Goal: Task Accomplishment & Management: Manage account settings

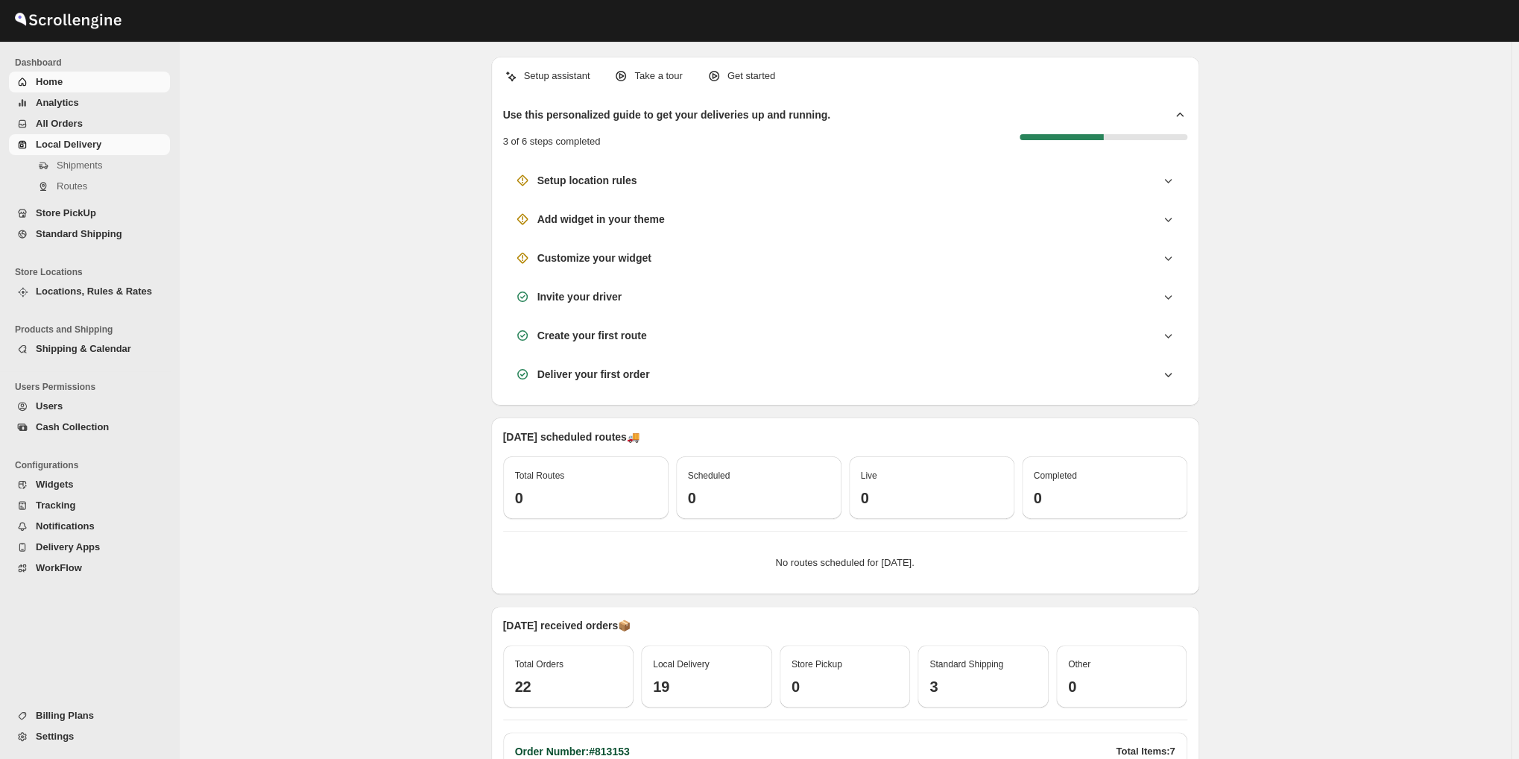
click at [39, 139] on span "Local Delivery" at bounding box center [69, 144] width 66 height 11
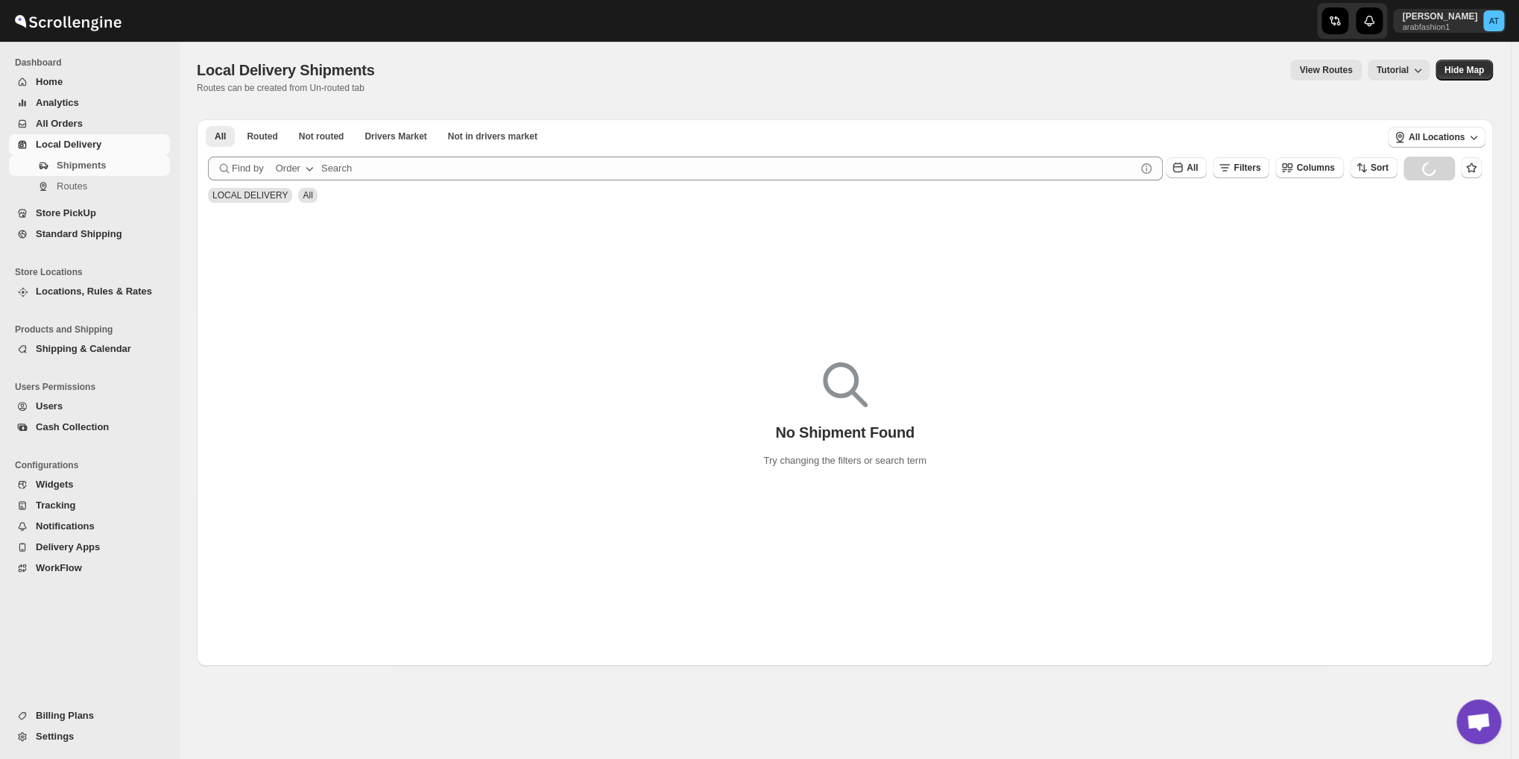
scroll to position [653, 0]
click at [332, 129] on button "Not routed" at bounding box center [321, 136] width 63 height 21
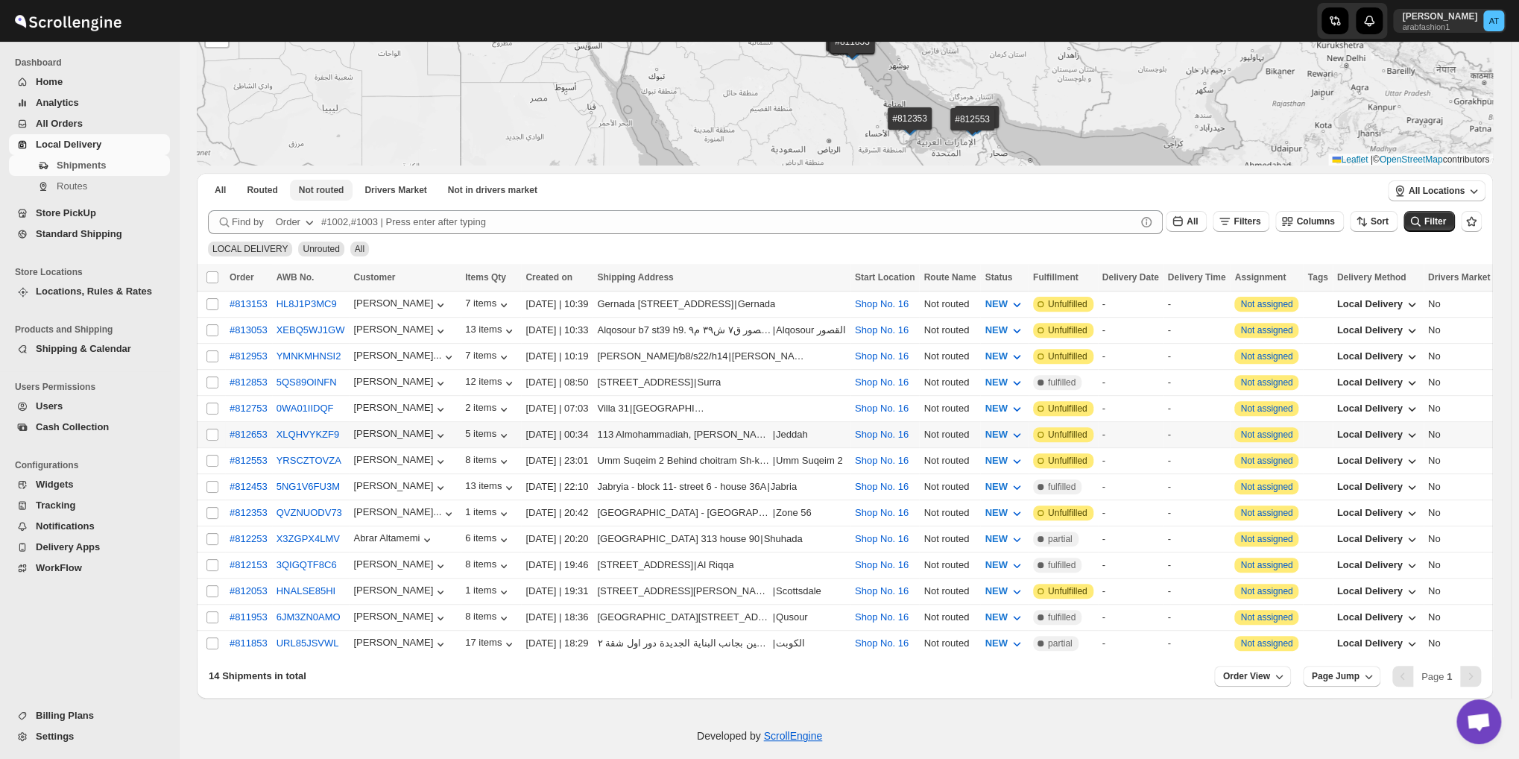
scroll to position [179, 0]
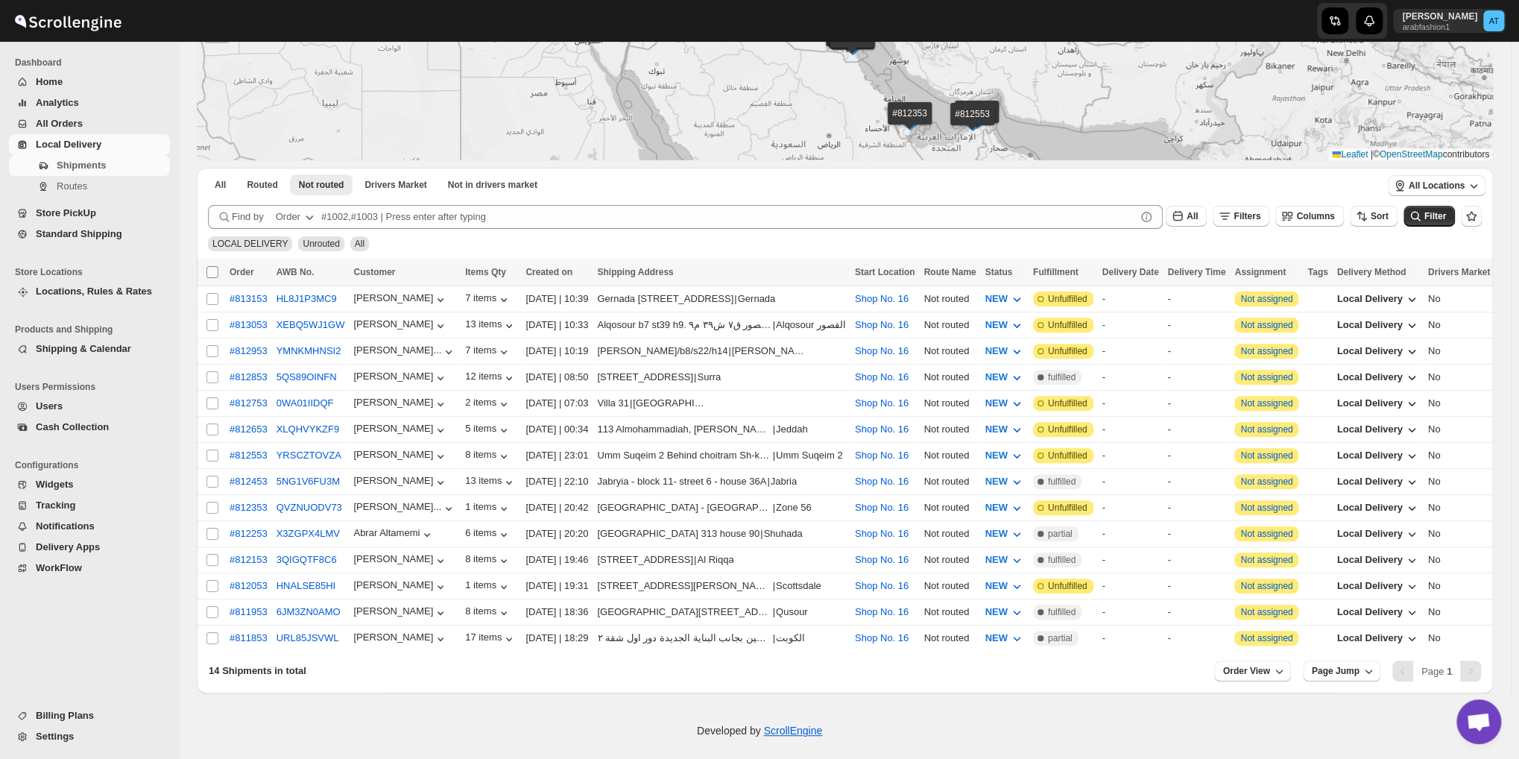
click at [214, 276] on input "Select all shipments" at bounding box center [212, 272] width 12 height 12
checkbox input "true"
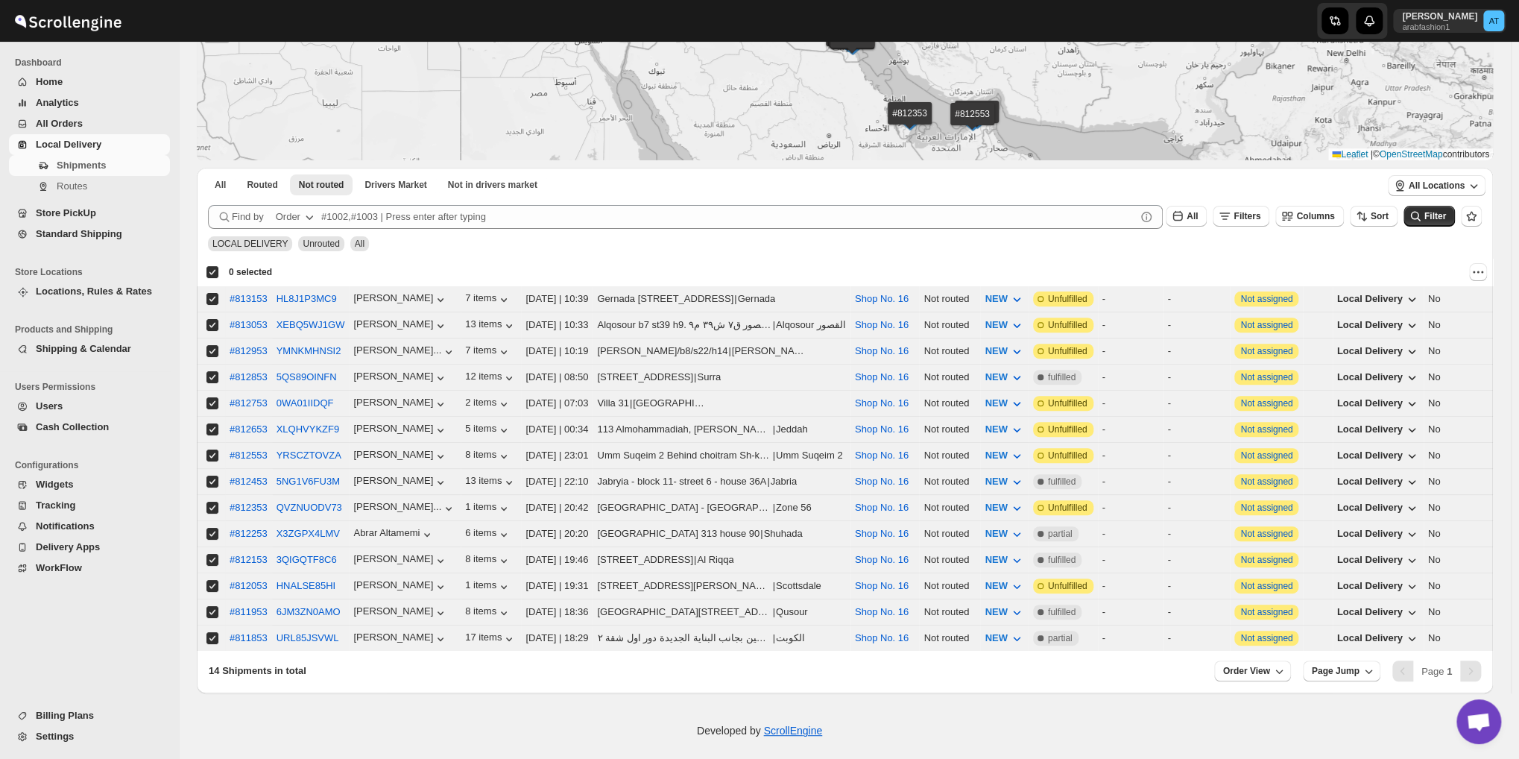
checkbox input "true"
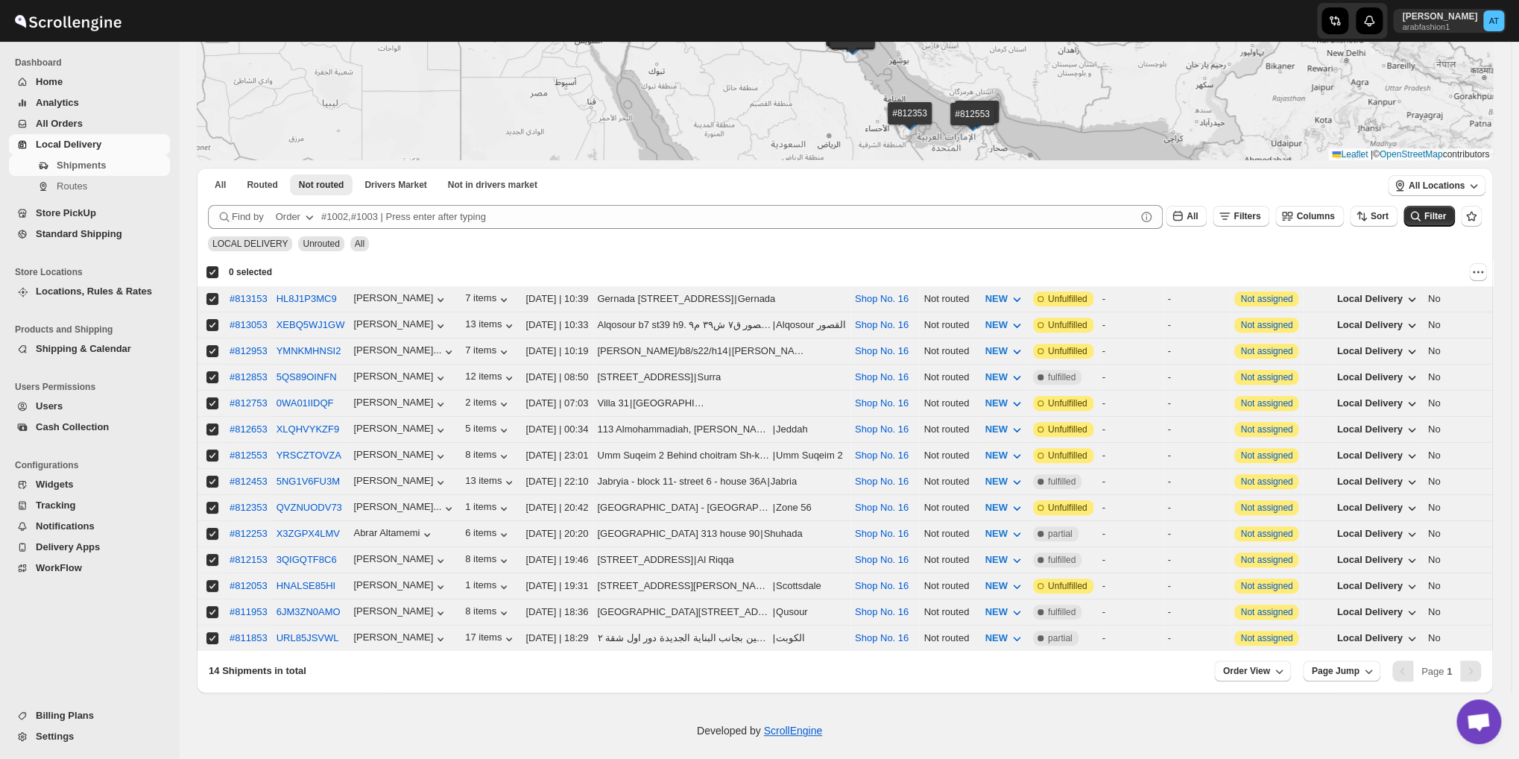
checkbox input "true"
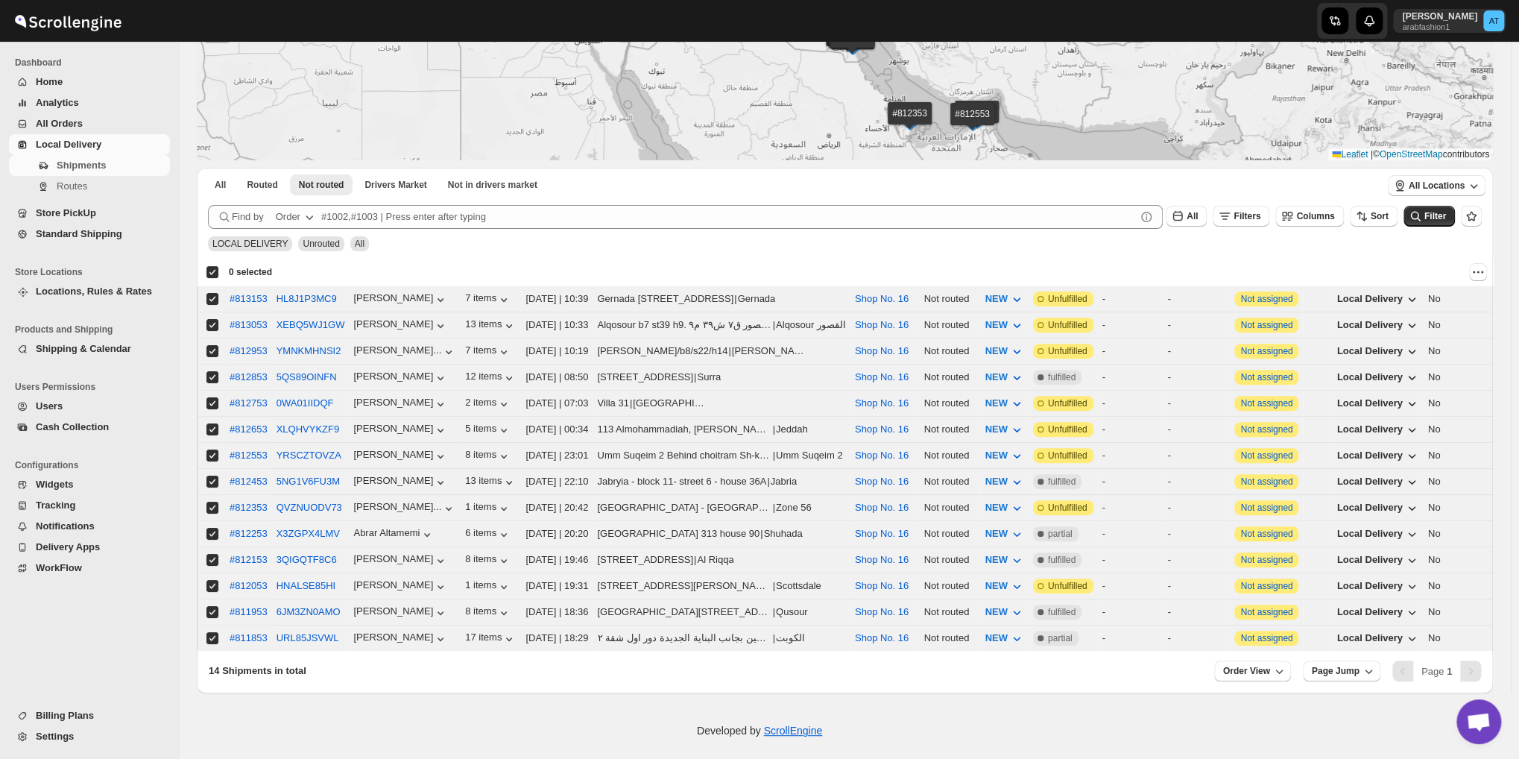
checkbox input "true"
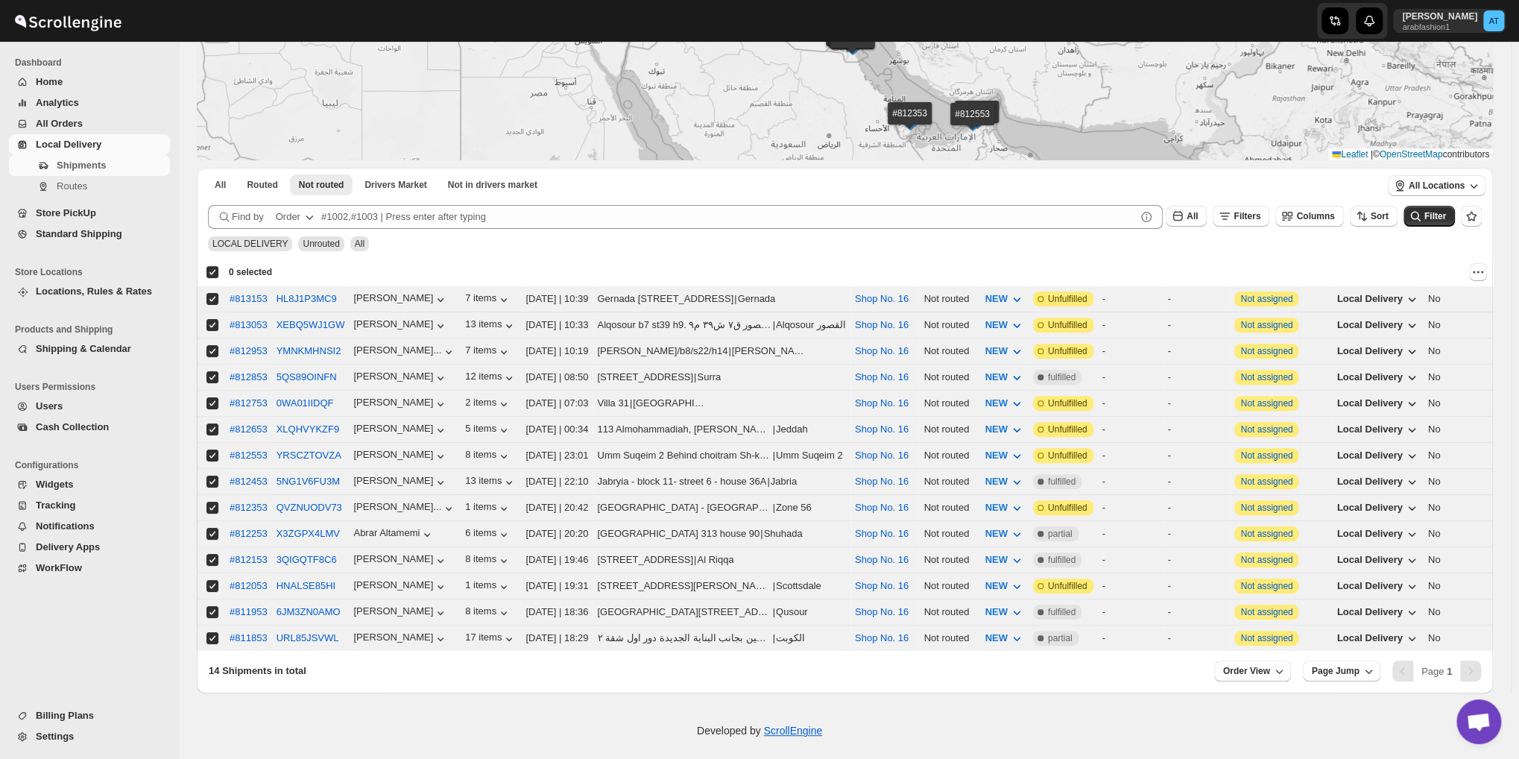
checkbox input "true"
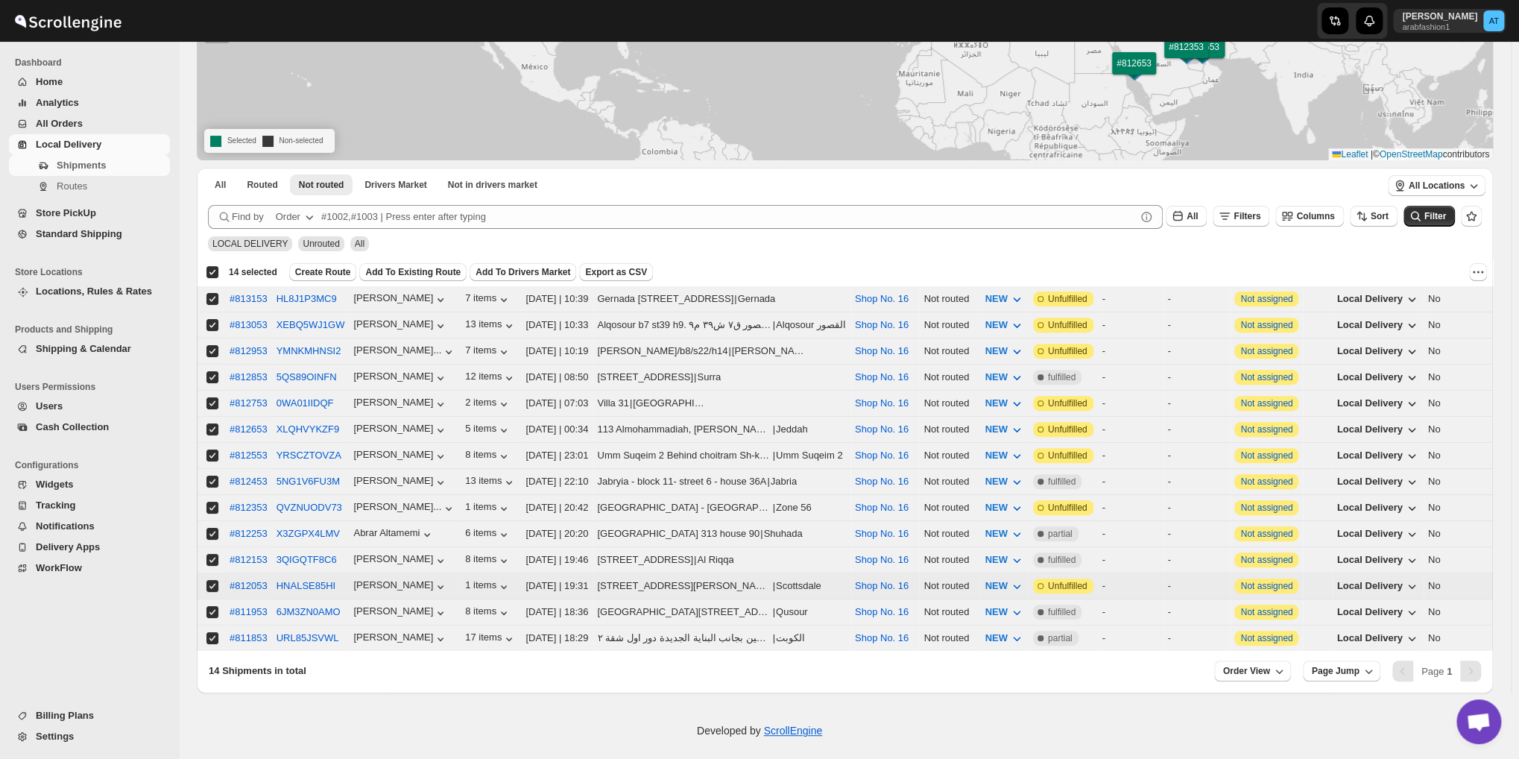
click at [203, 573] on td "Select shipment" at bounding box center [211, 586] width 28 height 26
checkbox input "false"
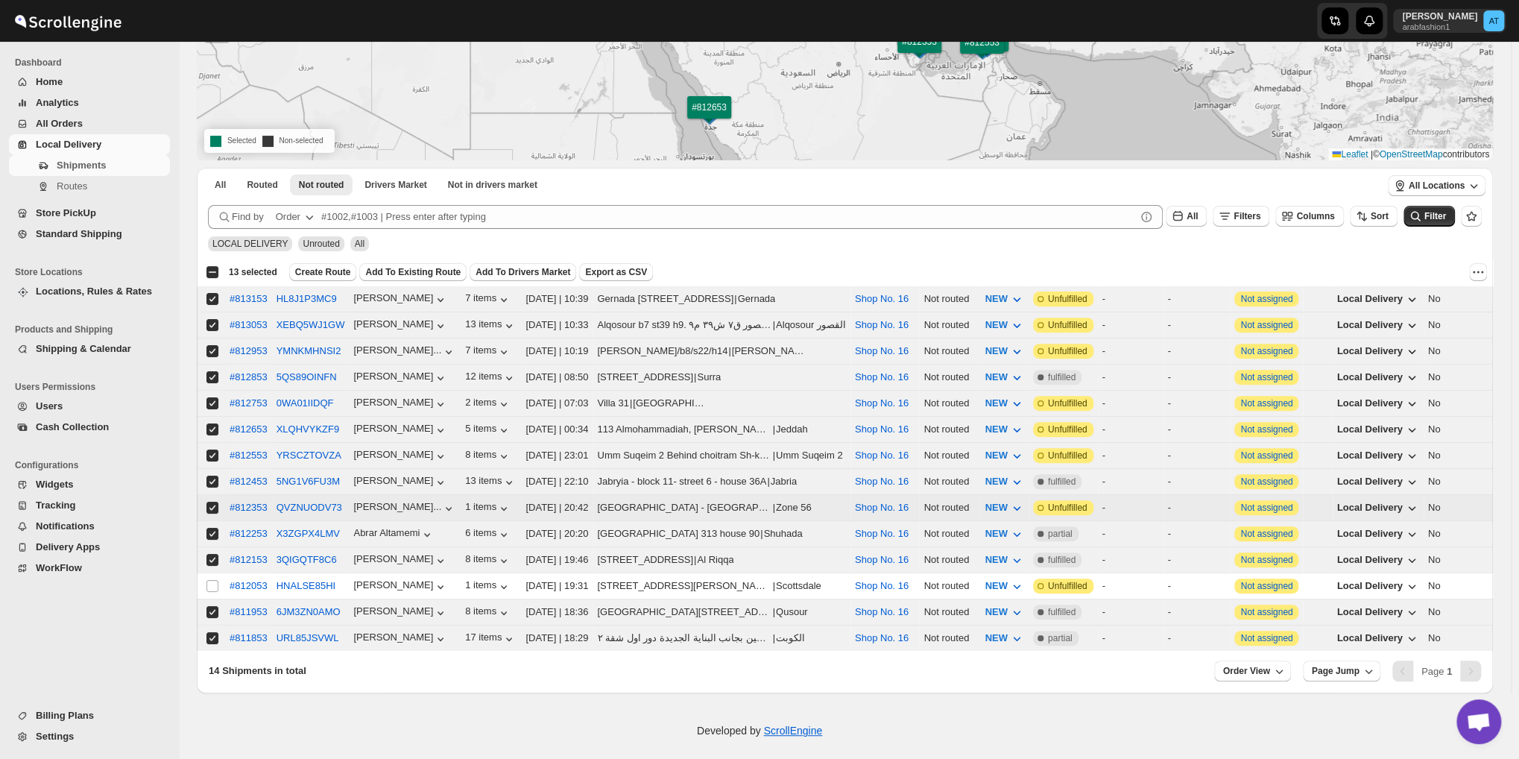
click at [210, 502] on input "Select shipment" at bounding box center [212, 508] width 12 height 12
checkbox input "false"
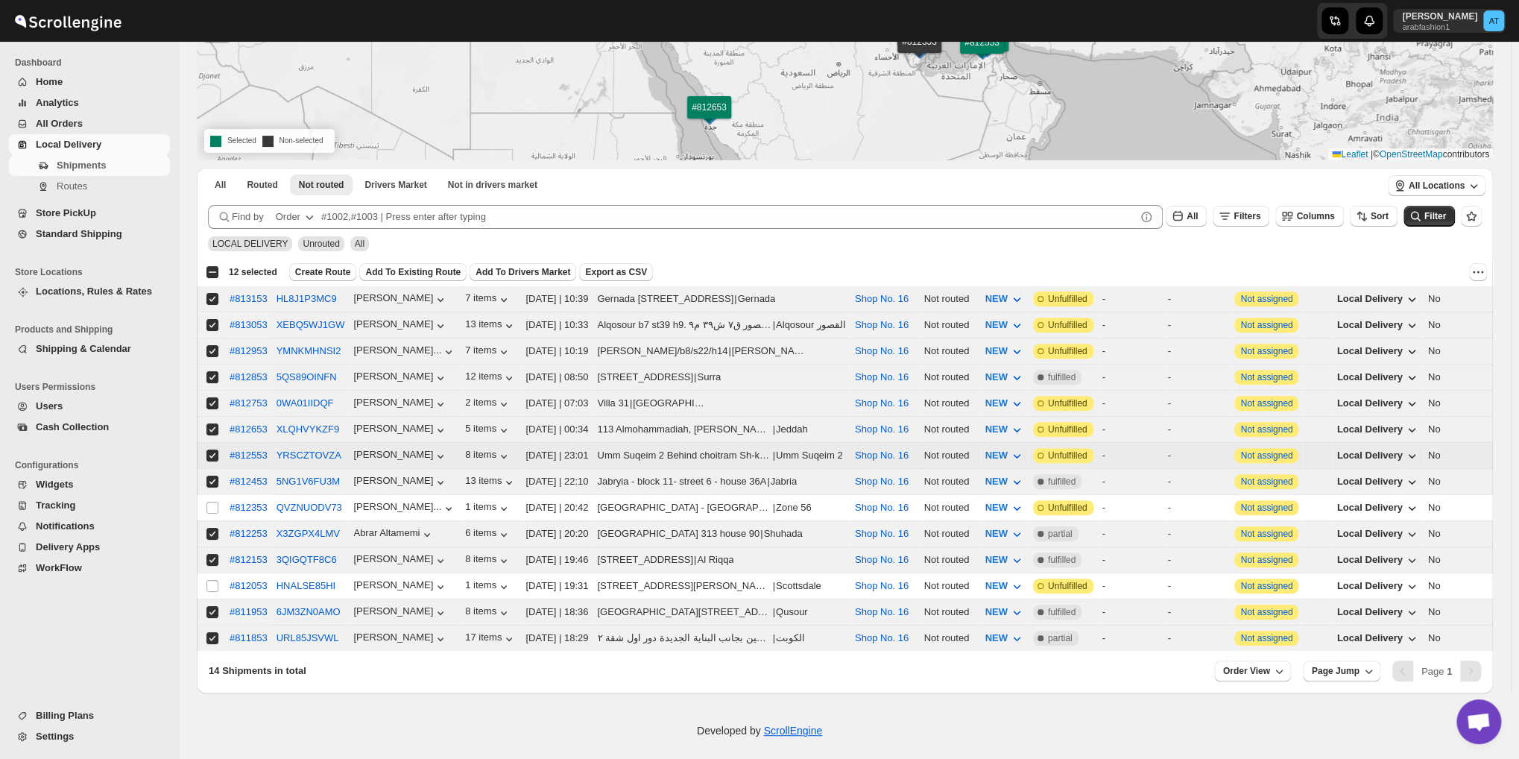
click at [211, 449] on input "Select shipment" at bounding box center [212, 455] width 12 height 12
checkbox input "false"
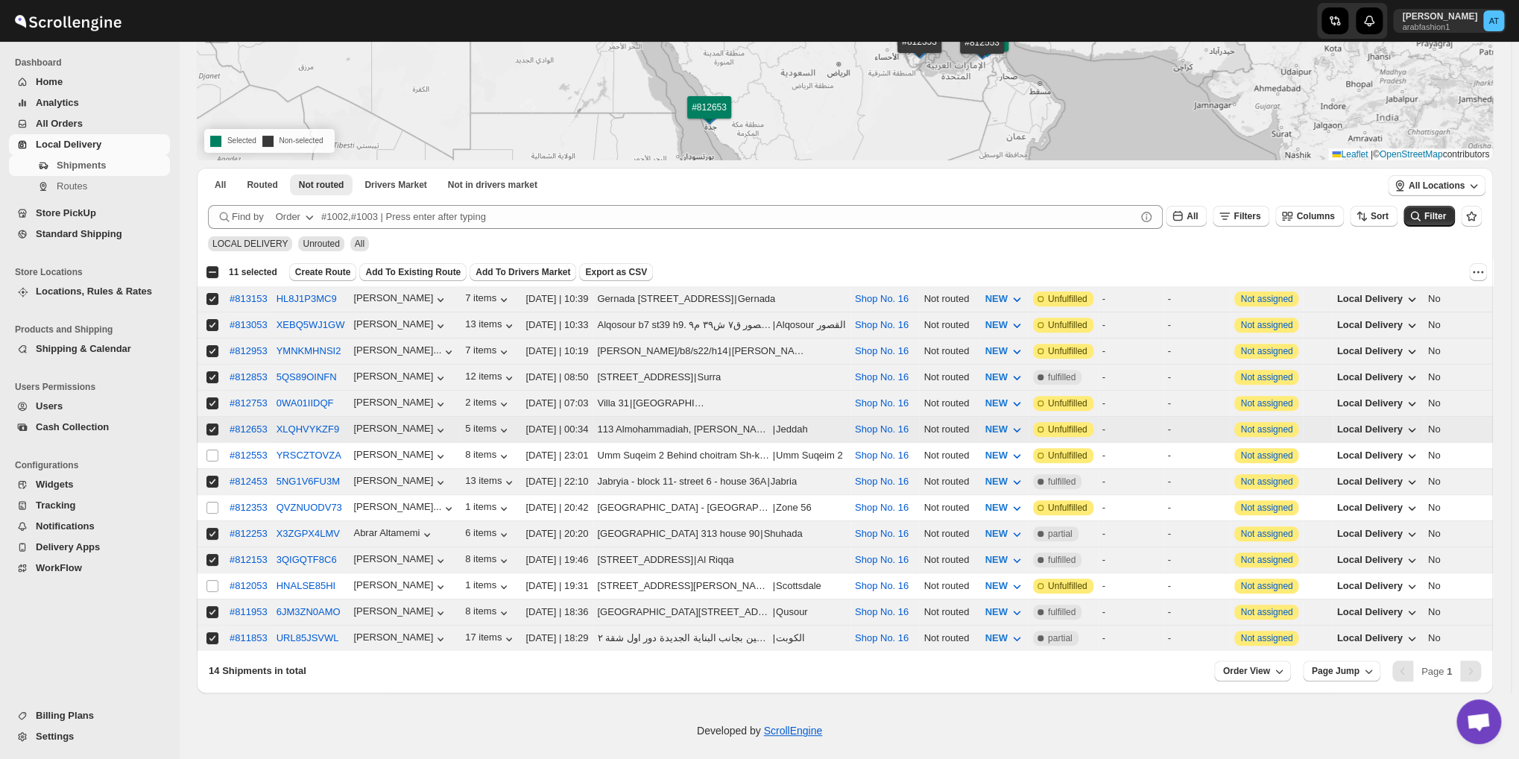
click at [215, 423] on input "Select shipment" at bounding box center [212, 429] width 12 height 12
checkbox input "false"
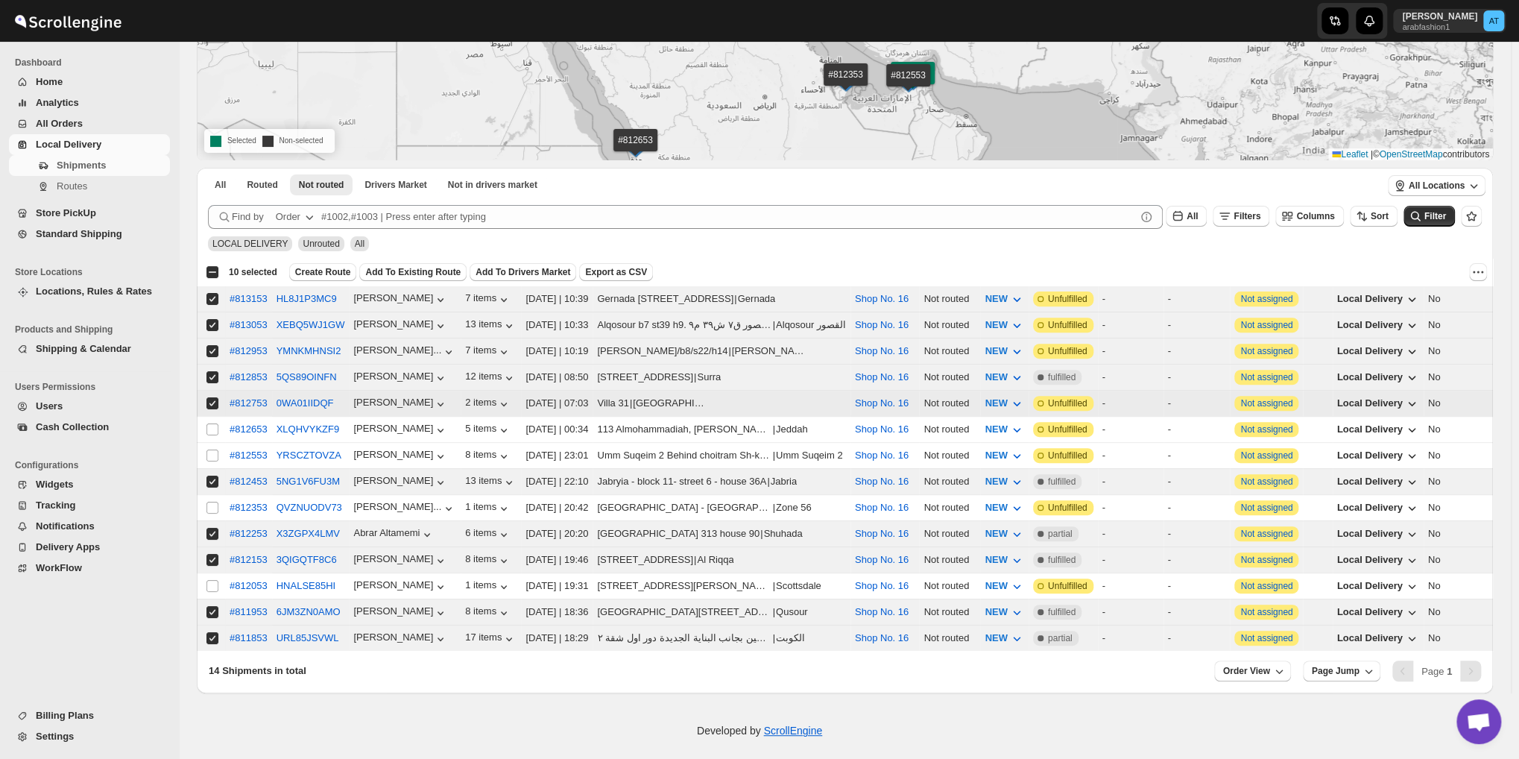
click at [212, 401] on input "Select shipment" at bounding box center [212, 403] width 12 height 12
checkbox input "false"
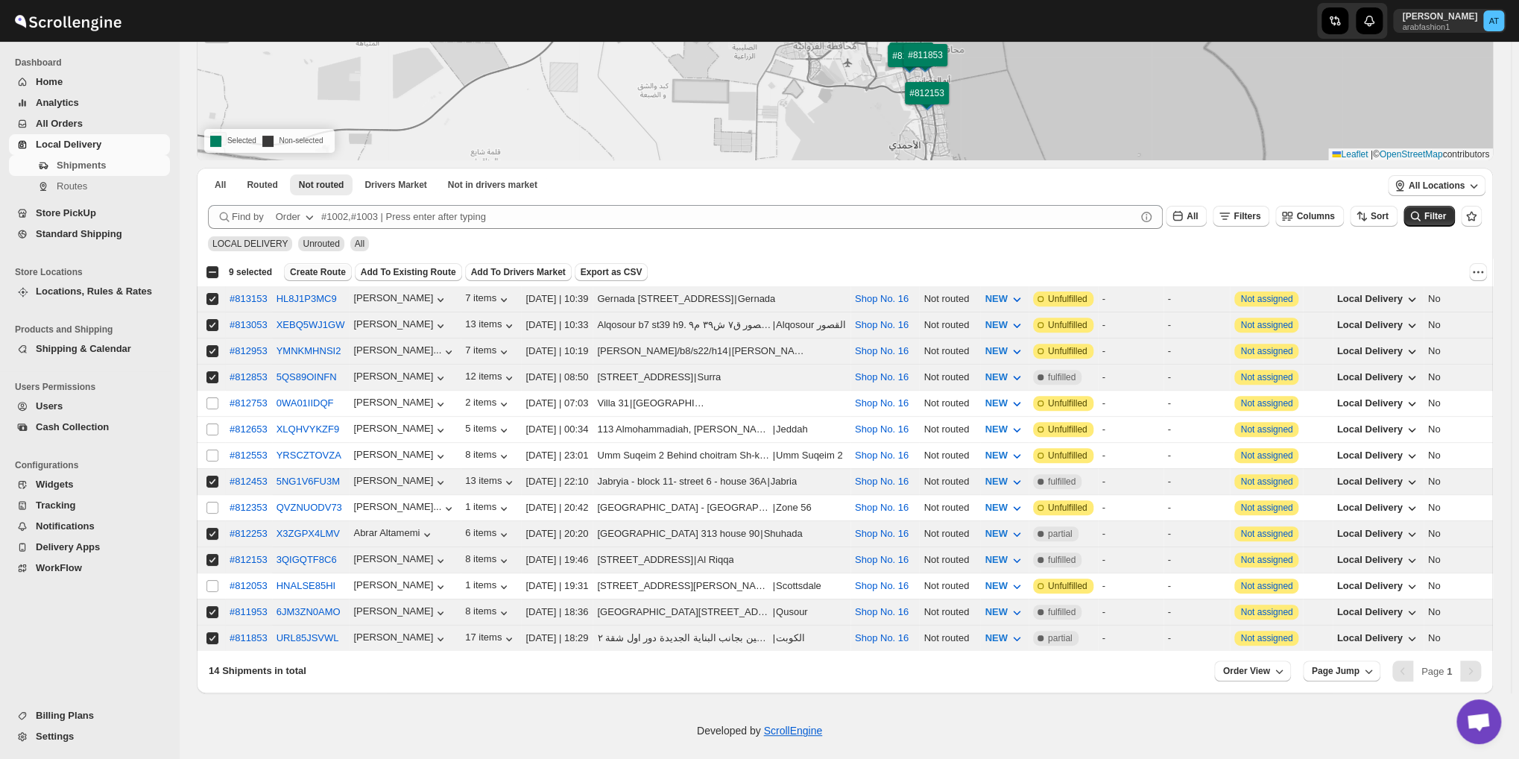
click at [329, 267] on span "Create Route" at bounding box center [318, 272] width 56 height 12
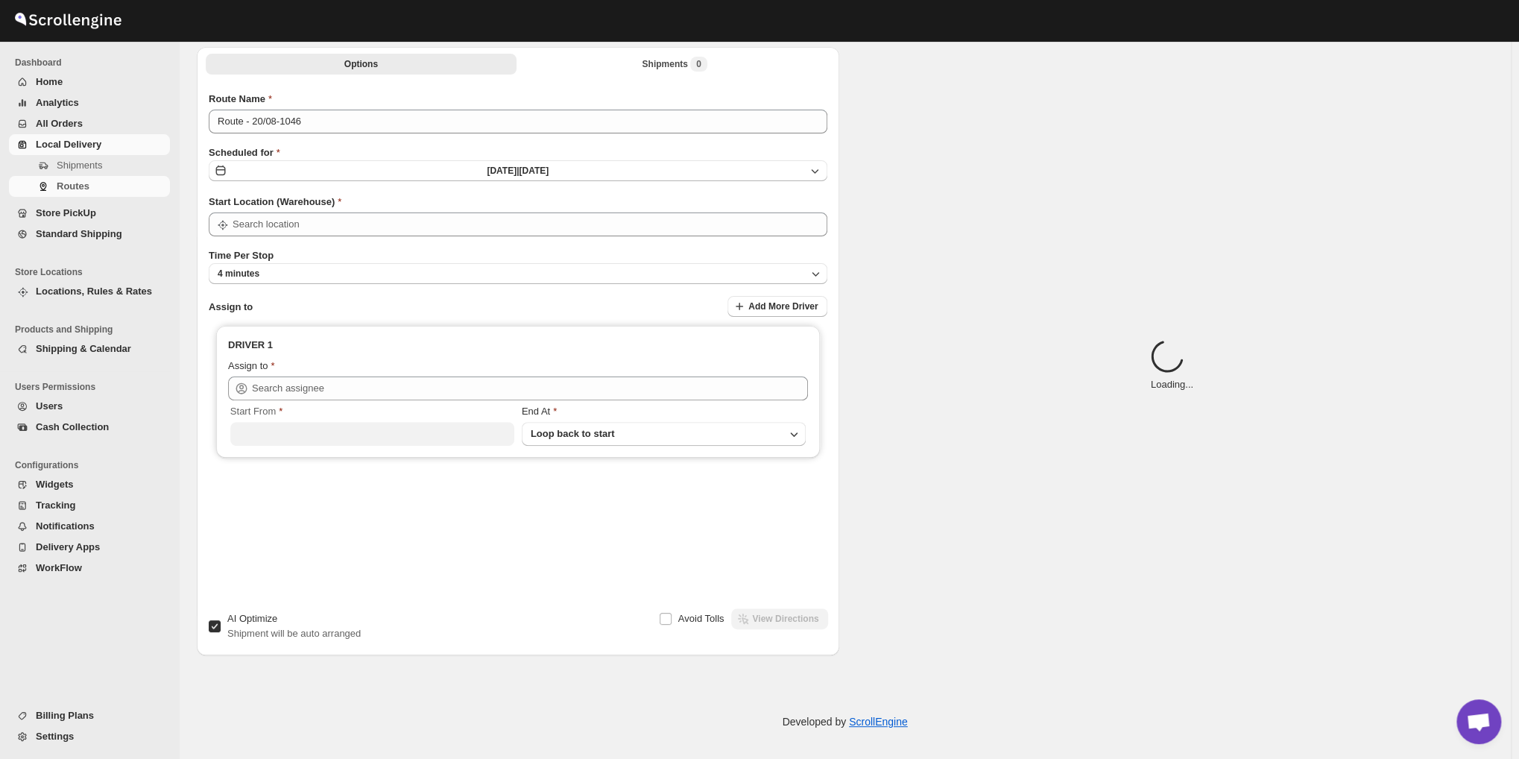
type input "Route - 20/08-1046"
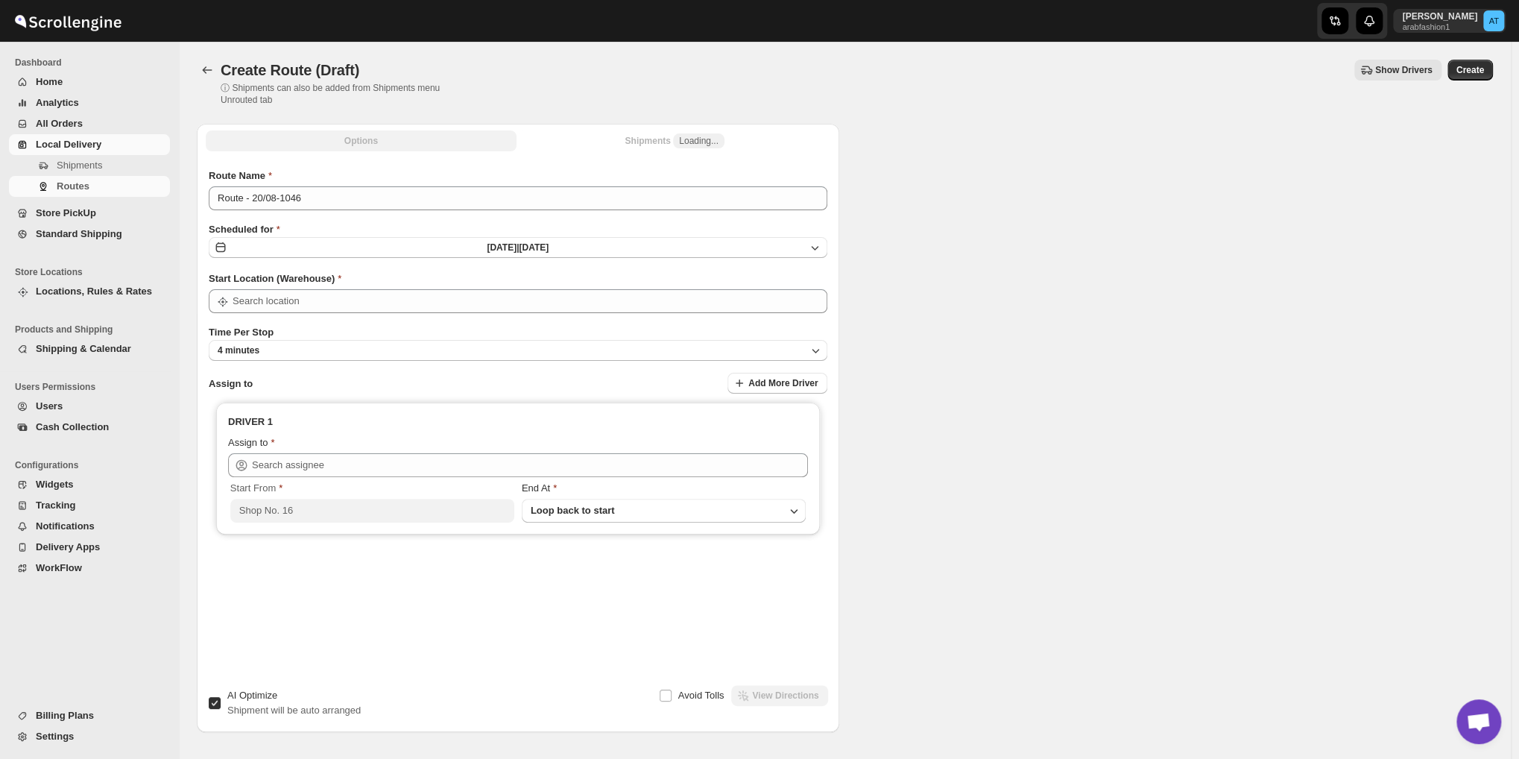
type input "Shop No. 16"
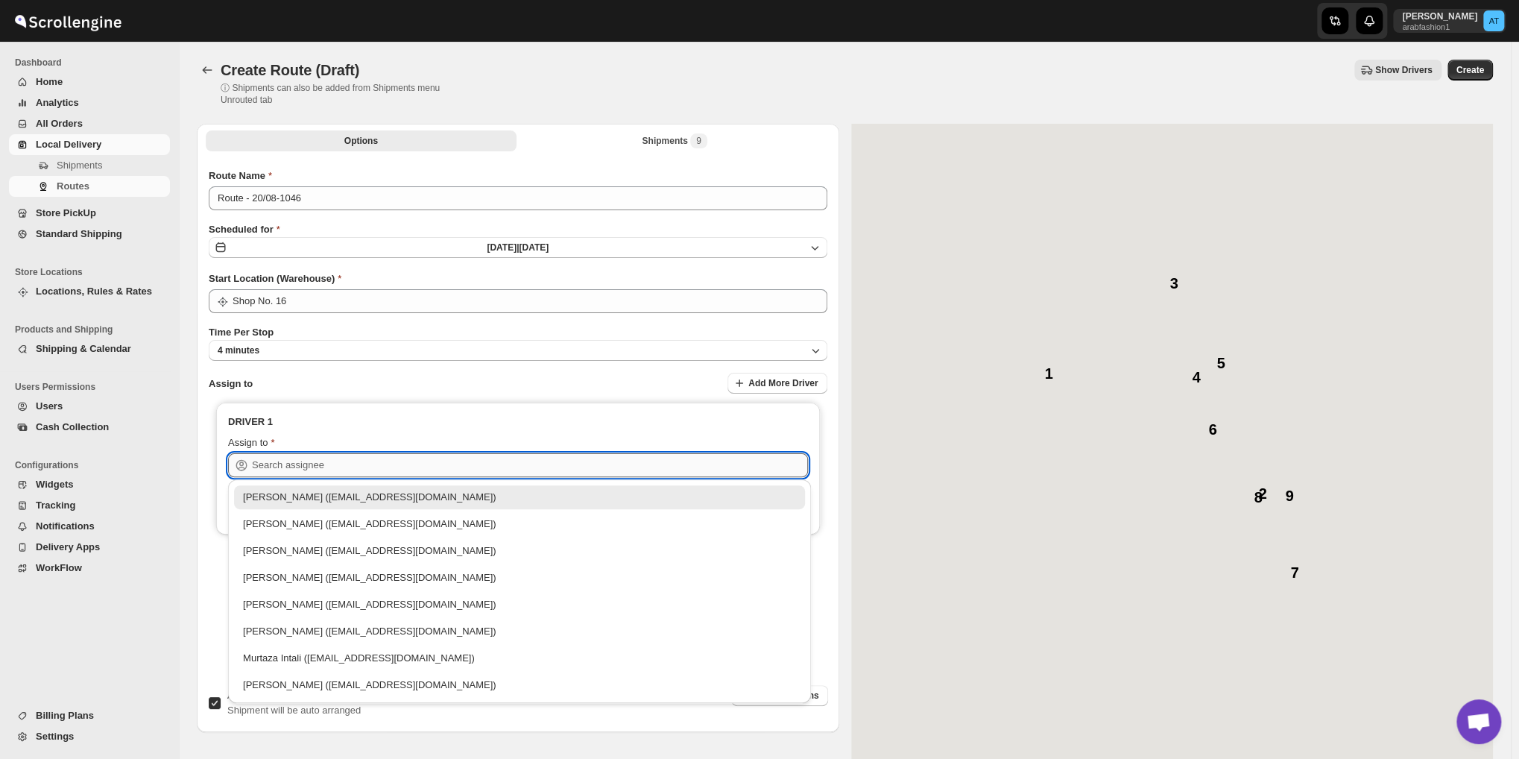
click at [332, 462] on input "text" at bounding box center [530, 465] width 556 height 24
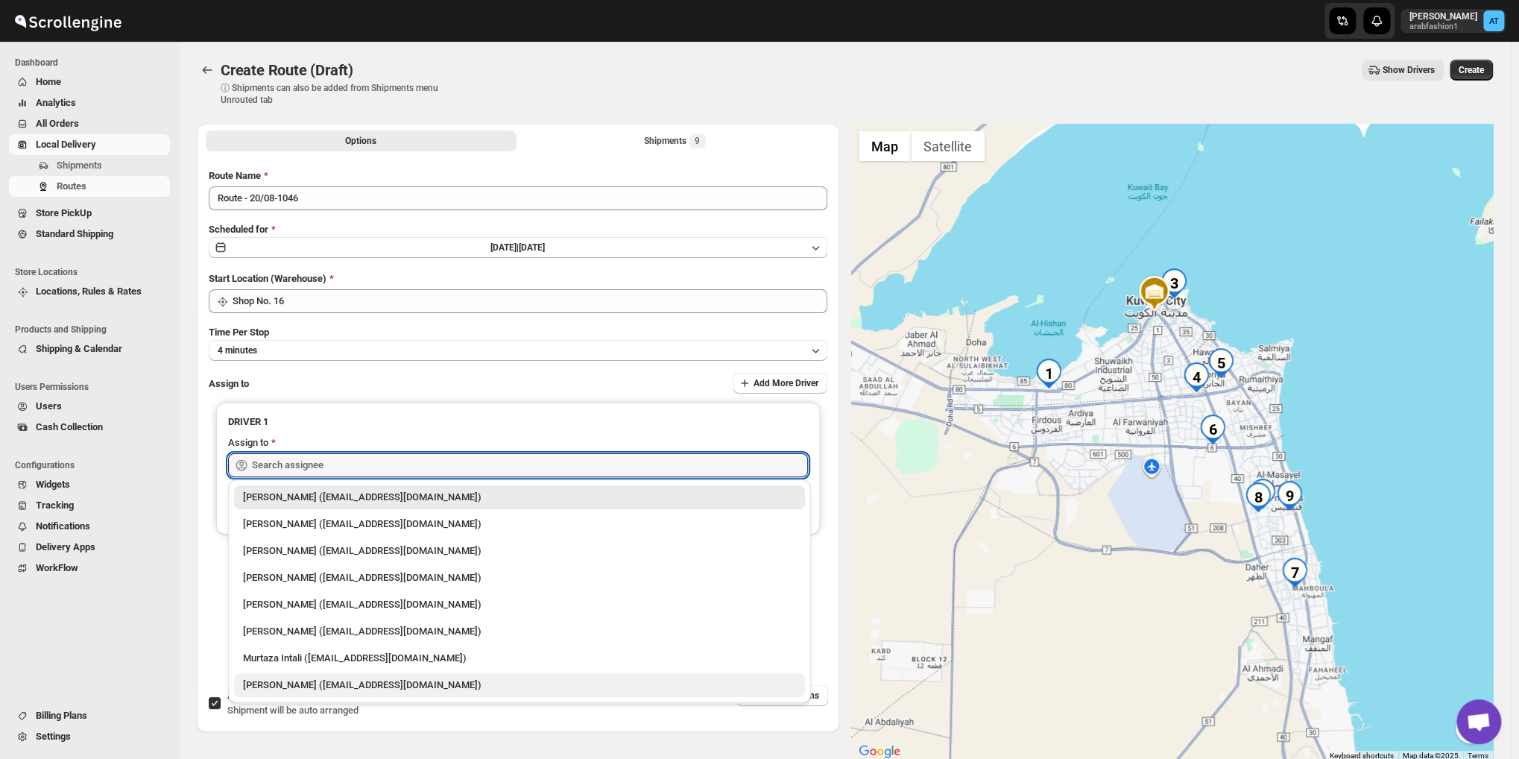
click at [307, 673] on div "[PERSON_NAME] ([EMAIL_ADDRESS][DOMAIN_NAME])" at bounding box center [519, 685] width 571 height 24
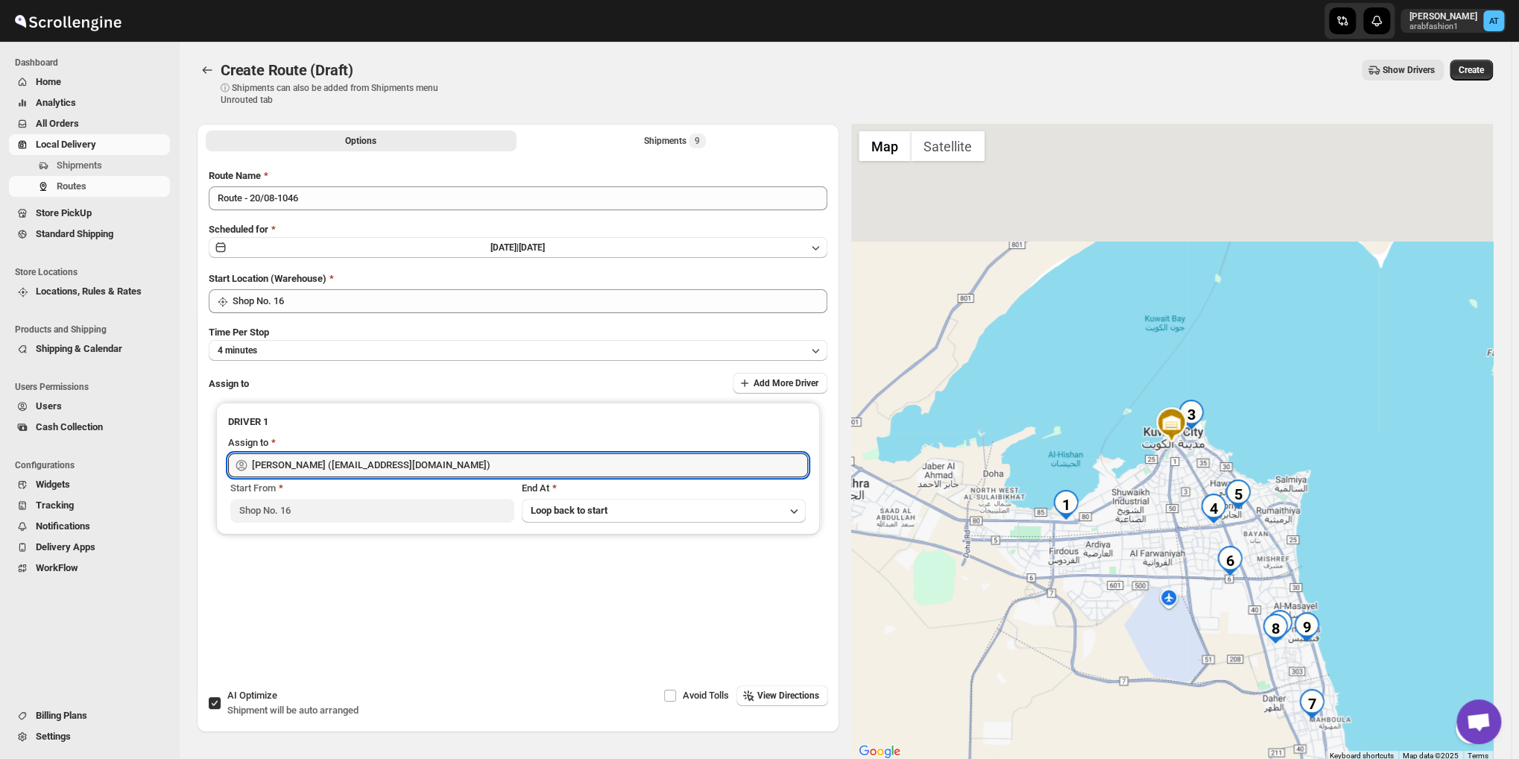
type input "[PERSON_NAME] ([EMAIL_ADDRESS][DOMAIN_NAME])"
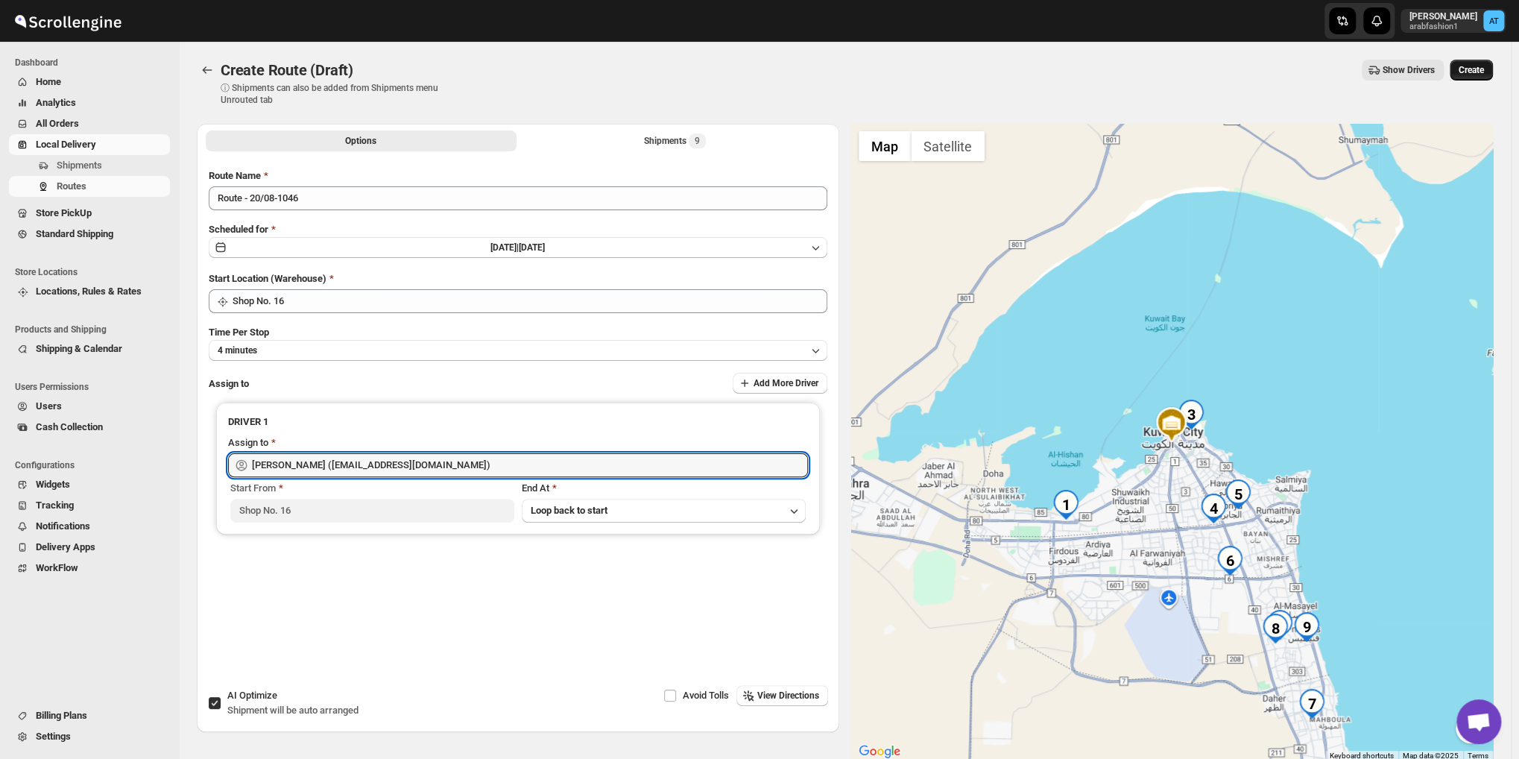
click at [1467, 70] on span "Create" at bounding box center [1470, 70] width 25 height 12
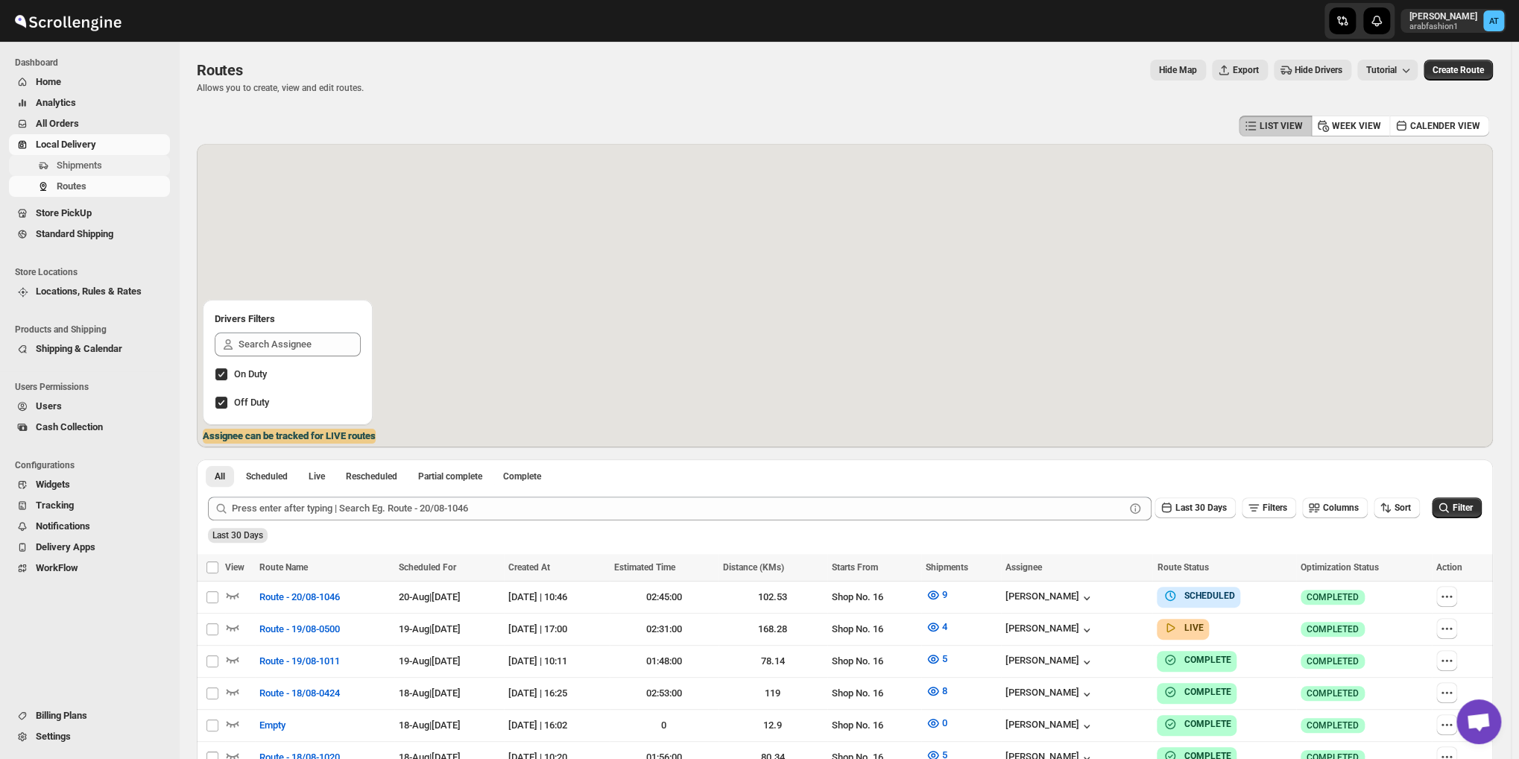
click at [92, 165] on span "Shipments" at bounding box center [79, 164] width 45 height 11
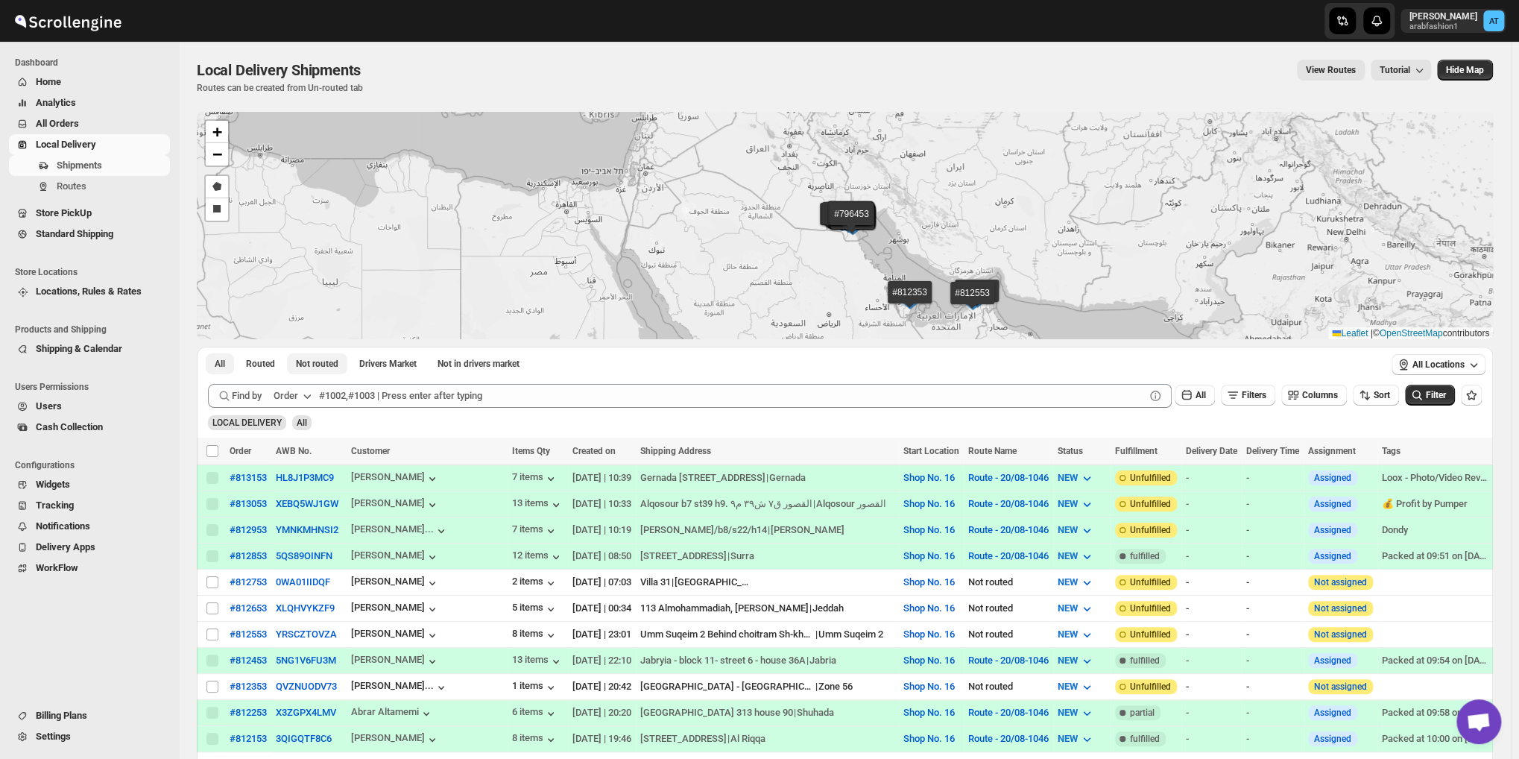
drag, startPoint x: 310, startPoint y: 355, endPoint x: 311, endPoint y: 366, distance: 10.5
click at [310, 356] on button "Not routed" at bounding box center [317, 363] width 60 height 21
click at [311, 366] on span "Not routed" at bounding box center [317, 364] width 42 height 12
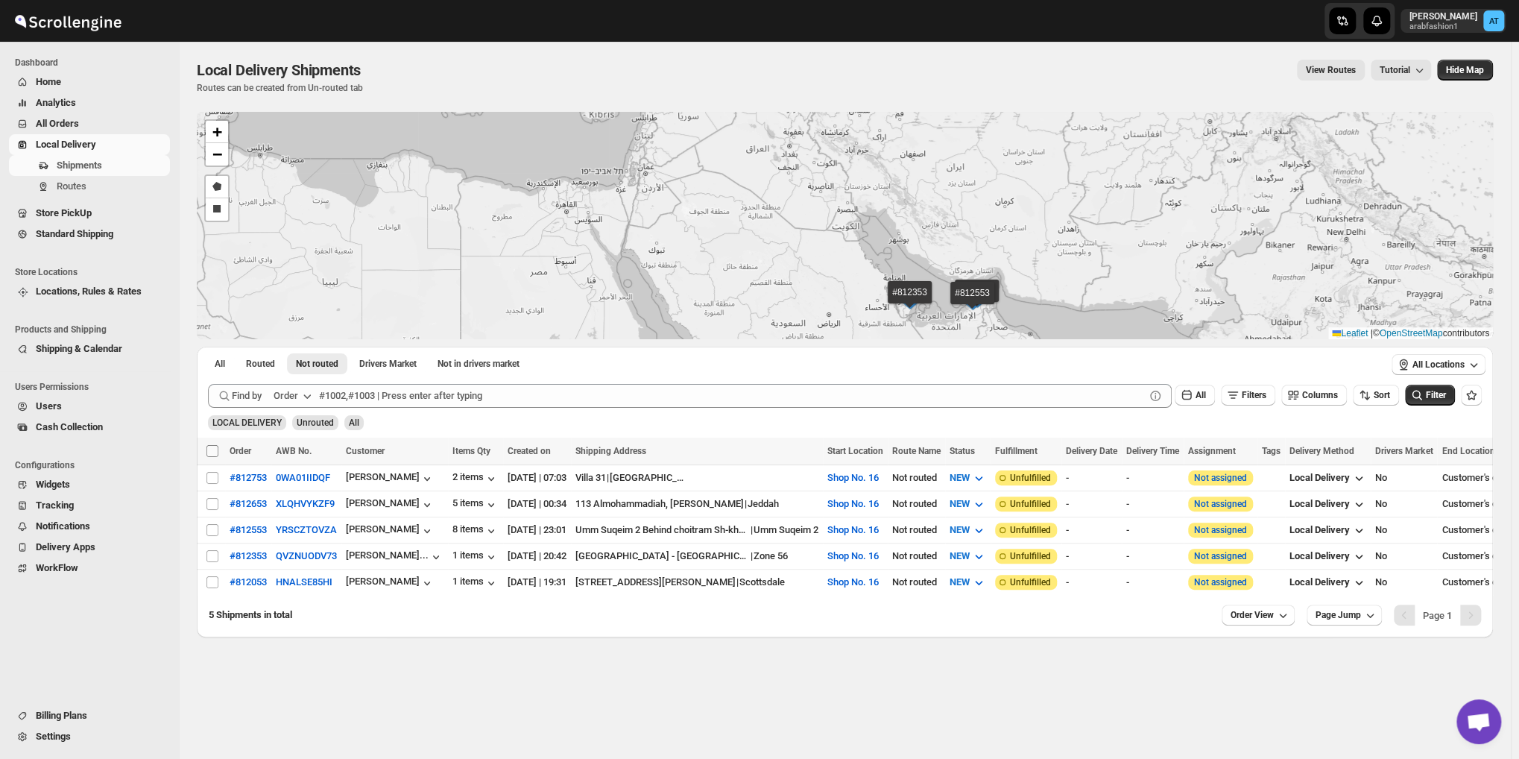
click at [212, 448] on input "Select all shipments" at bounding box center [212, 451] width 12 height 12
checkbox input "true"
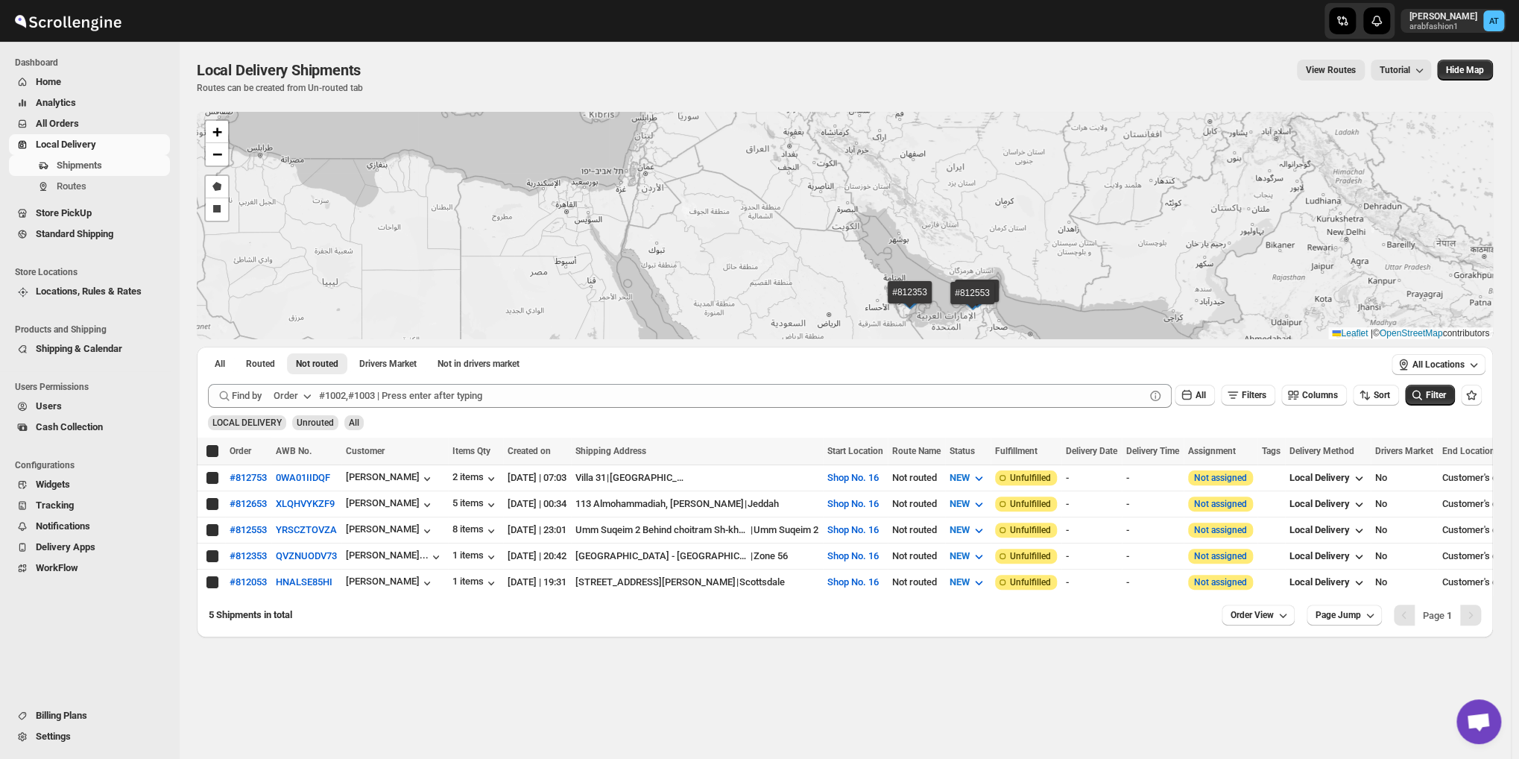
checkbox input "true"
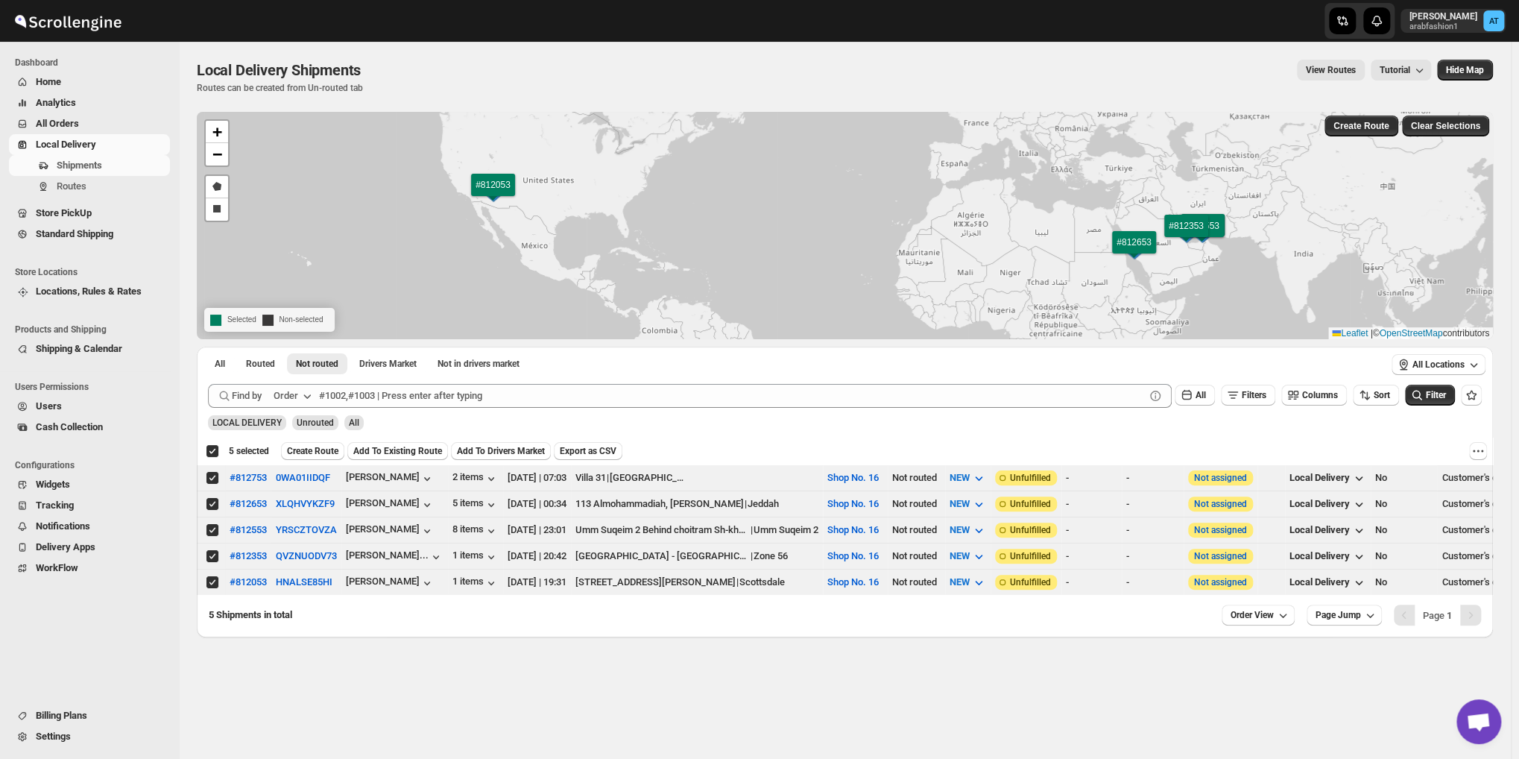
click at [1493, 451] on div "Deselect all 5 shipments 5 selected Create Route Add To Existing Route Add To D…" at bounding box center [845, 450] width 1296 height 27
click at [1483, 449] on icon "More actions" at bounding box center [1477, 450] width 15 height 15
click at [1395, 513] on button "MOVE TO STANDARD SHIPPING" at bounding box center [1416, 505] width 148 height 24
checkbox input "false"
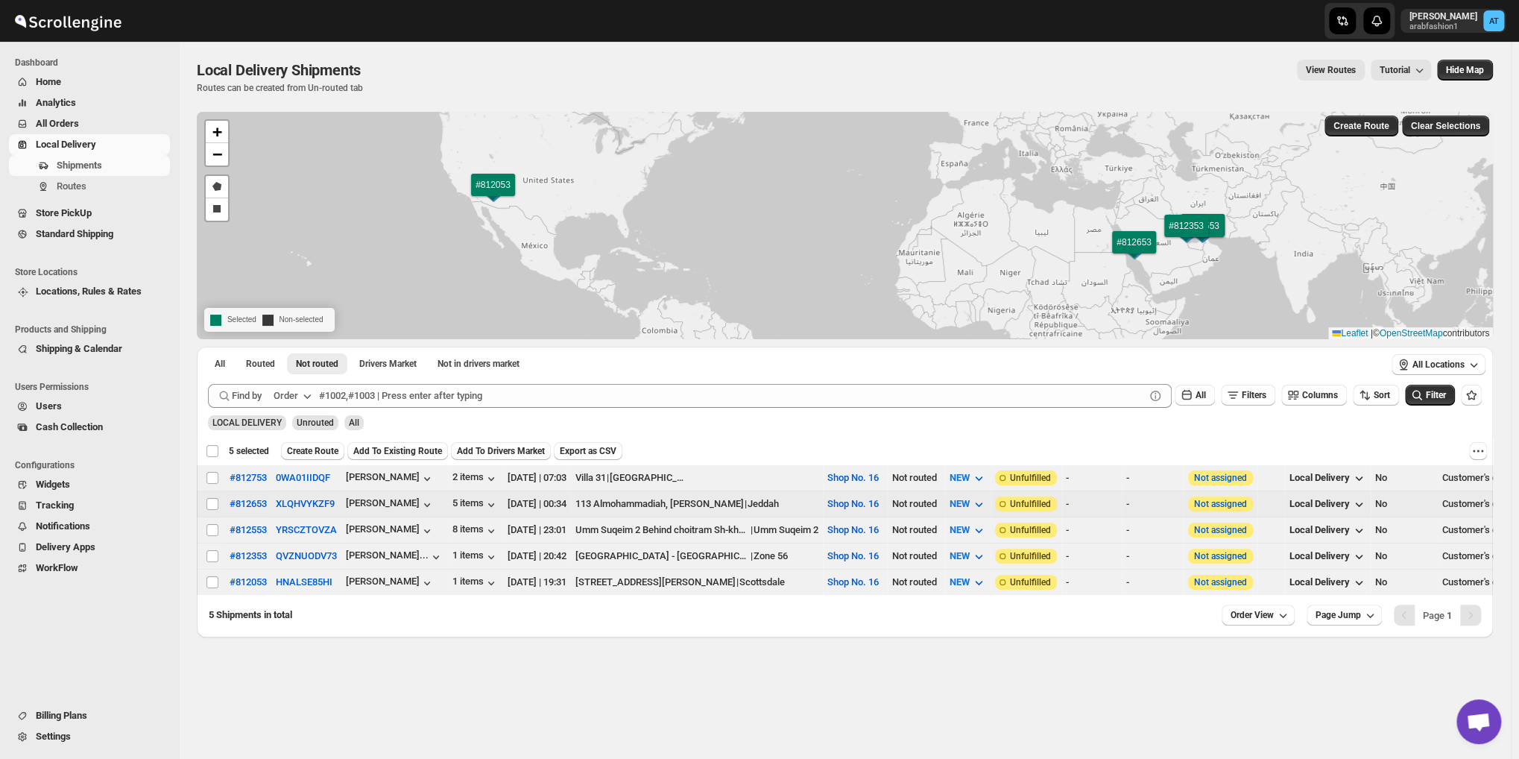
checkbox input "false"
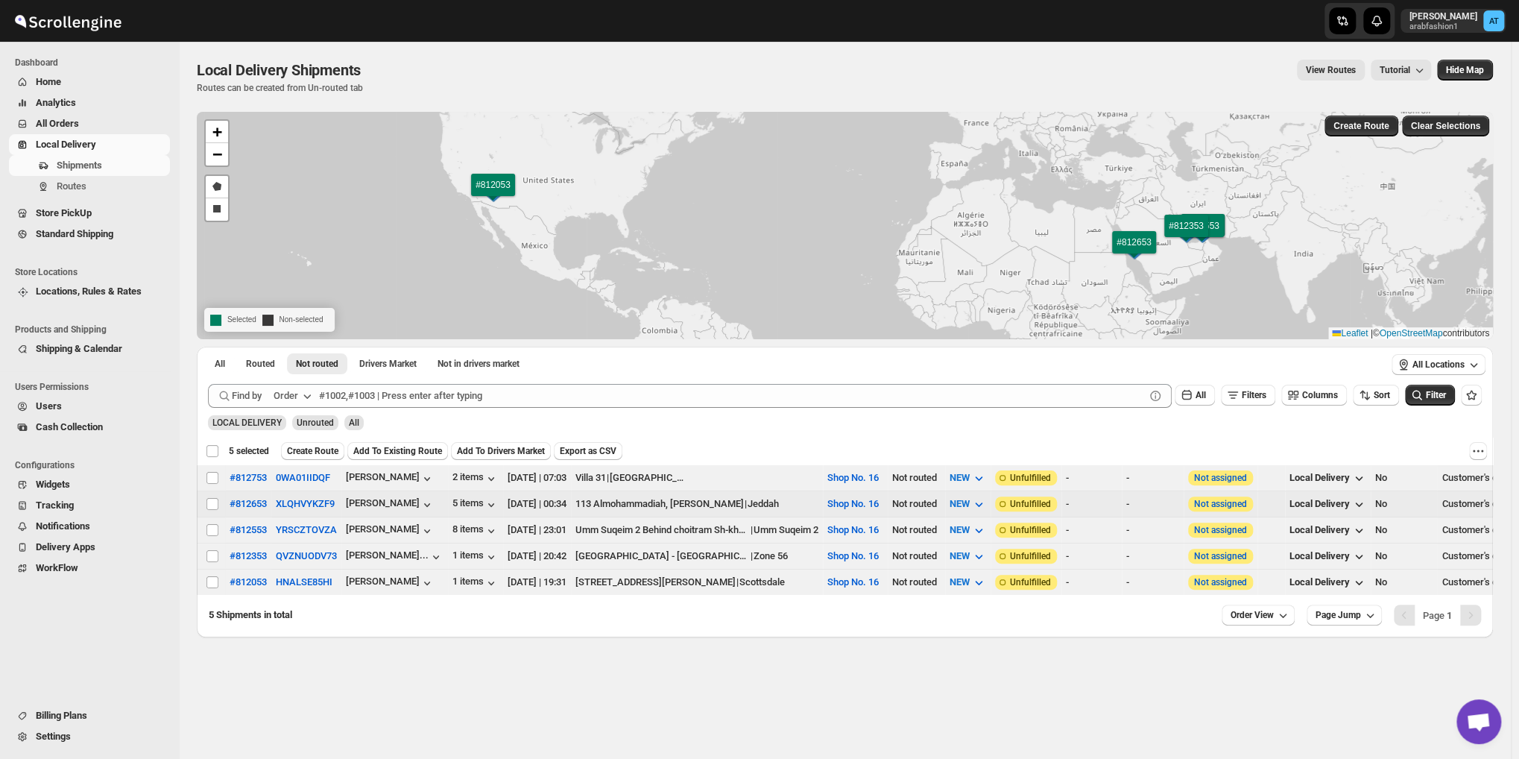
checkbox input "false"
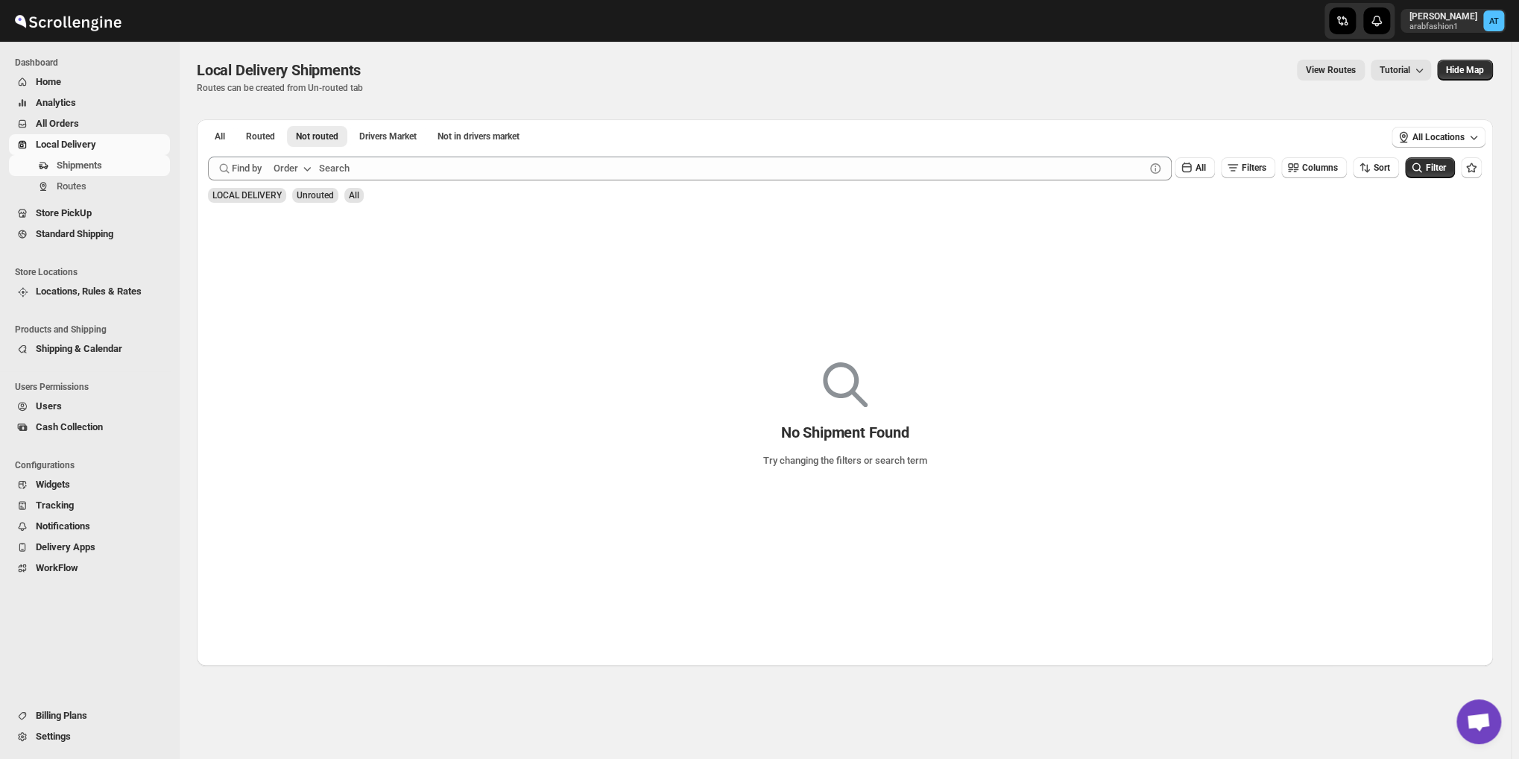
click at [101, 72] on button "Home" at bounding box center [89, 82] width 161 height 21
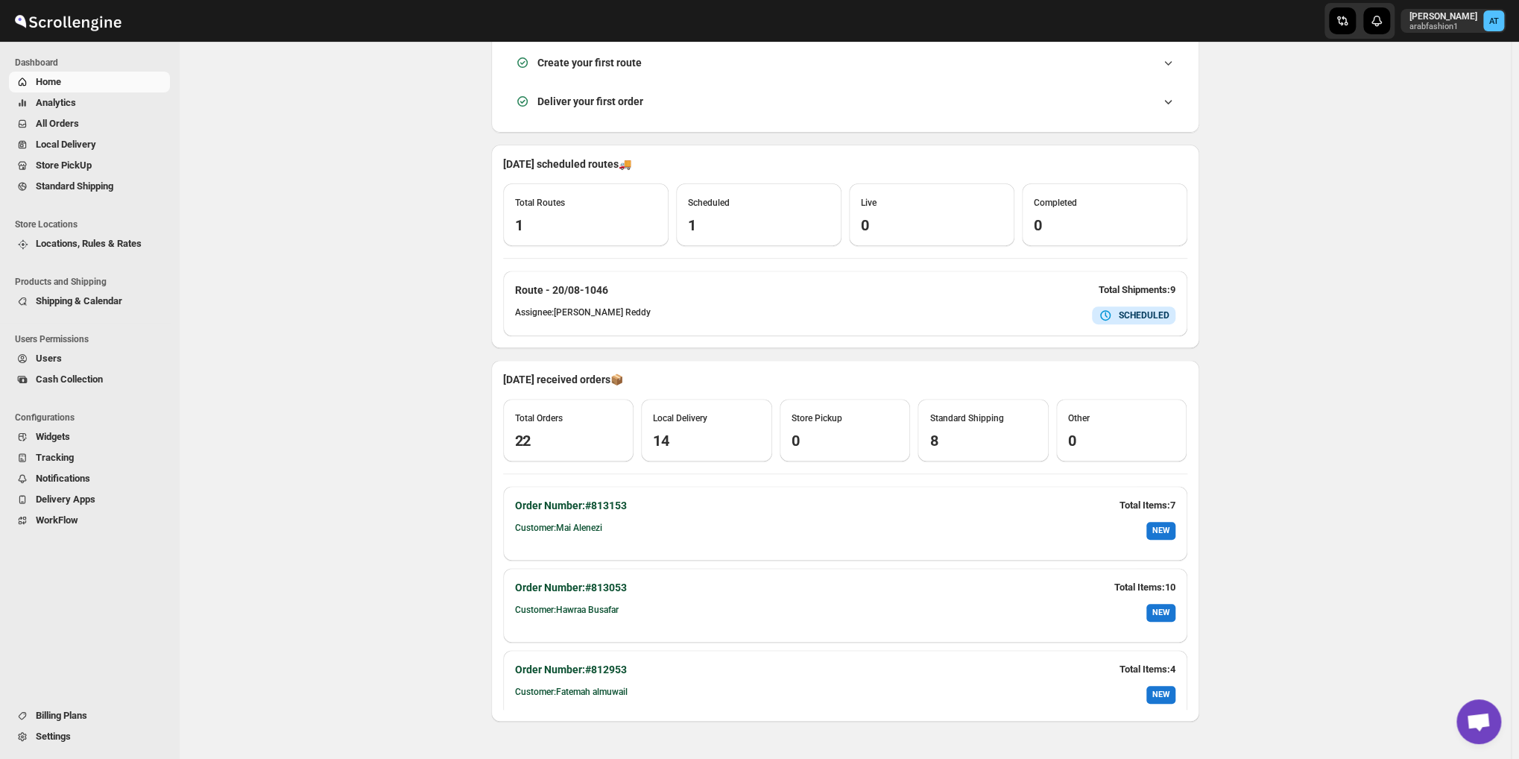
scroll to position [316, 0]
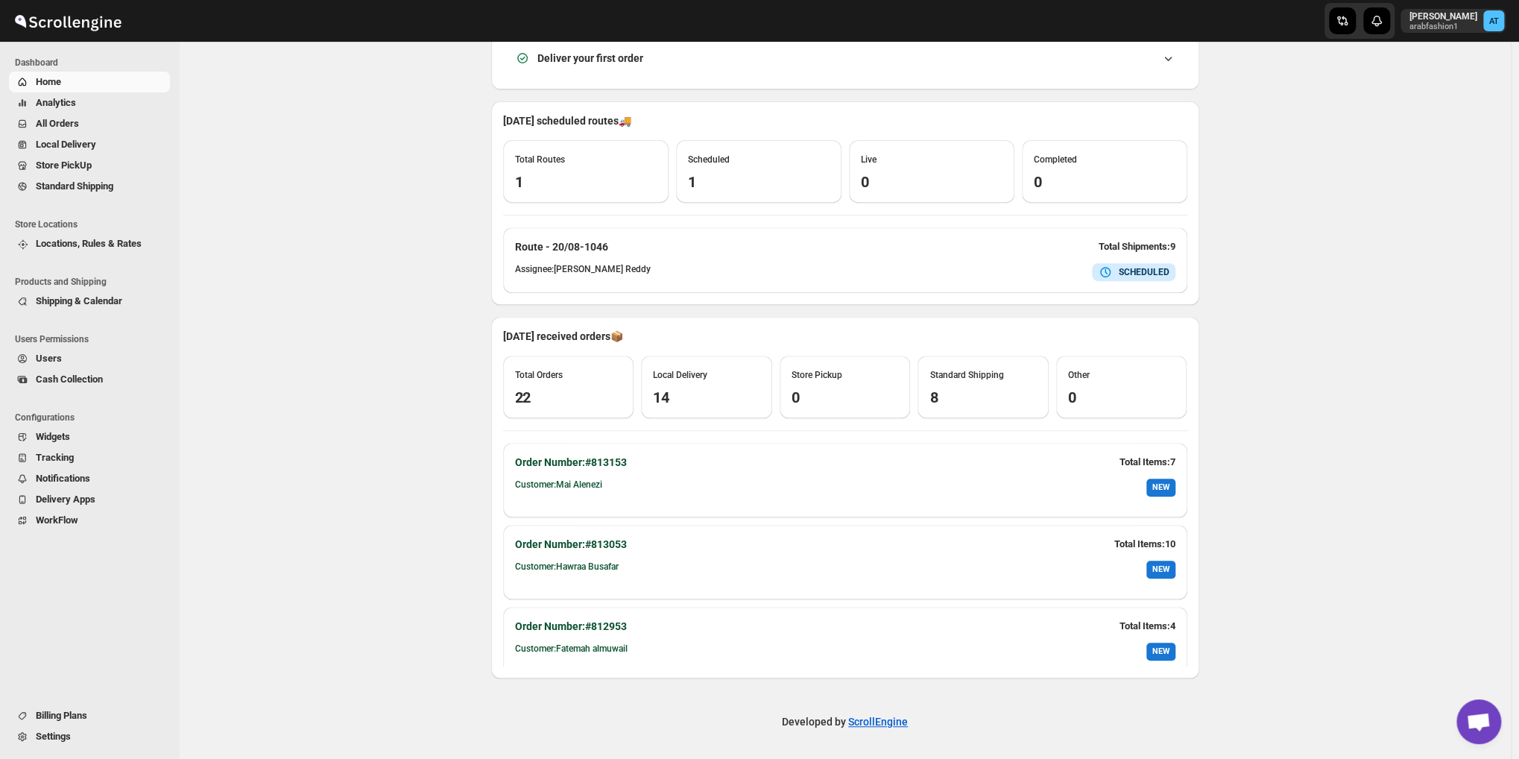
click at [103, 110] on button "Analytics" at bounding box center [89, 102] width 161 height 21
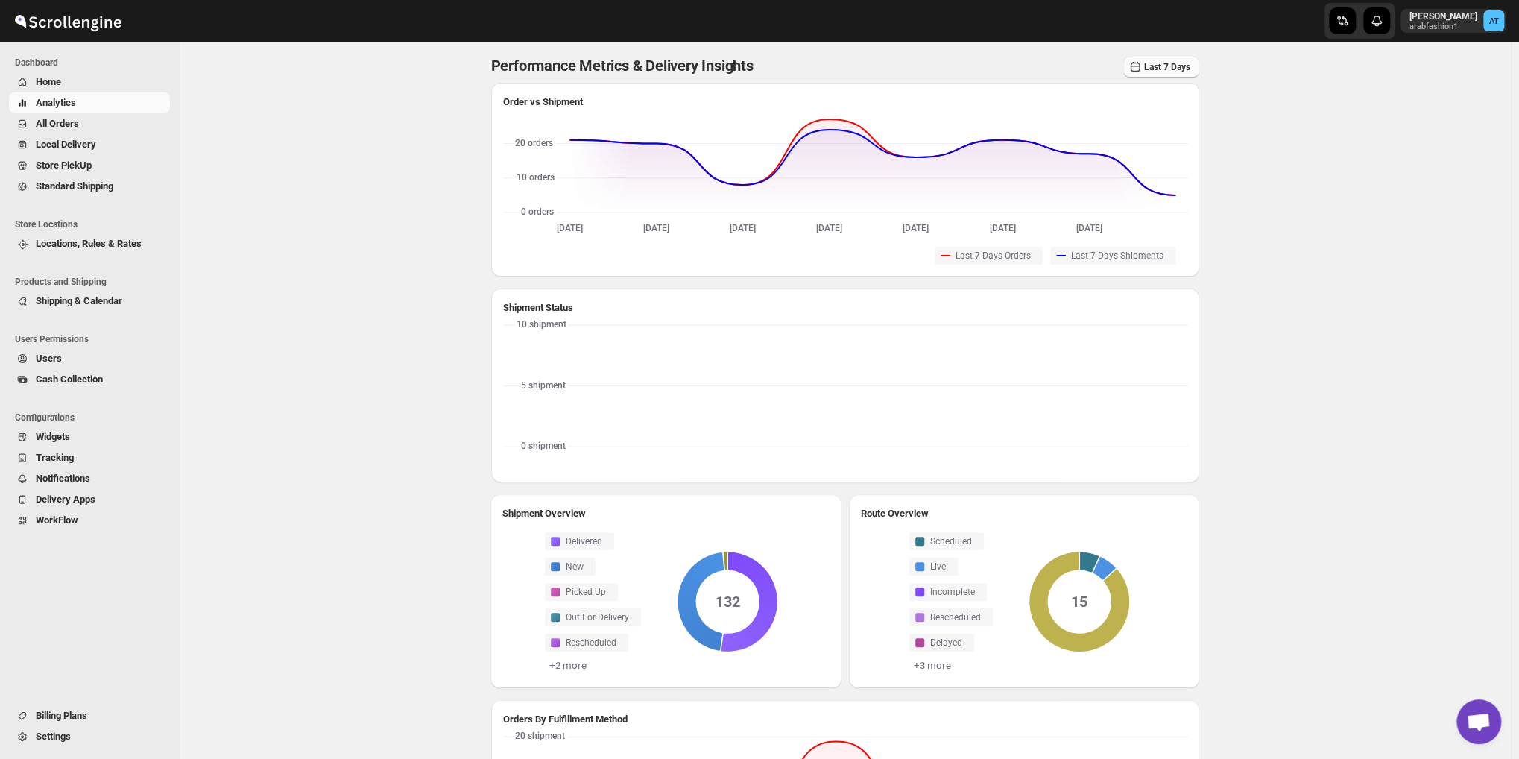
click at [1138, 75] on button "Last 7 Days" at bounding box center [1161, 67] width 76 height 21
click at [1152, 182] on button "Last 30 Days" at bounding box center [1165, 174] width 80 height 24
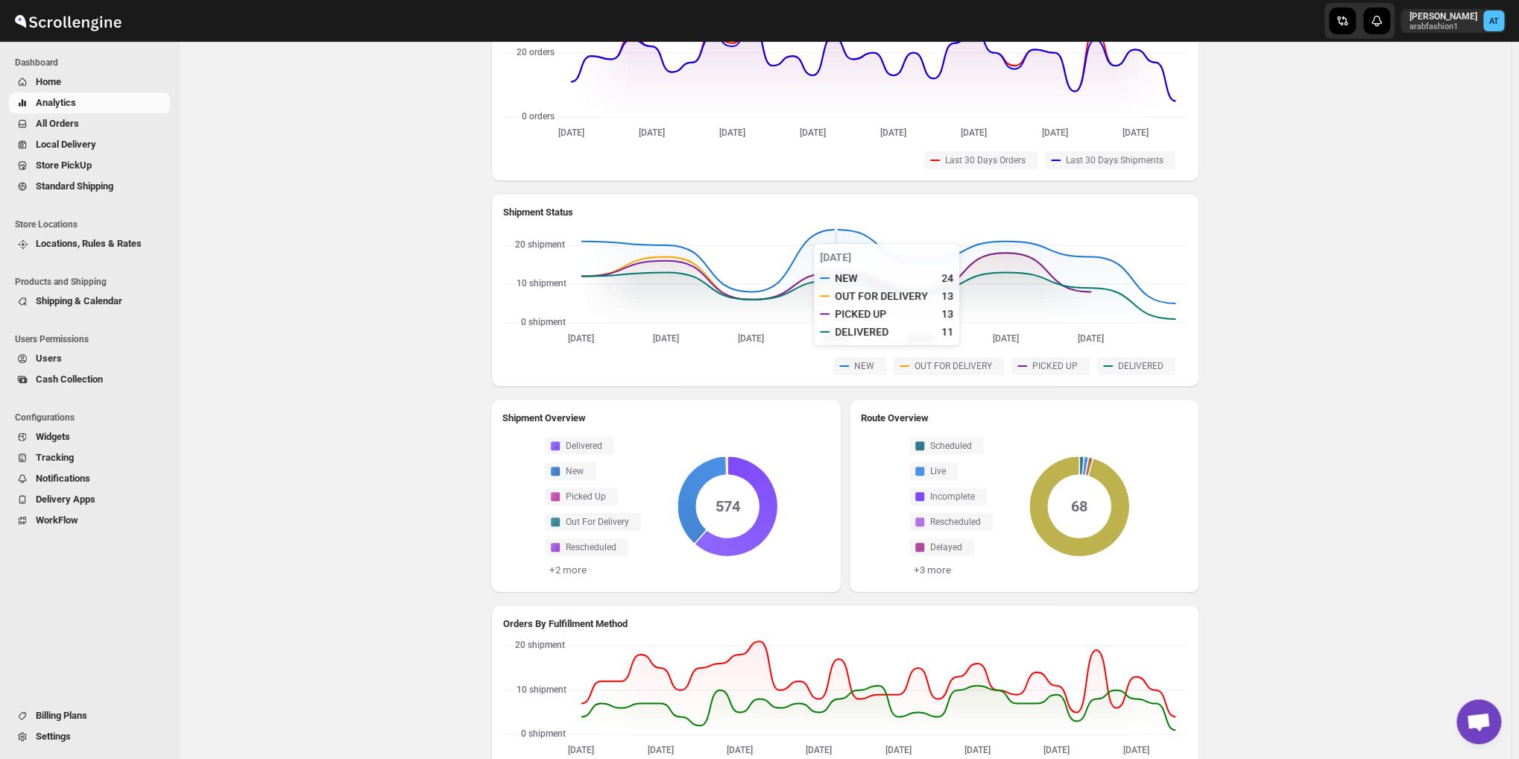
scroll to position [124, 0]
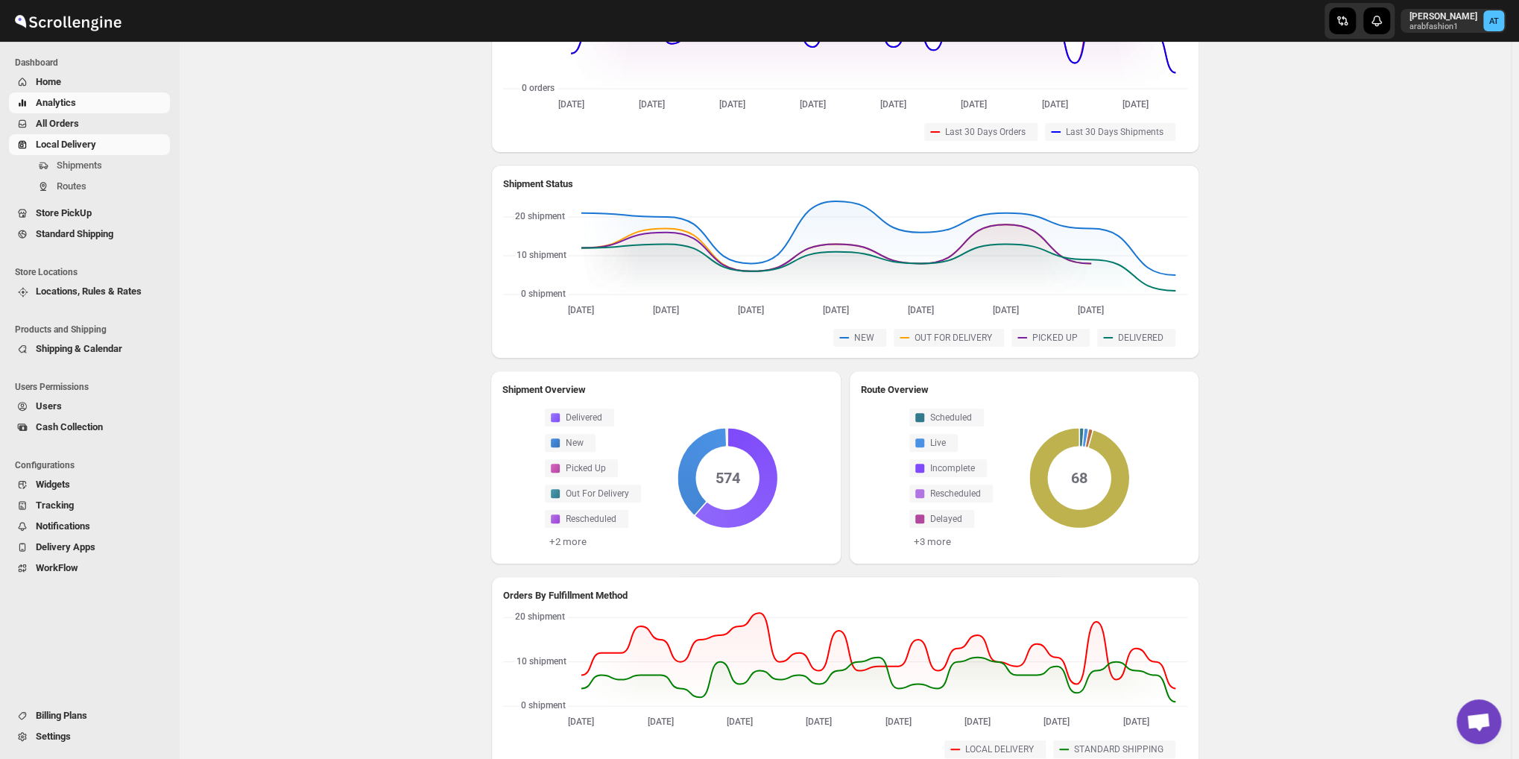
click at [63, 151] on span "Local Delivery" at bounding box center [101, 144] width 131 height 15
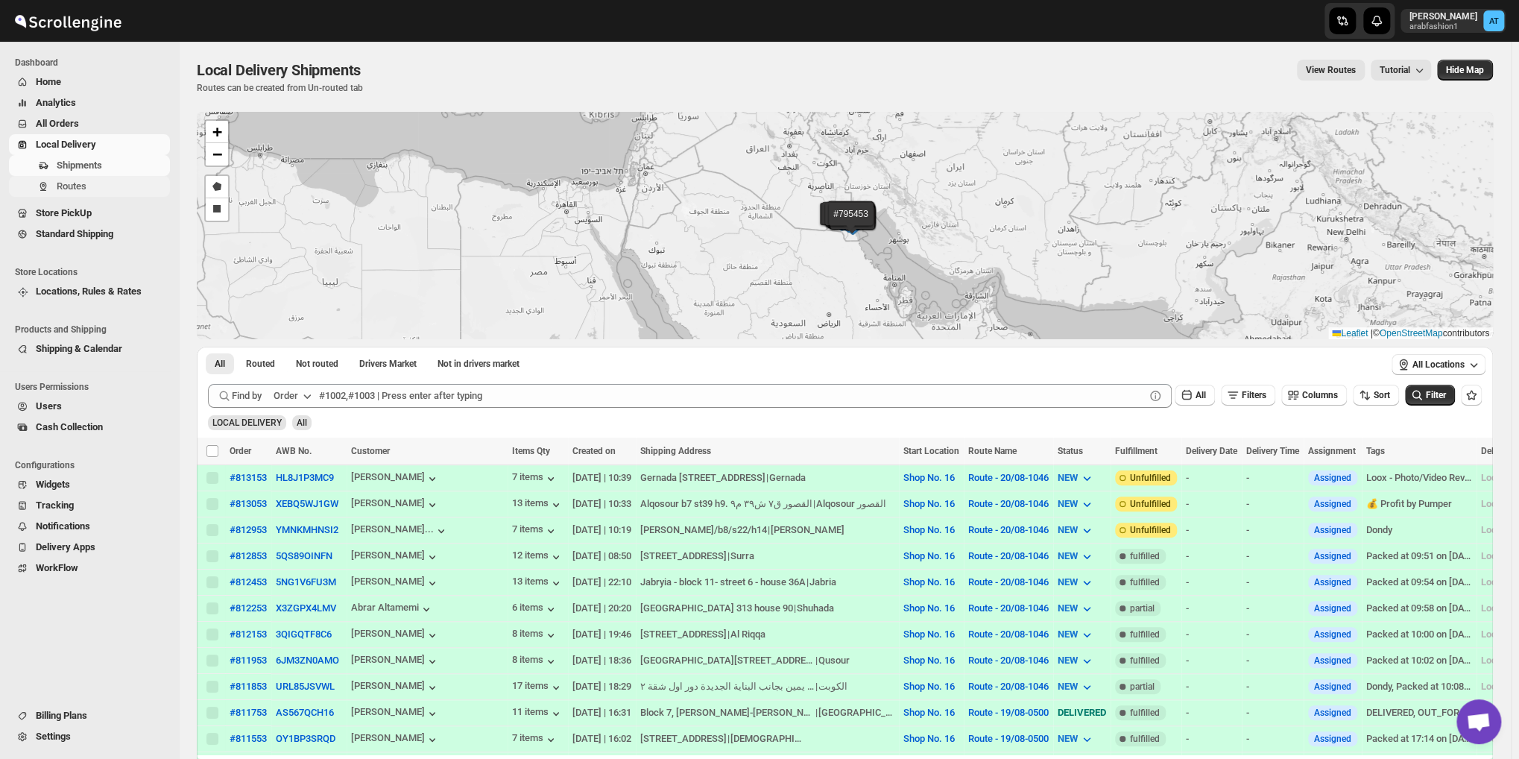
click at [68, 181] on span "Routes" at bounding box center [72, 185] width 30 height 11
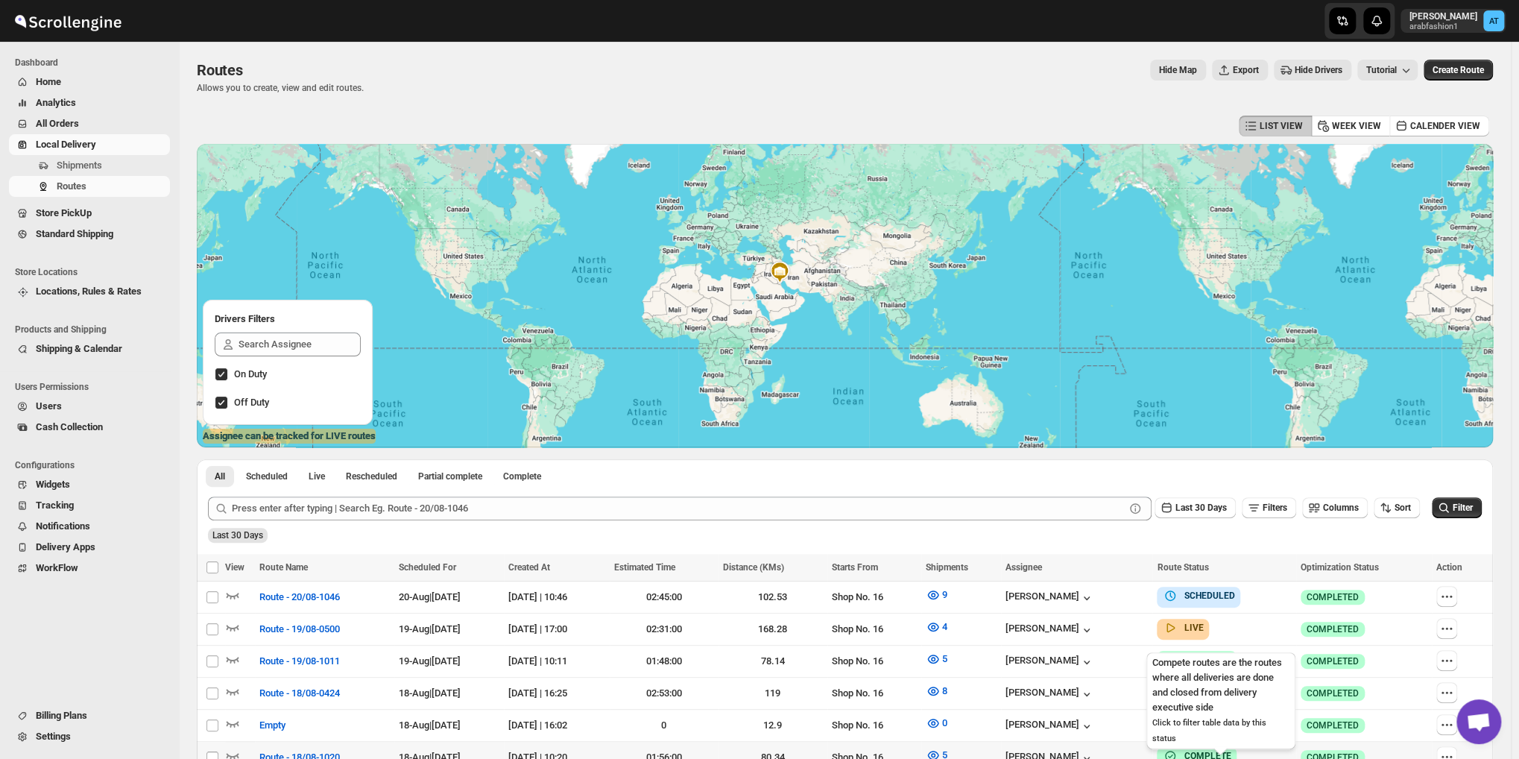
scroll to position [124, 0]
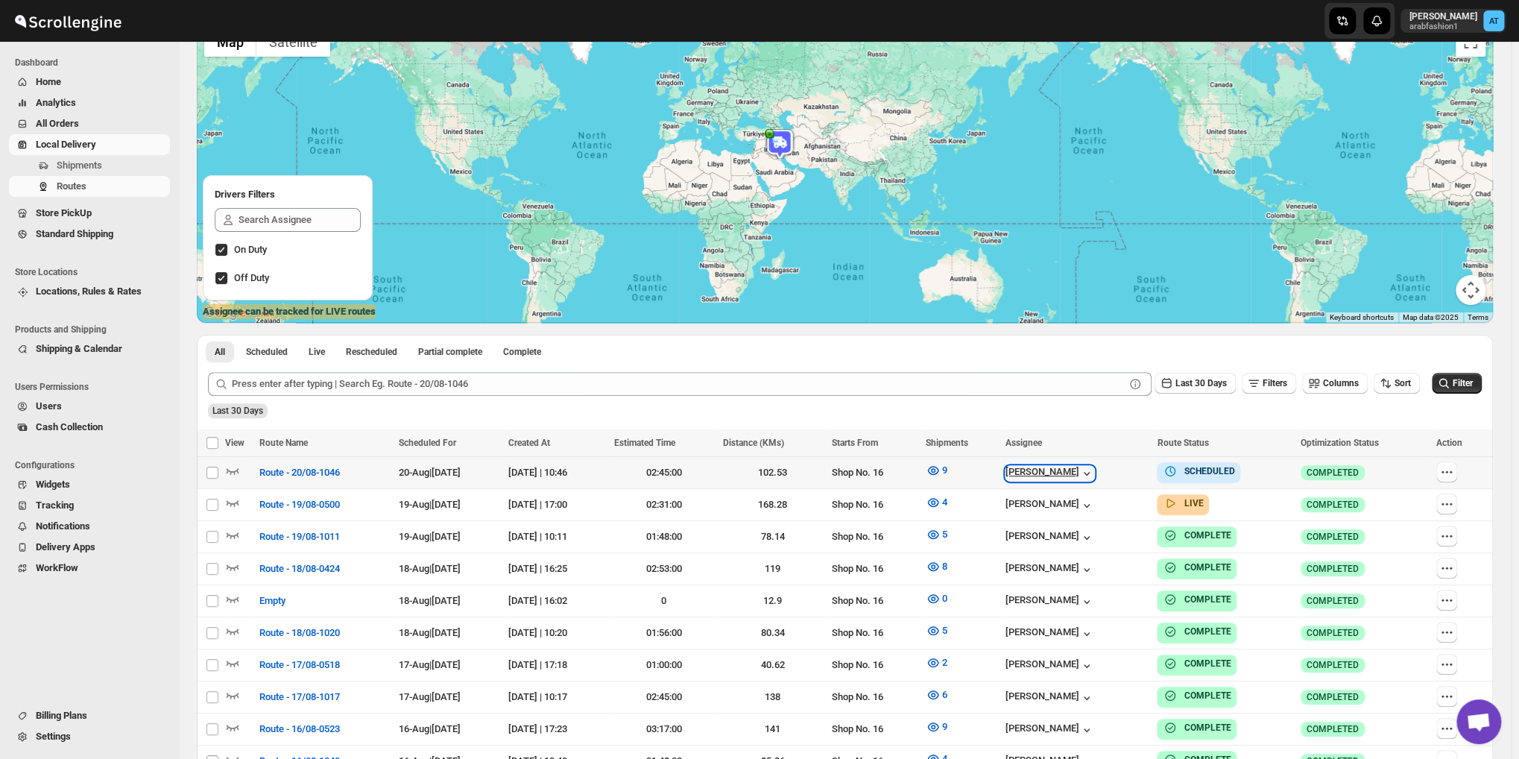
click at [1090, 475] on div "[PERSON_NAME]" at bounding box center [1049, 473] width 89 height 15
click at [1072, 513] on span "[PERSON_NAME]" at bounding box center [1076, 512] width 102 height 15
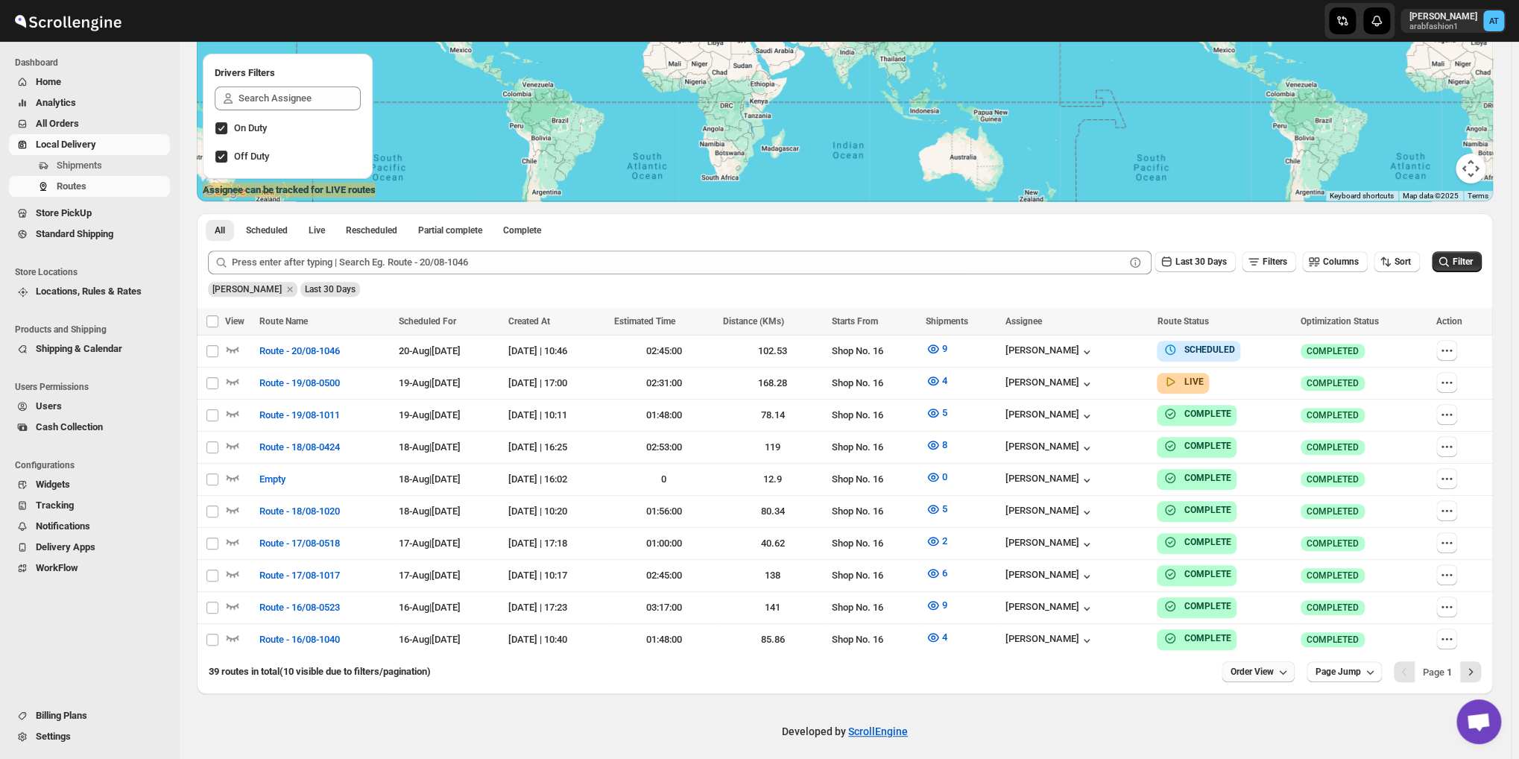
click at [1270, 665] on span "Order View" at bounding box center [1251, 671] width 43 height 12
click at [1256, 554] on div "25 orders" at bounding box center [1247, 558] width 39 height 15
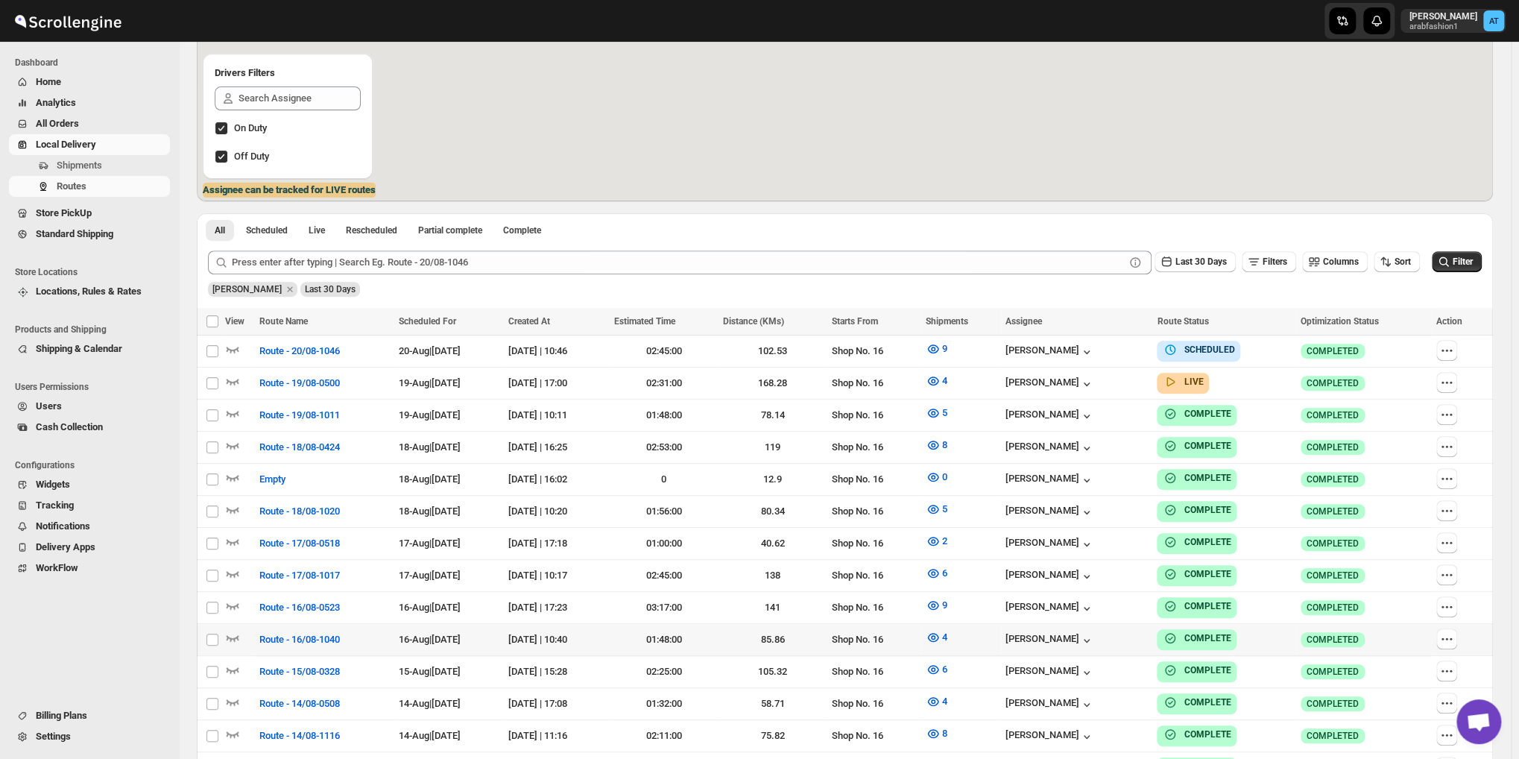
scroll to position [711, 0]
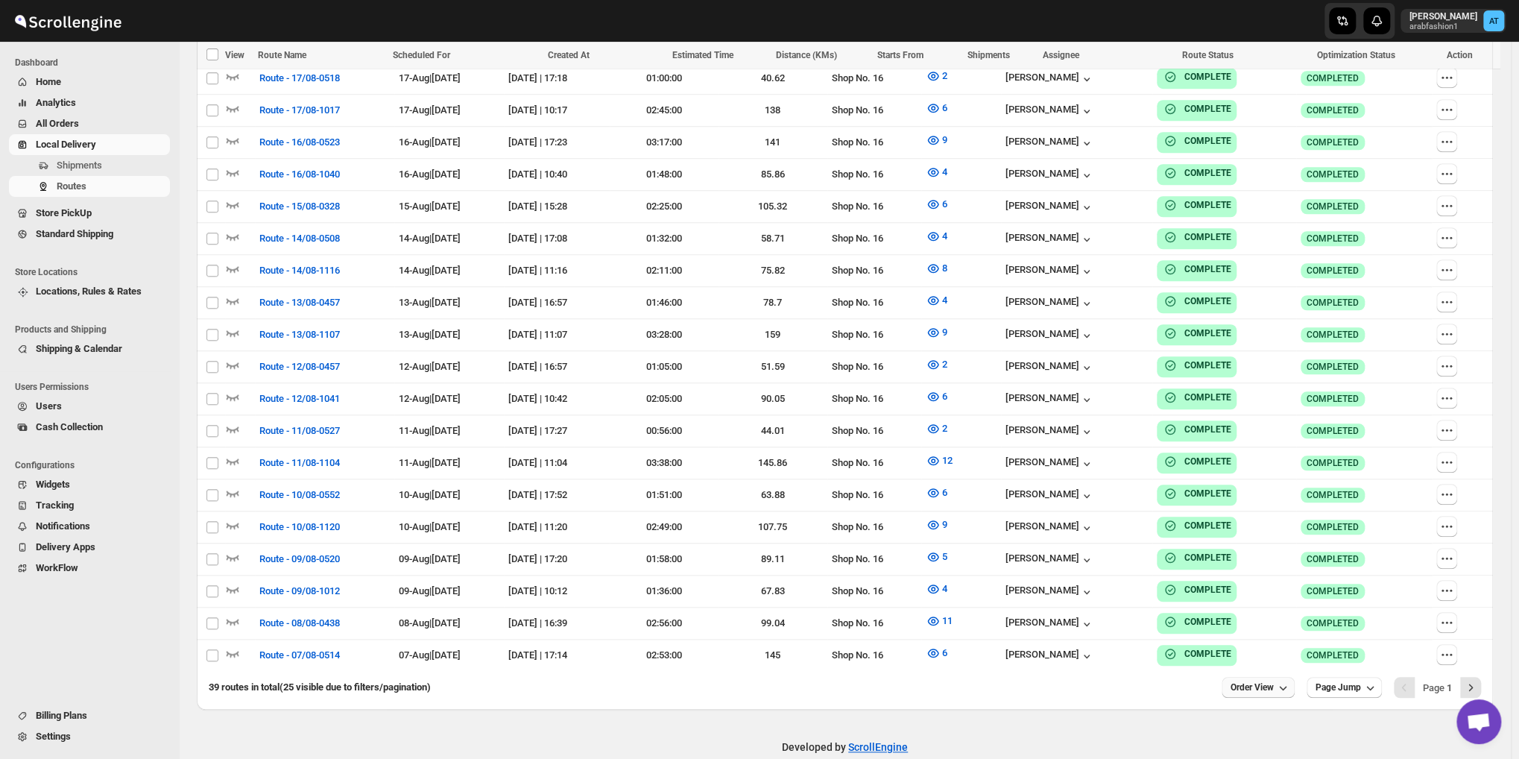
click at [1277, 677] on button "Order View" at bounding box center [1257, 687] width 73 height 21
drag, startPoint x: 1259, startPoint y: 615, endPoint x: 1162, endPoint y: 606, distance: 98.0
click at [1162, 606] on div "Skip to content [PERSON_NAME] arabfashion1 AT Dashboard Home Analytics All Orde…" at bounding box center [759, 36] width 1519 height 1495
click at [1274, 681] on span "Order View" at bounding box center [1251, 687] width 43 height 12
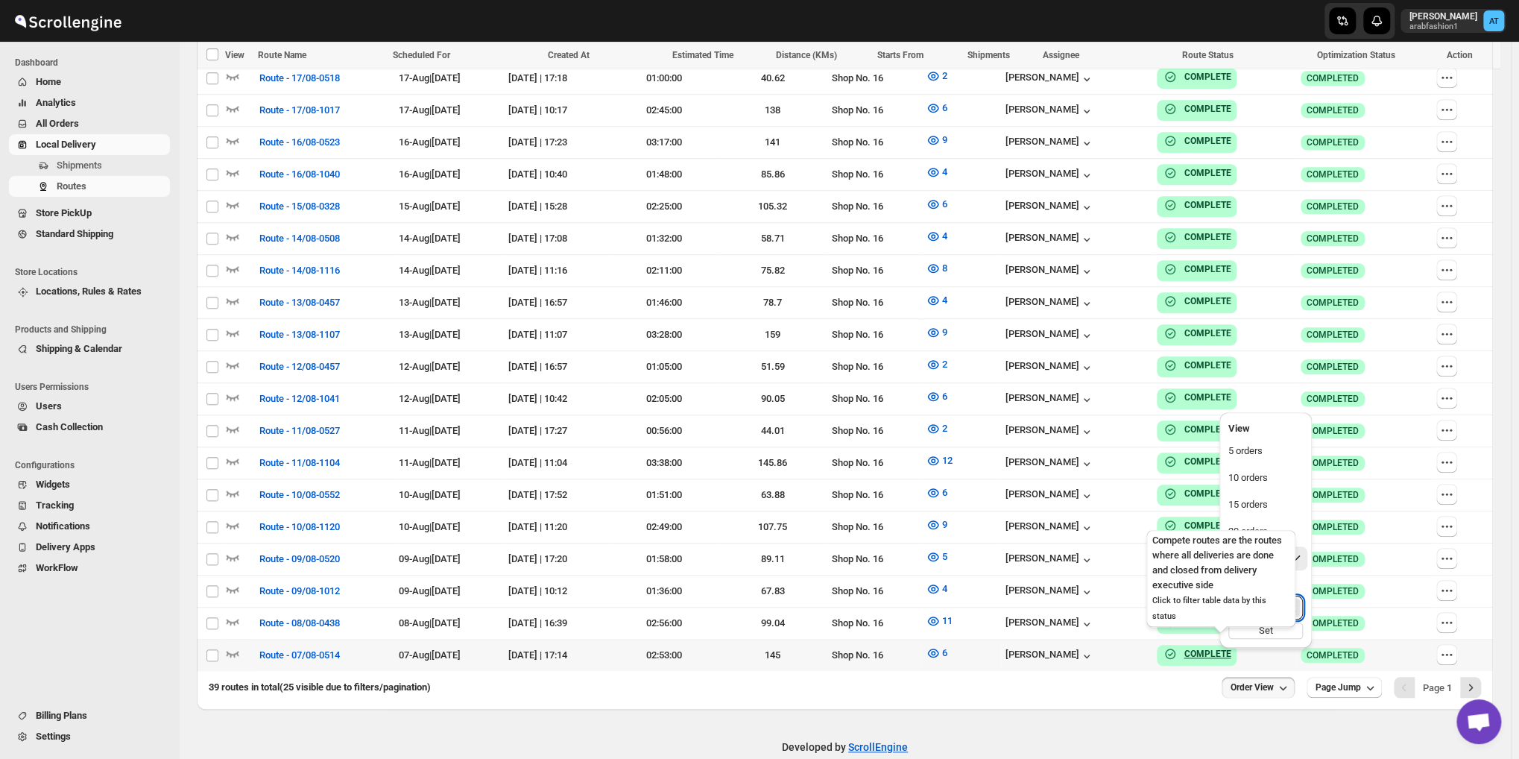
drag, startPoint x: 1268, startPoint y: 604, endPoint x: 1203, endPoint y: 615, distance: 65.8
click at [1203, 615] on div "Skip to content [PERSON_NAME] arabfashion1 AT Dashboard Home Analytics All Orde…" at bounding box center [759, 36] width 1519 height 1495
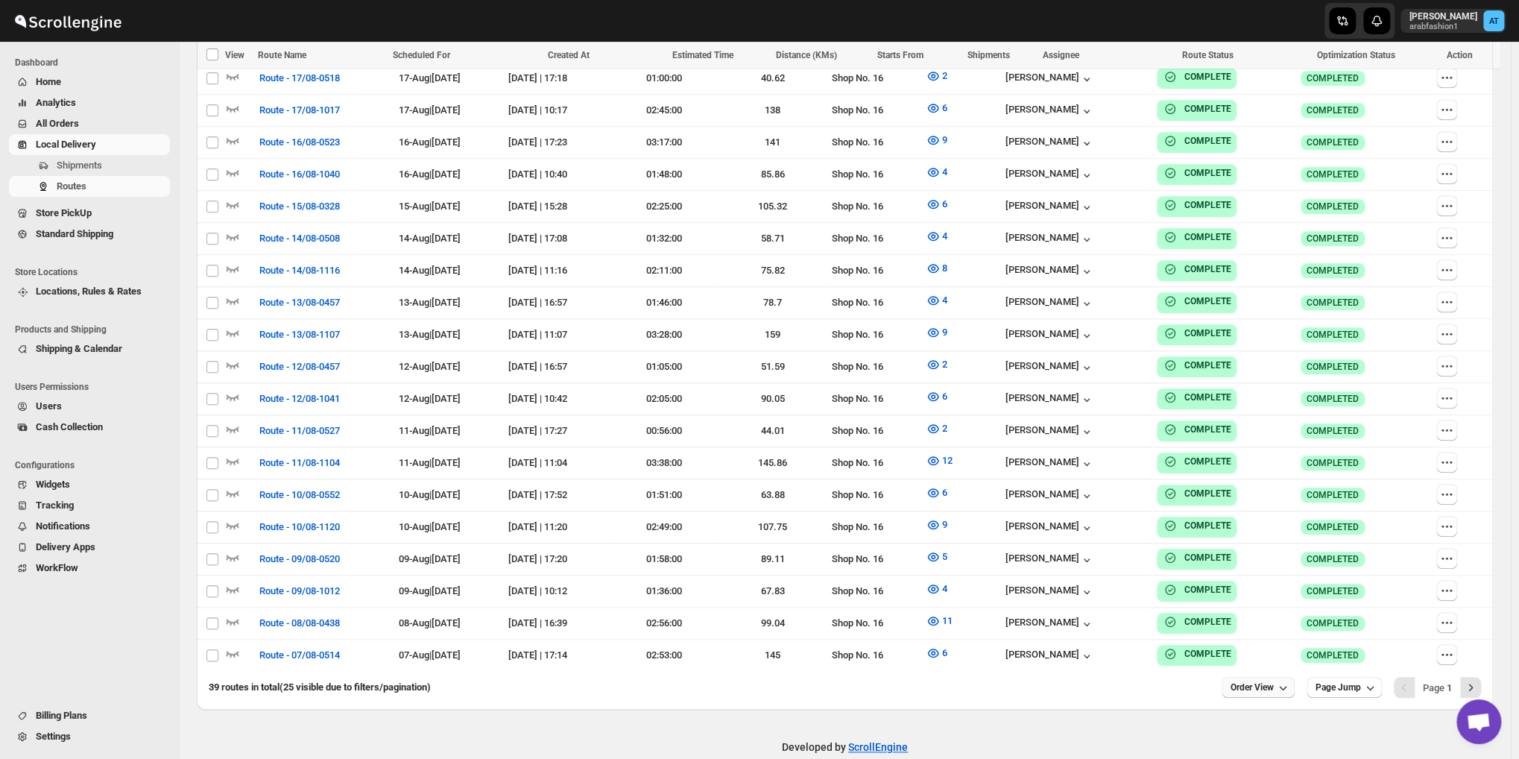
click at [1263, 681] on span "Order View" at bounding box center [1251, 687] width 43 height 12
click at [1238, 603] on input "25" at bounding box center [1254, 607] width 52 height 24
type input "35"
click at [1246, 632] on div "Set" at bounding box center [1265, 630] width 75 height 16
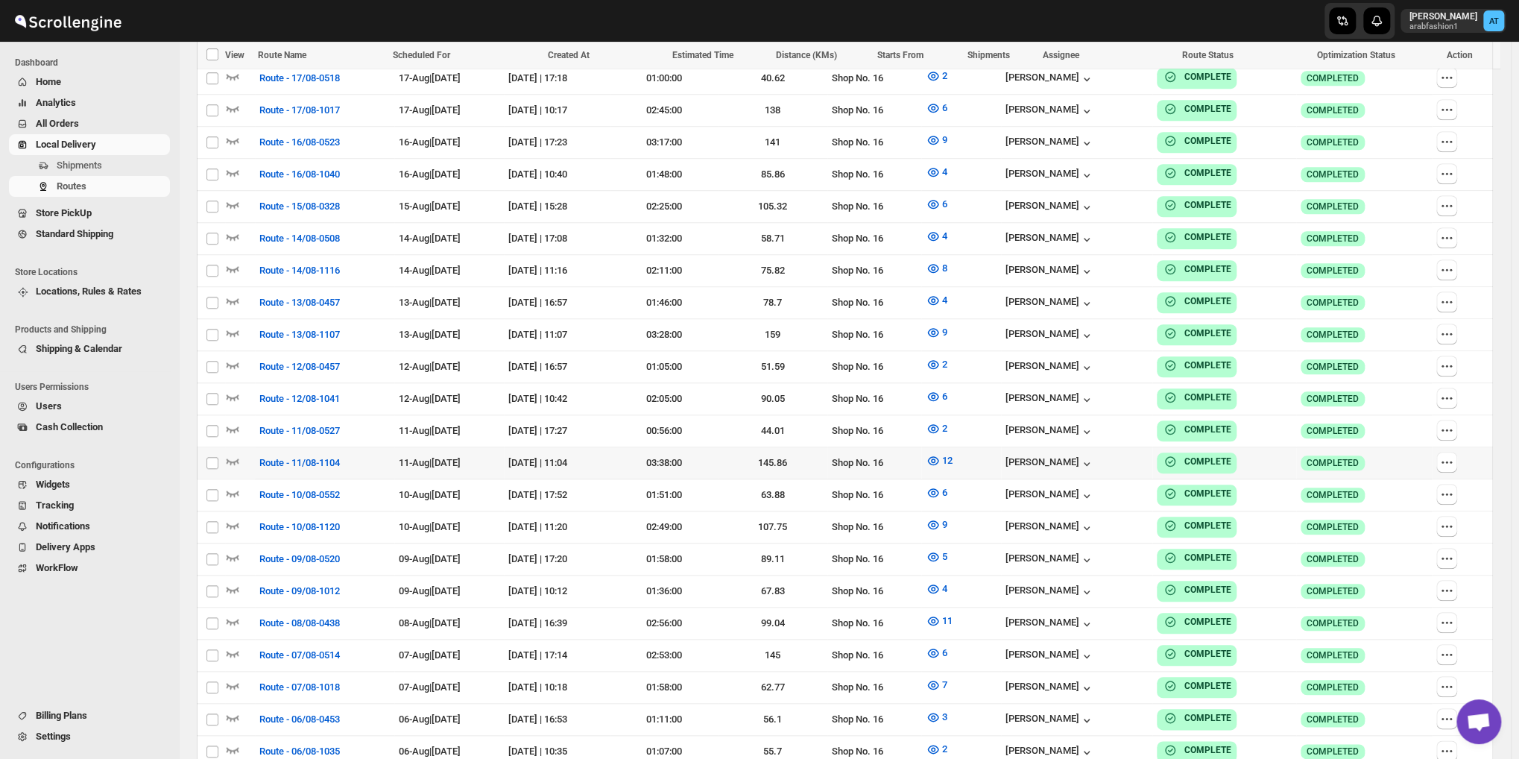
scroll to position [1021, 0]
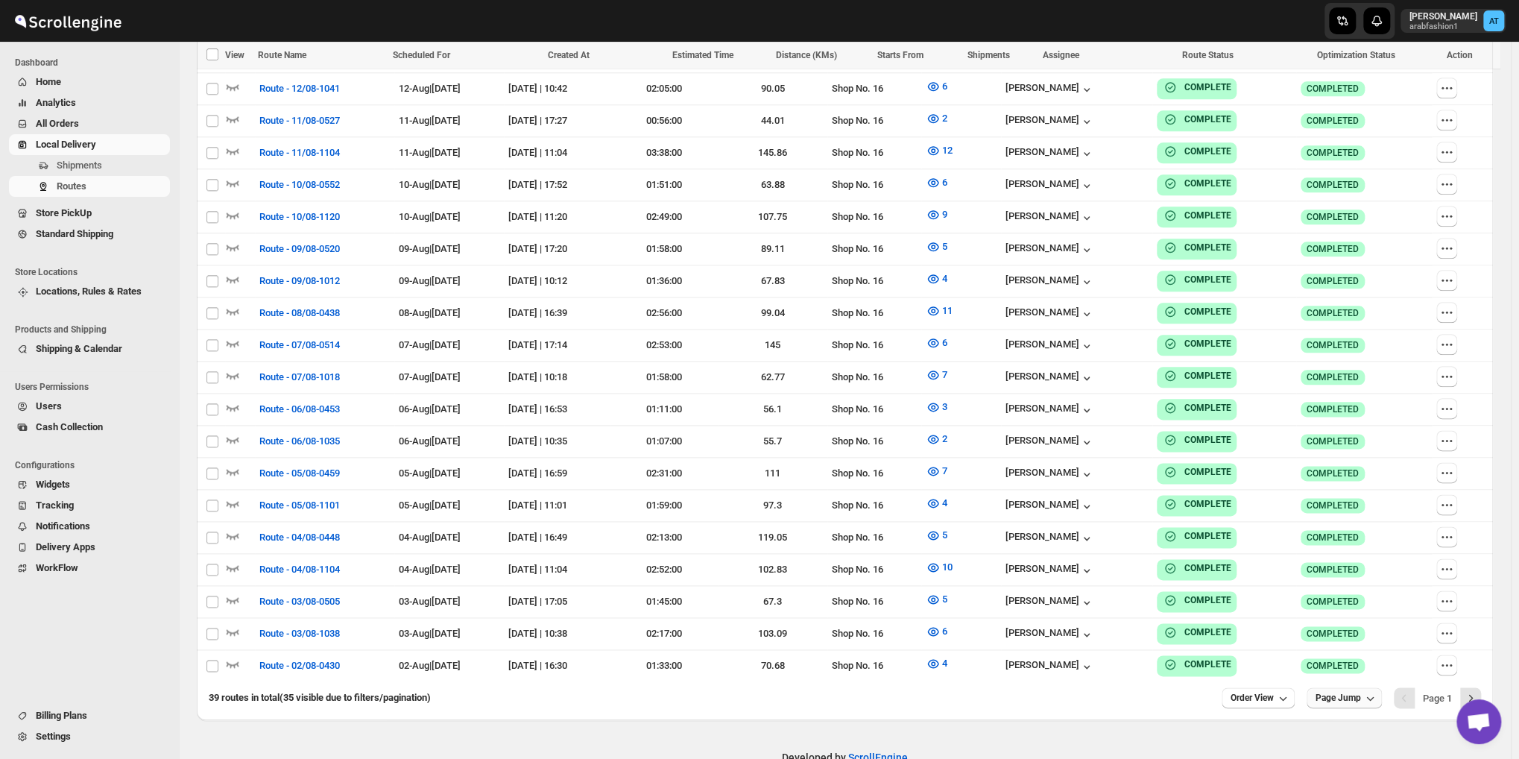
click at [1335, 692] on span "Page Jump" at bounding box center [1337, 698] width 45 height 12
click at [1274, 692] on span "Order View" at bounding box center [1251, 698] width 43 height 12
click at [1253, 613] on input "35" at bounding box center [1254, 607] width 52 height 24
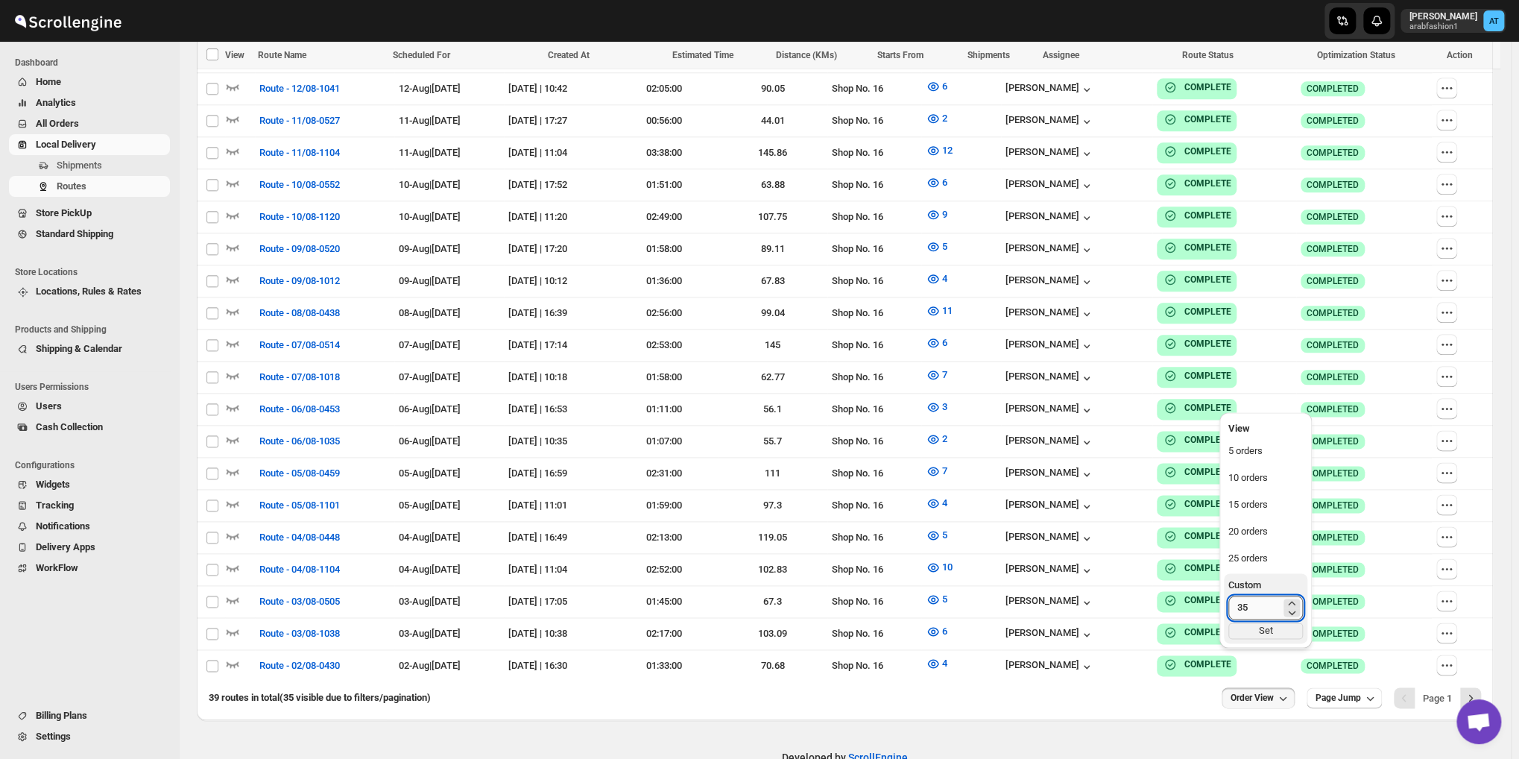
click at [1253, 613] on input "35" at bounding box center [1254, 607] width 52 height 24
type input "38"
click at [1249, 632] on div "Set" at bounding box center [1265, 630] width 75 height 16
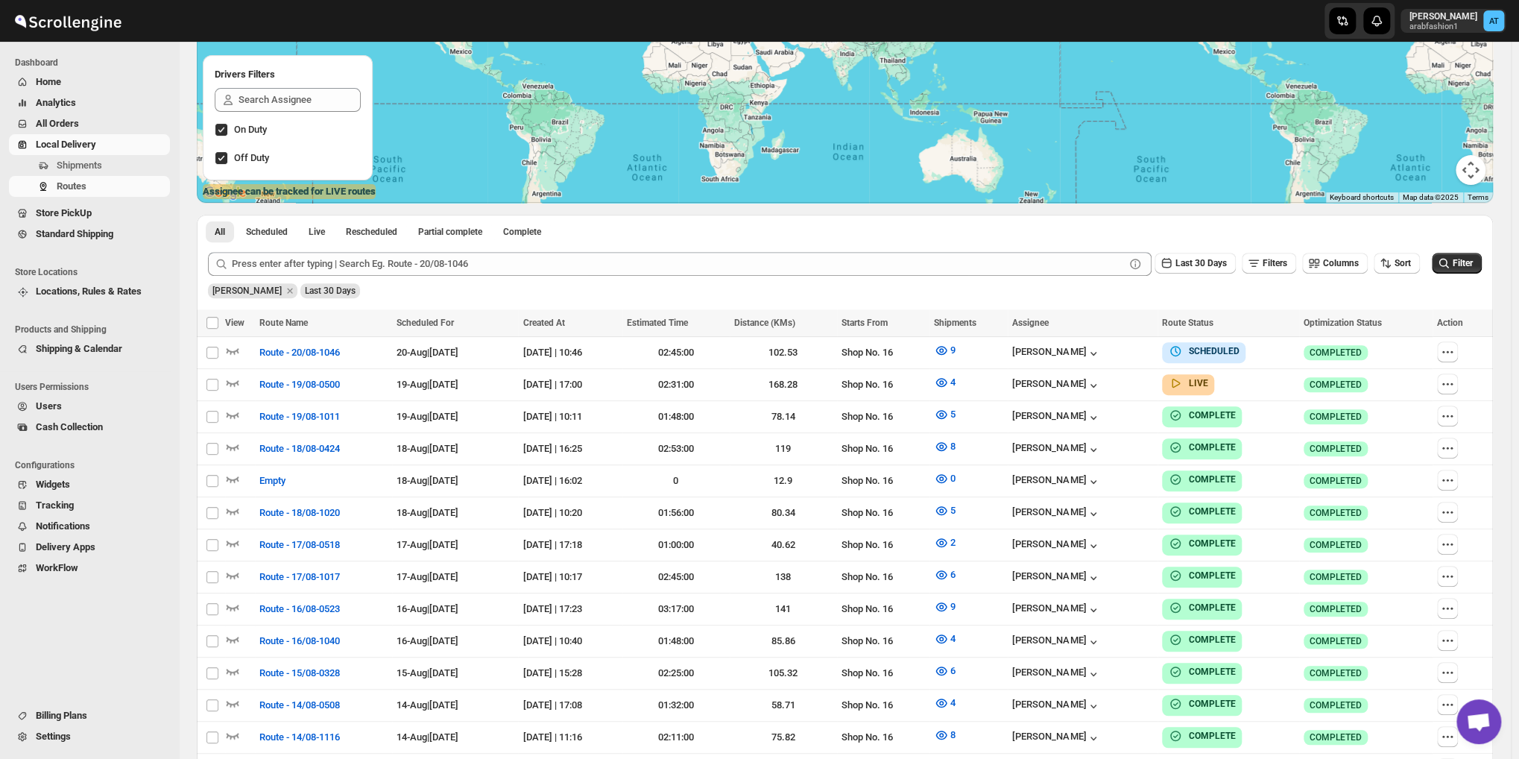
scroll to position [0, 0]
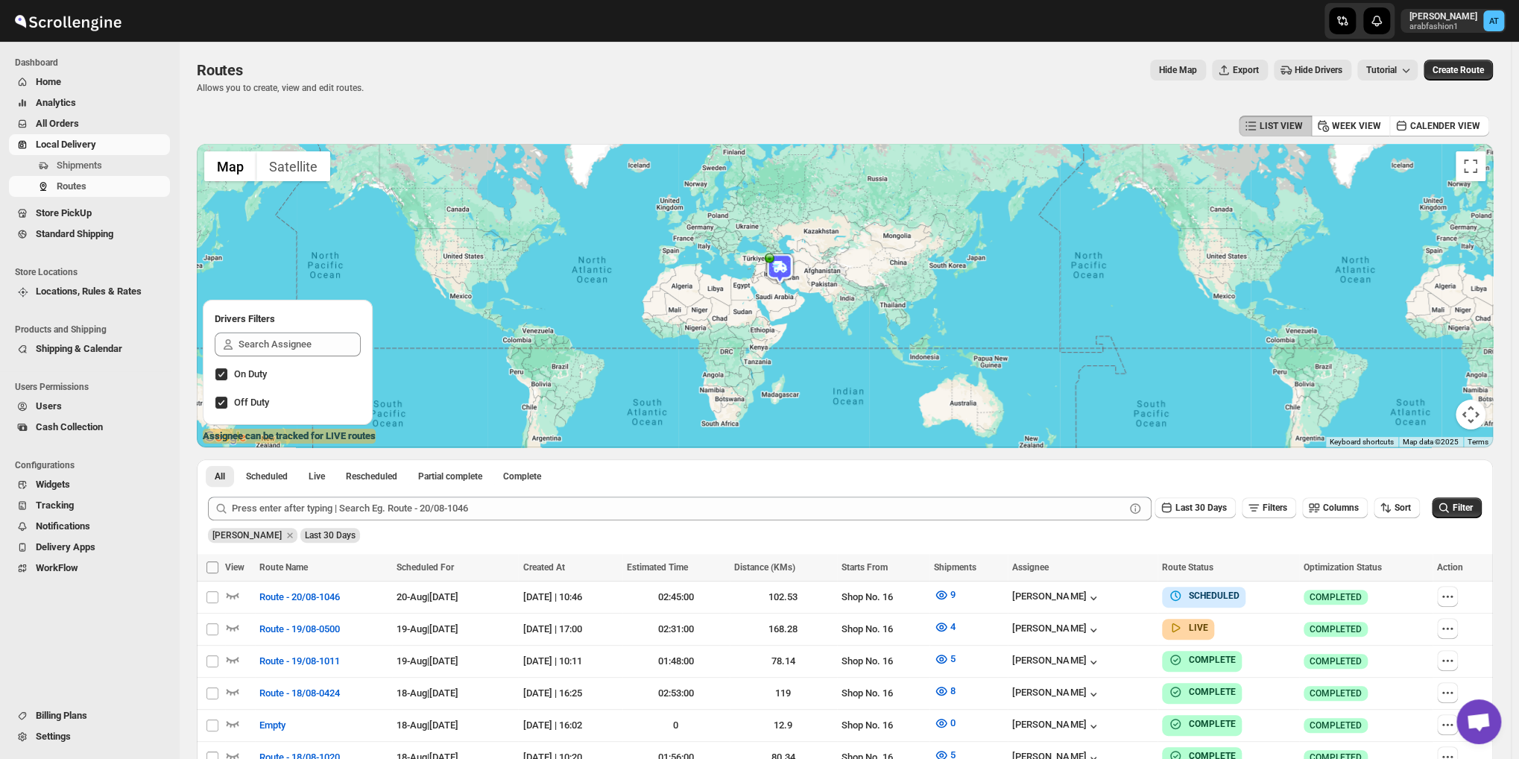
click at [212, 560] on span at bounding box center [212, 566] width 13 height 13
click at [212, 561] on input "Select all Routes" at bounding box center [212, 567] width 12 height 12
checkbox input "true"
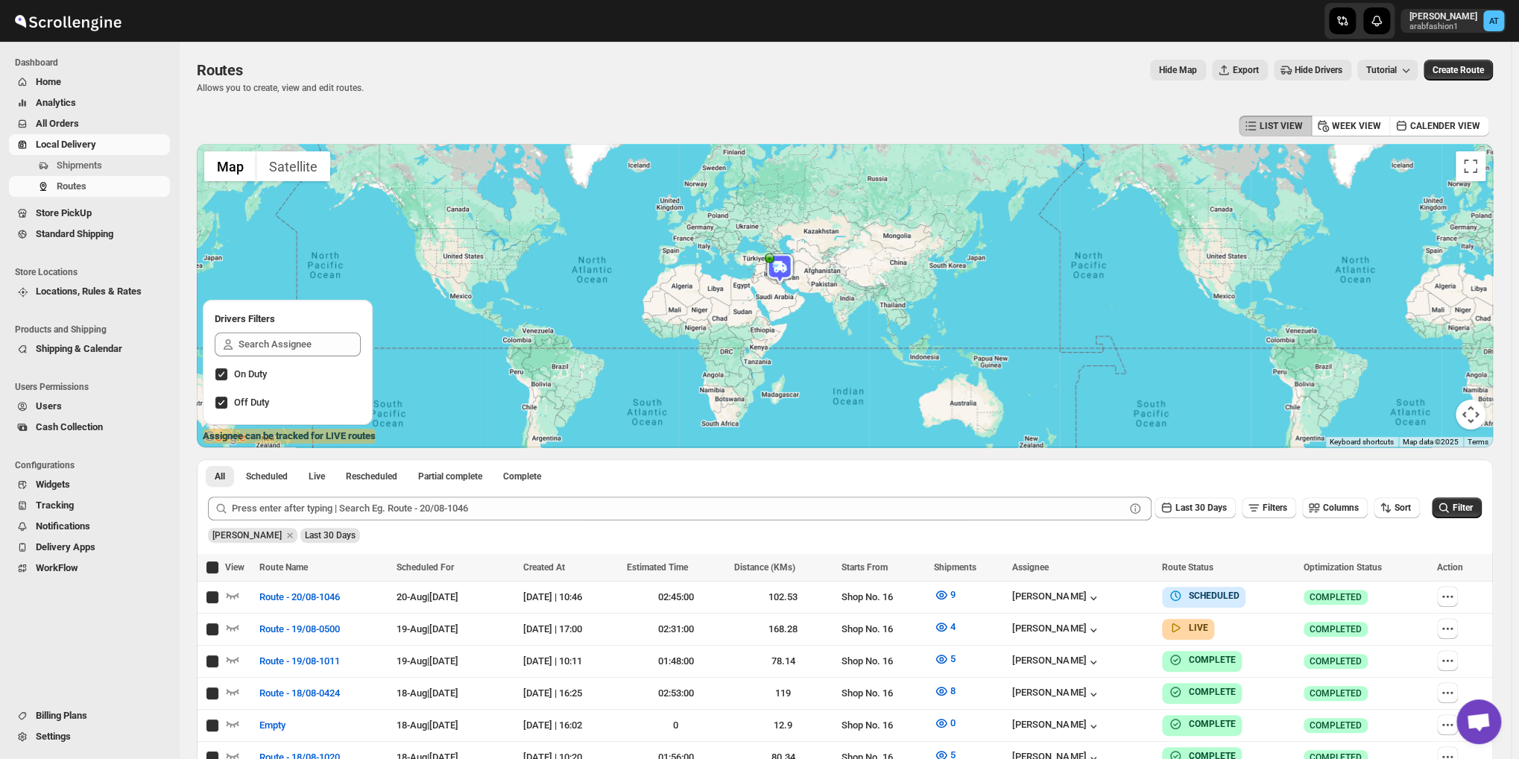
checkbox input "true"
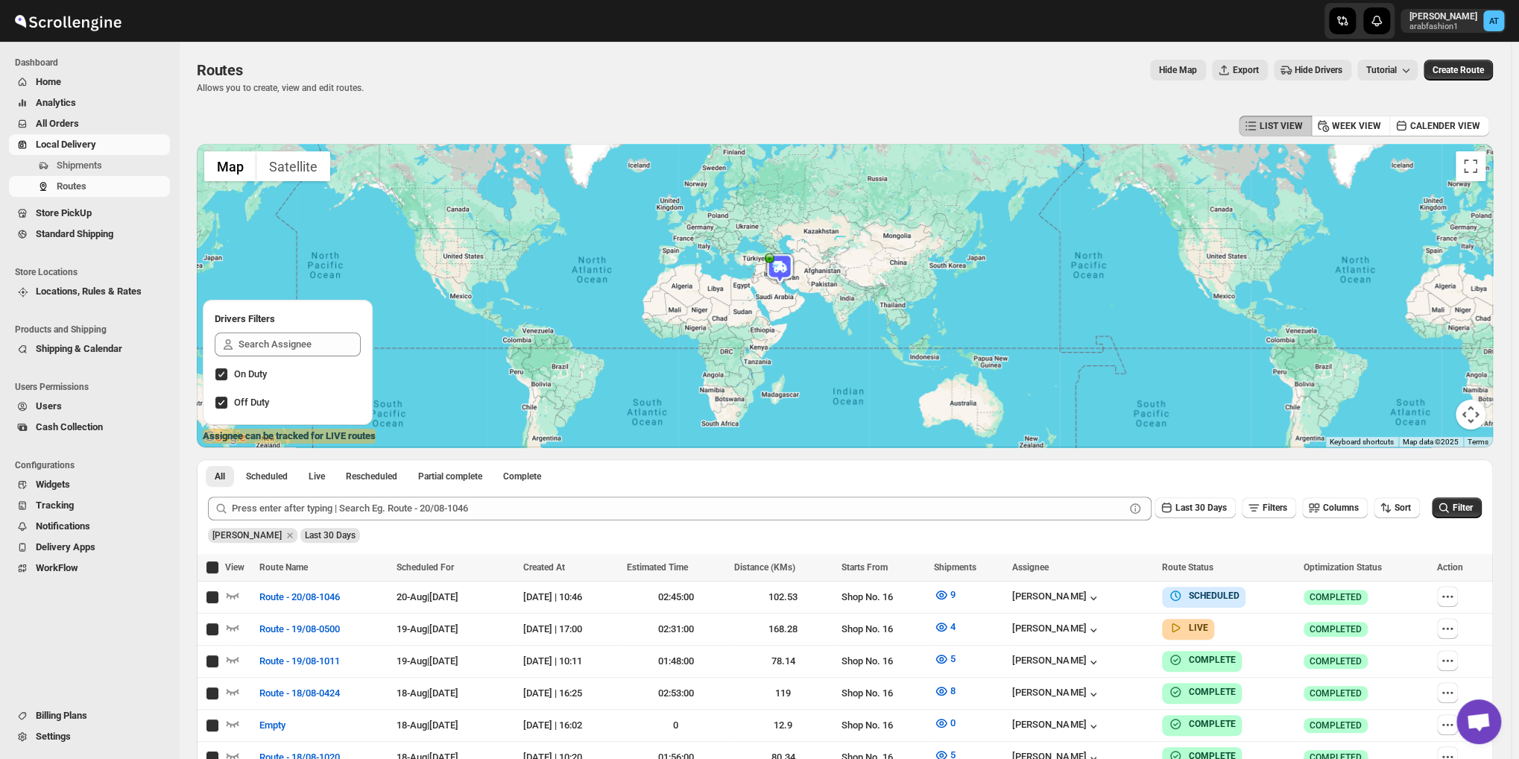
checkbox input "true"
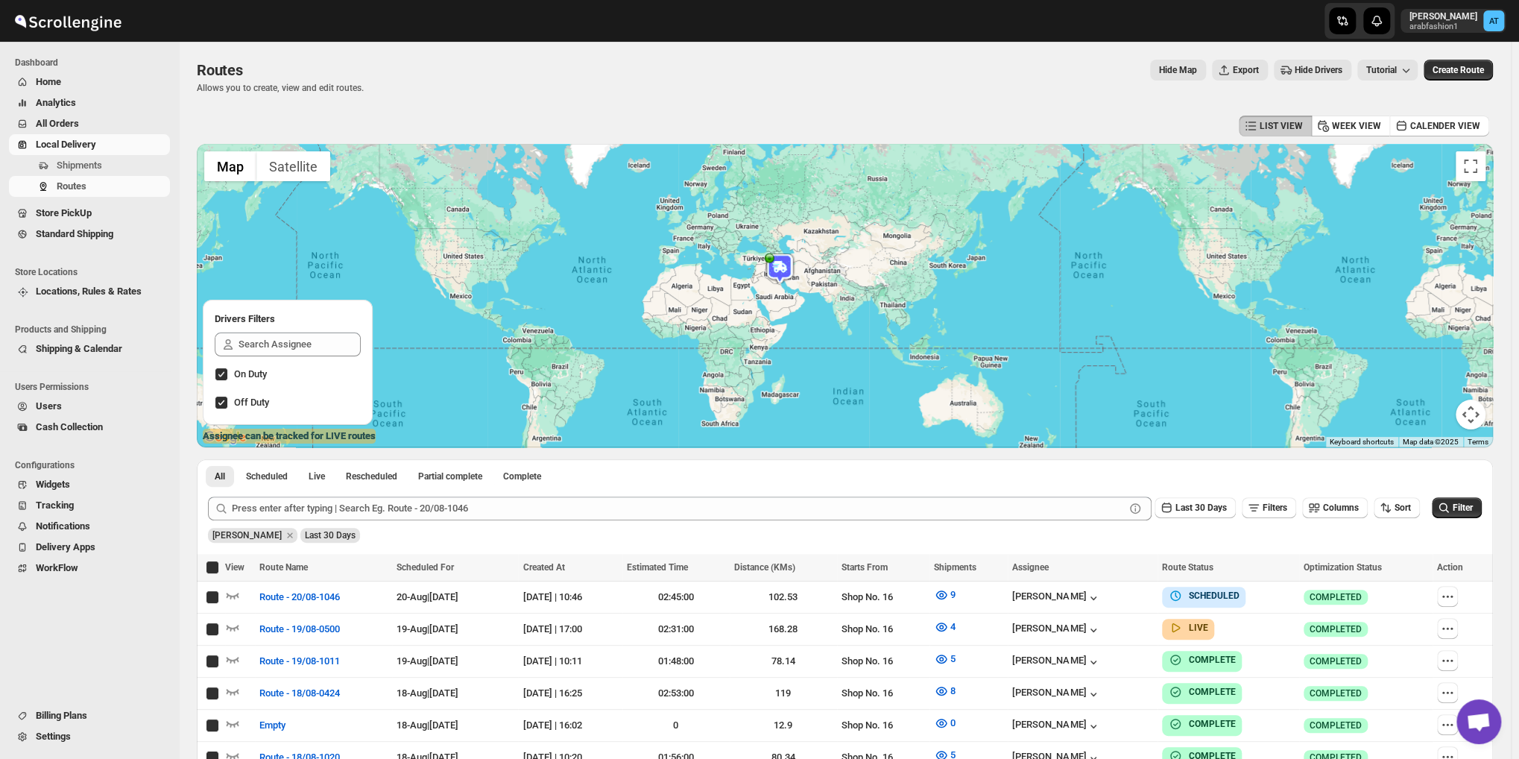
checkbox input "true"
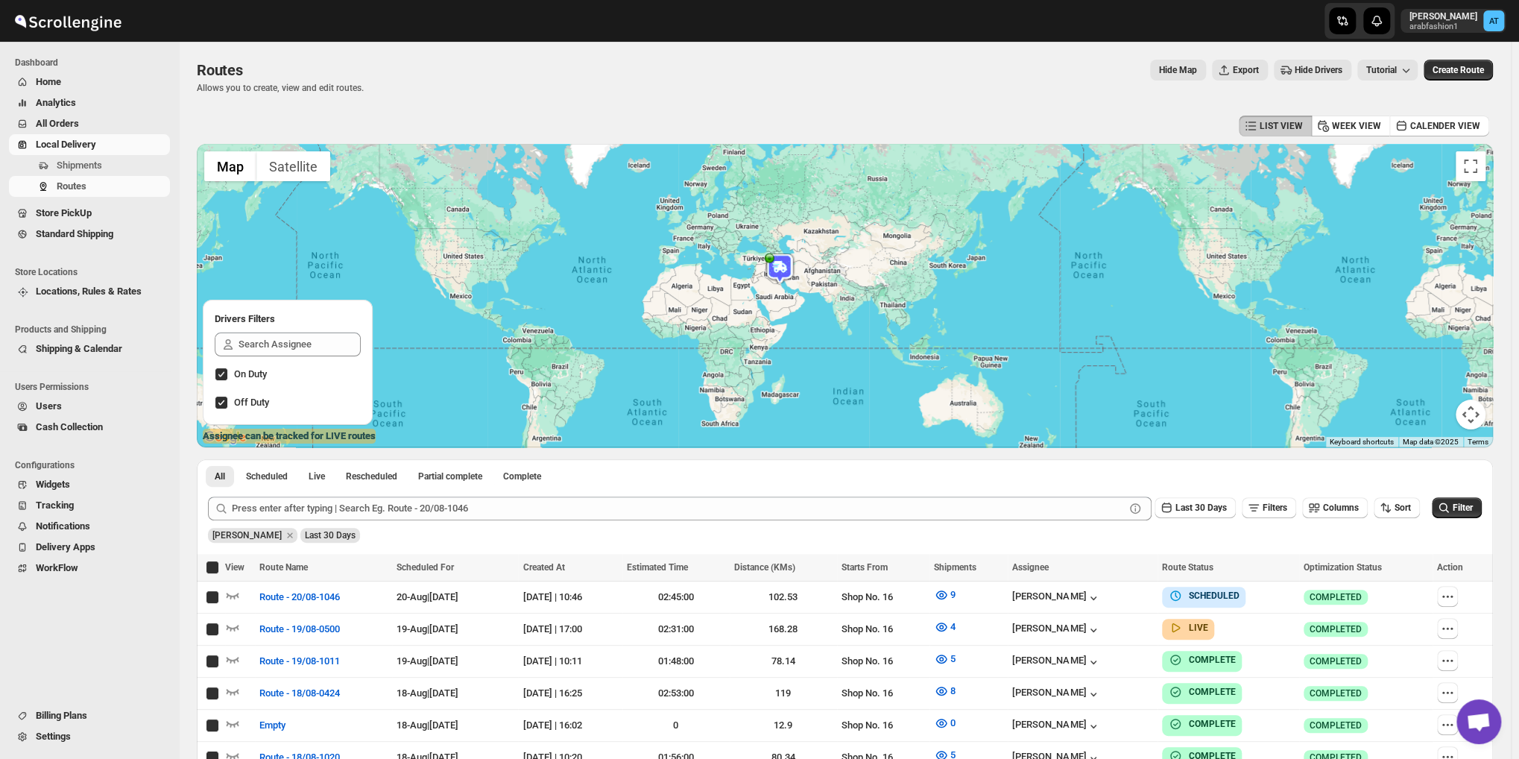
checkbox input "true"
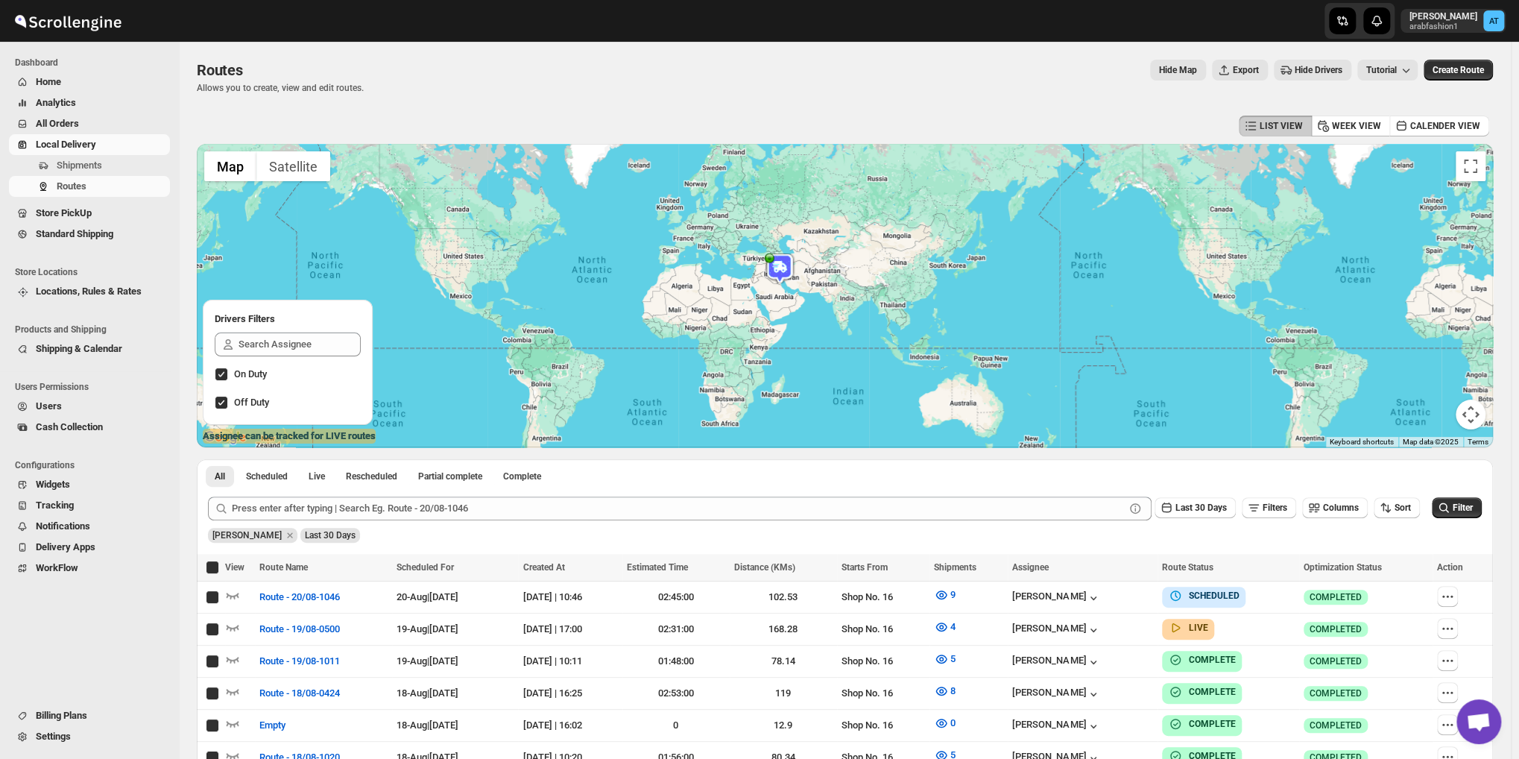
checkbox input "true"
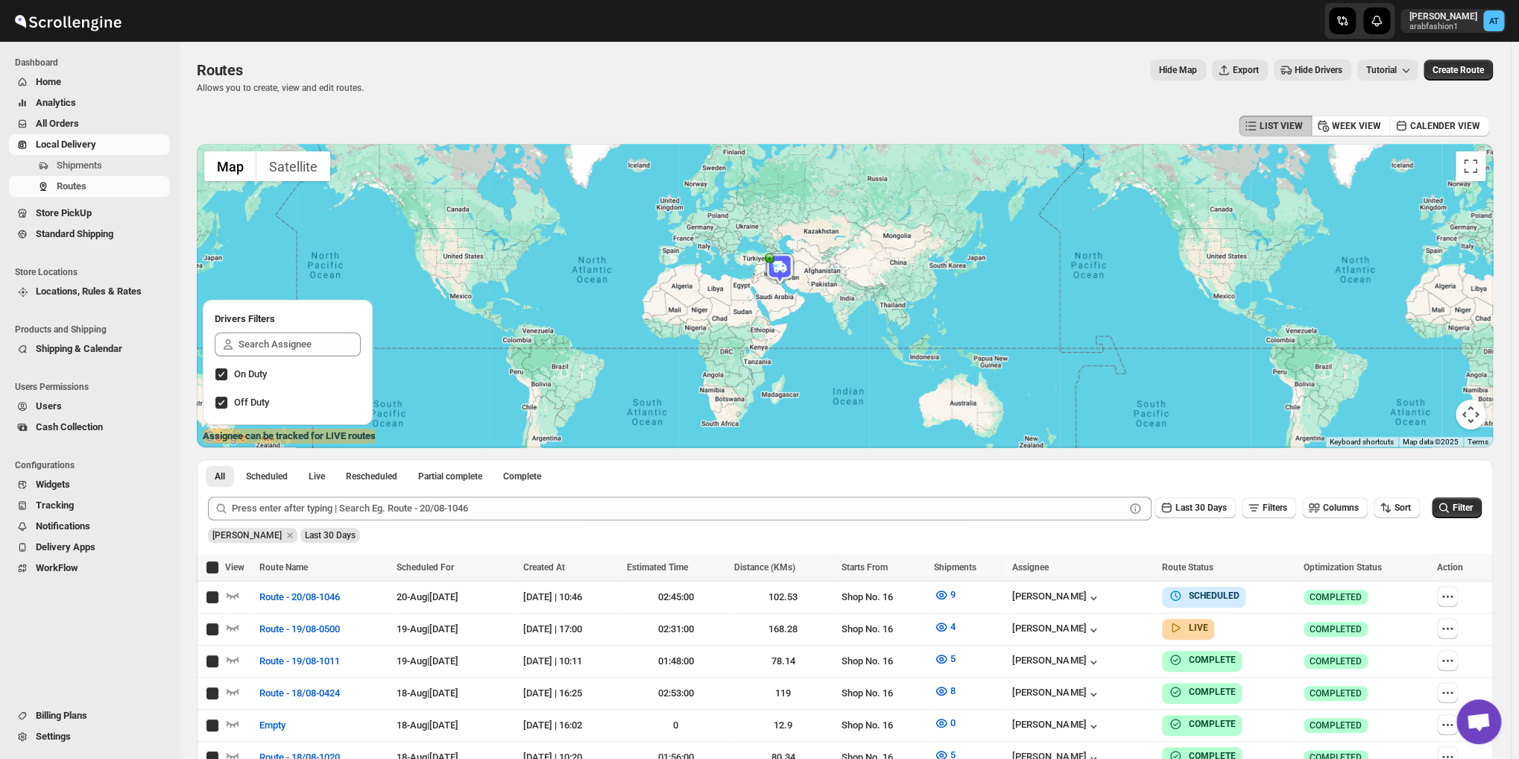
checkbox input "true"
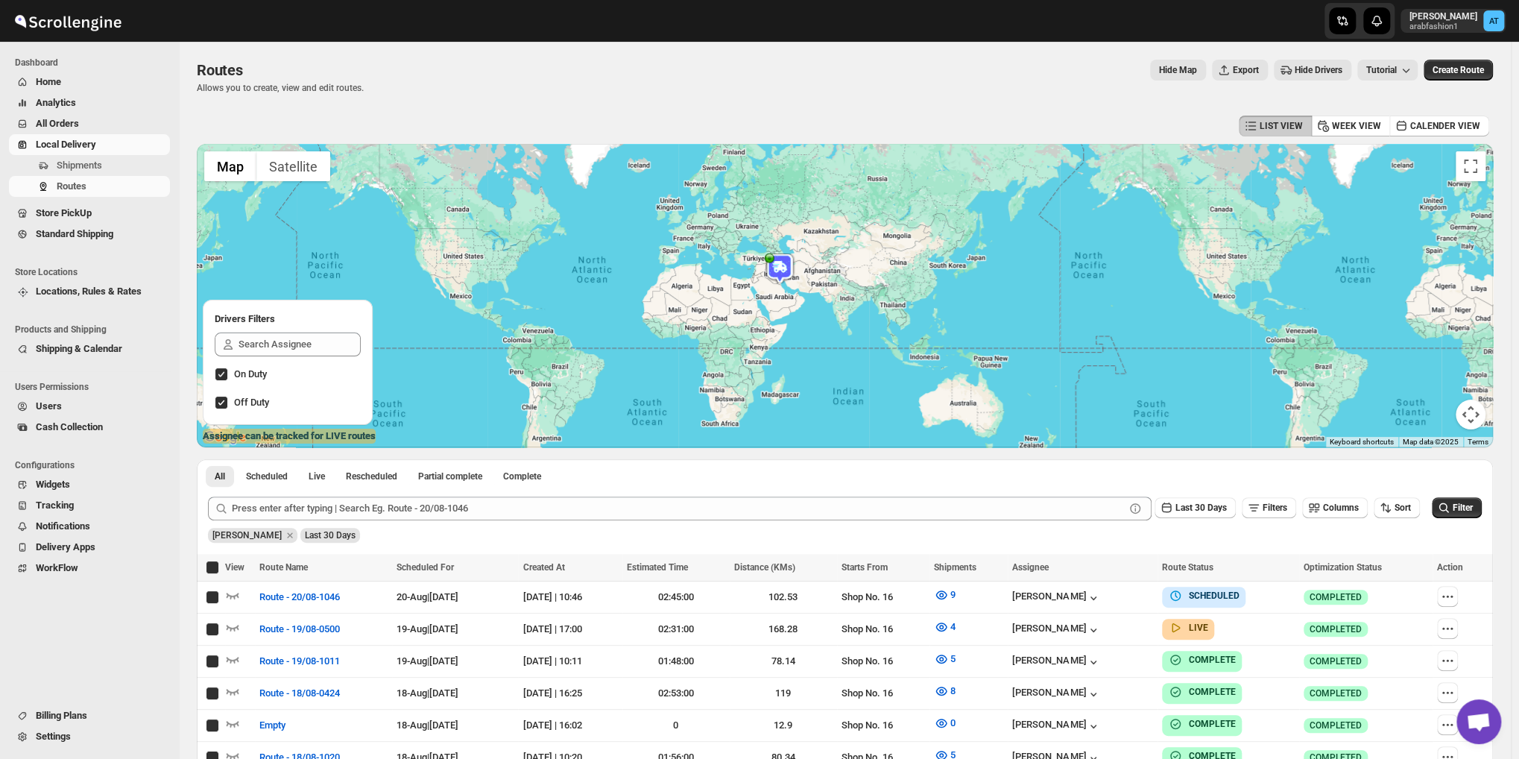
checkbox input "true"
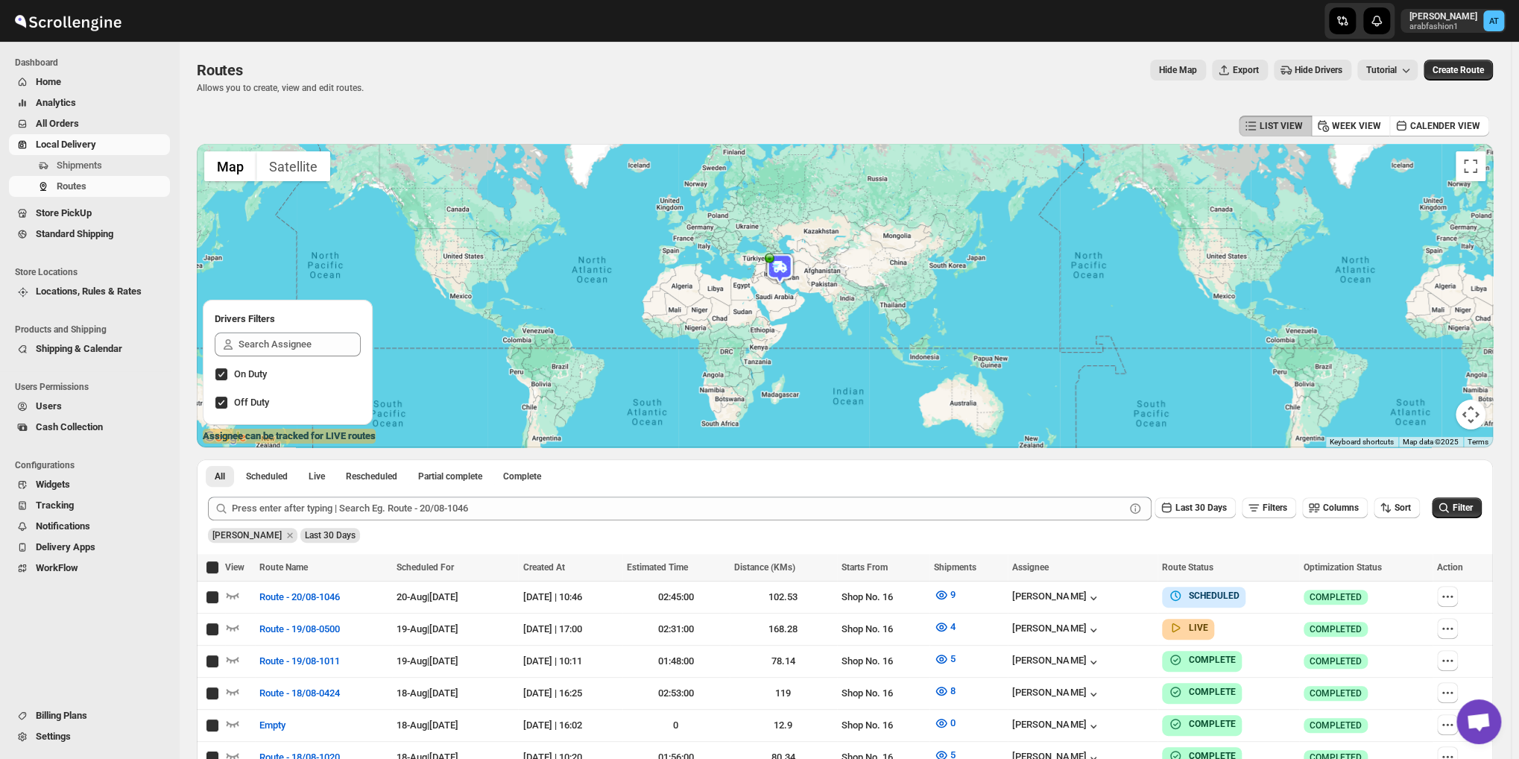
checkbox input "true"
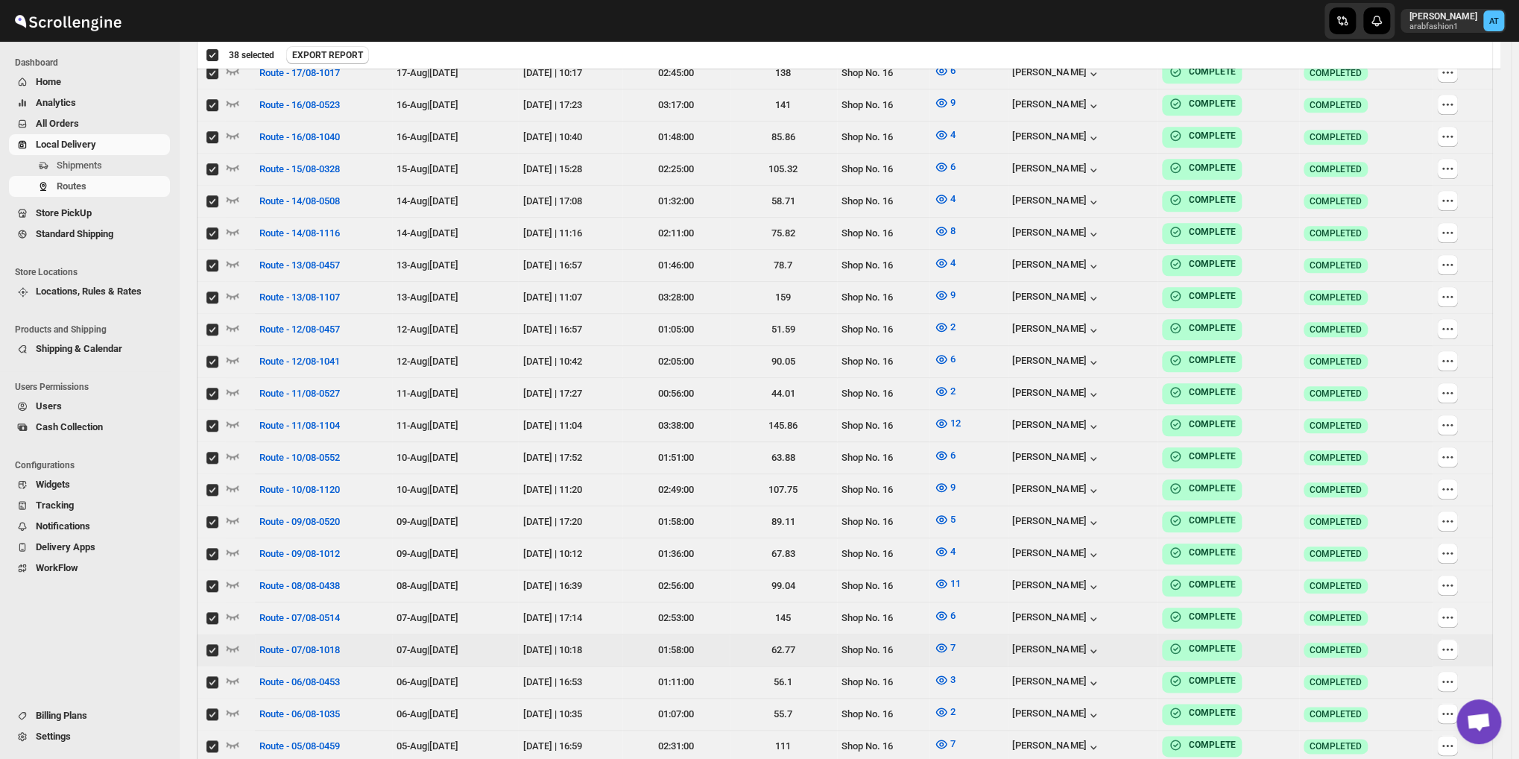
scroll to position [1114, 0]
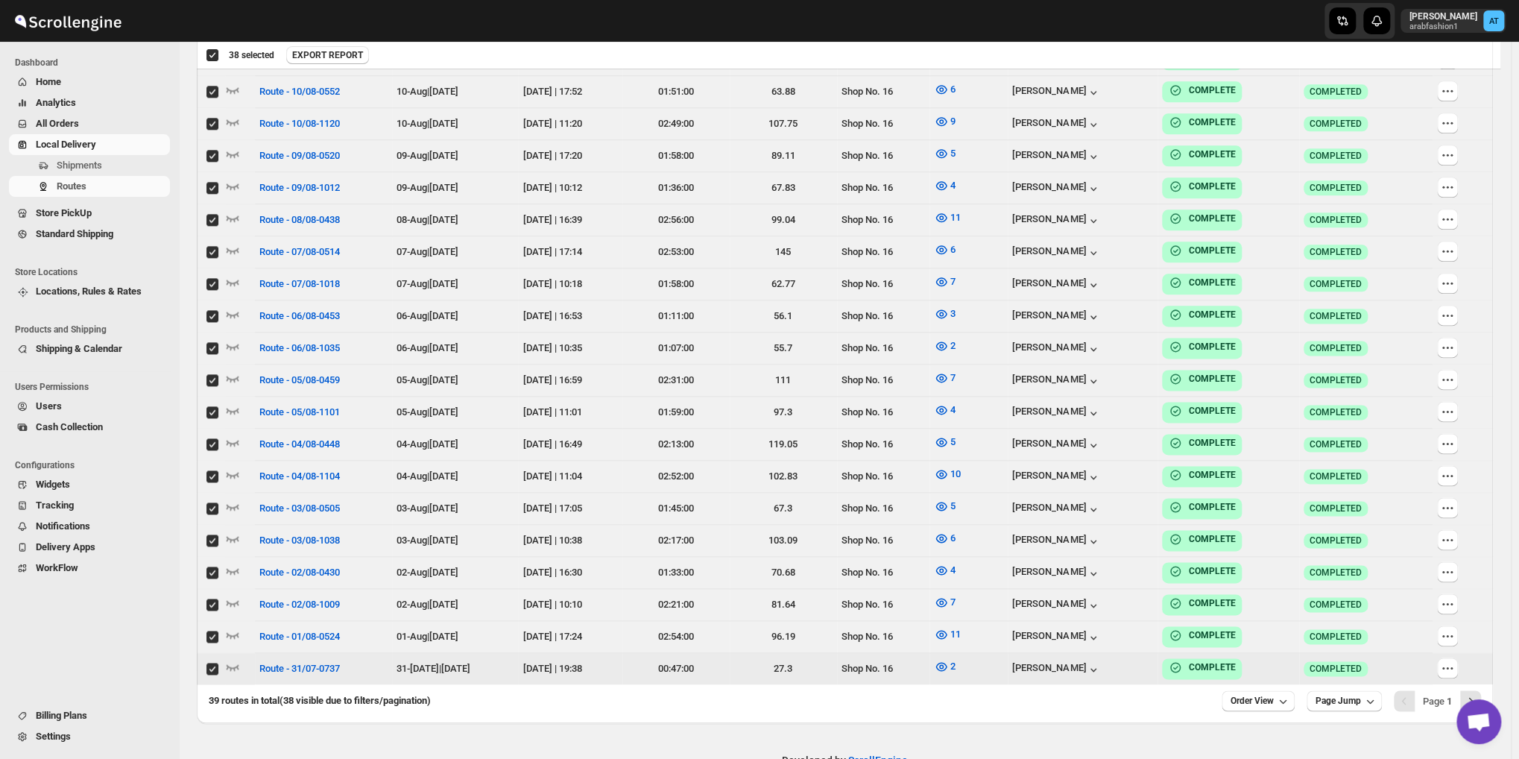
click at [211, 663] on input "Select route" at bounding box center [212, 669] width 12 height 12
checkbox input "false"
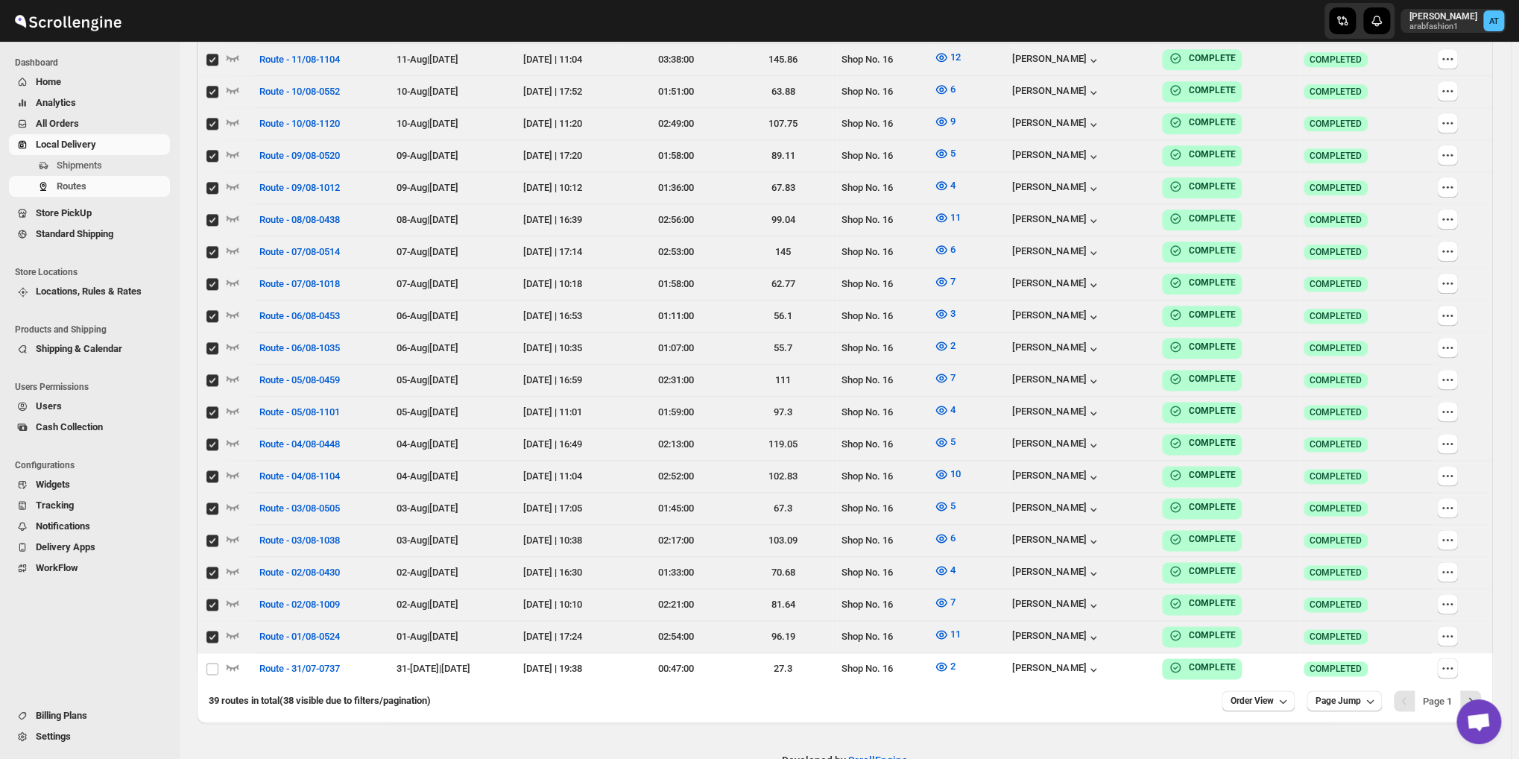
scroll to position [369, 0]
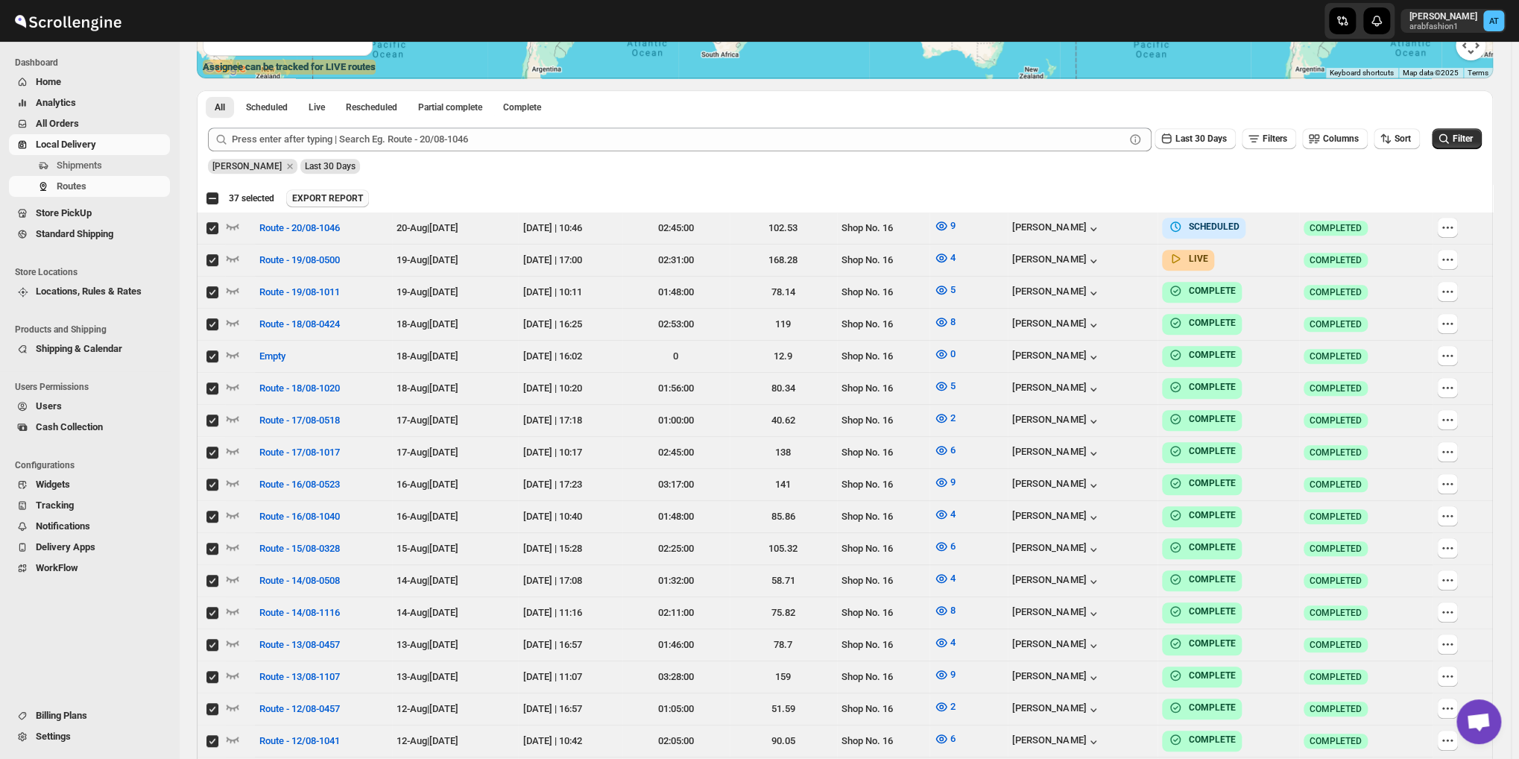
click at [335, 192] on button "EXPORT REPORT" at bounding box center [327, 198] width 83 height 18
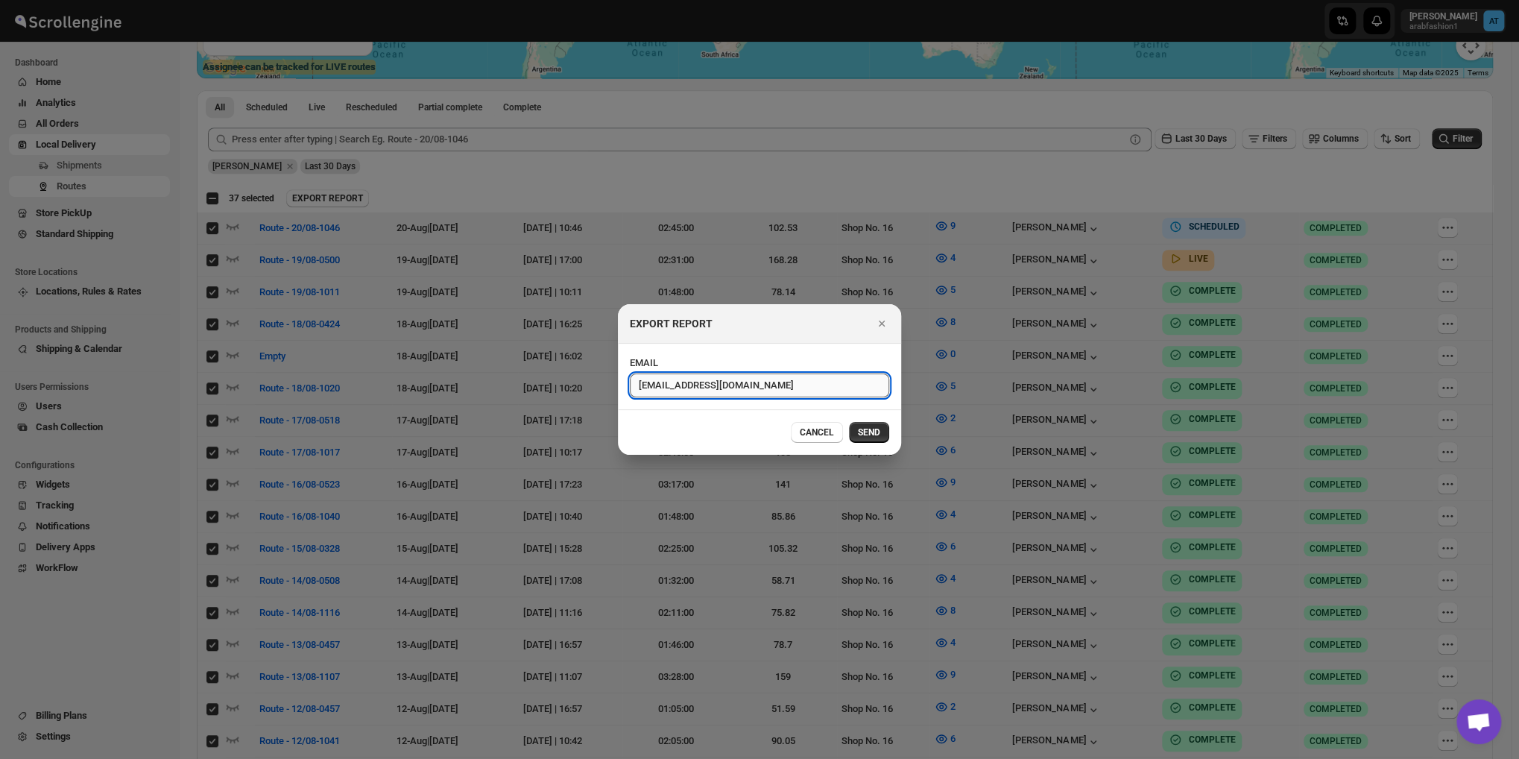
click at [656, 385] on input "[EMAIL_ADDRESS][DOMAIN_NAME]" at bounding box center [759, 385] width 259 height 24
type input "[EMAIL_ADDRESS][DOMAIN_NAME]"
click at [862, 432] on span "SEND" at bounding box center [869, 432] width 22 height 12
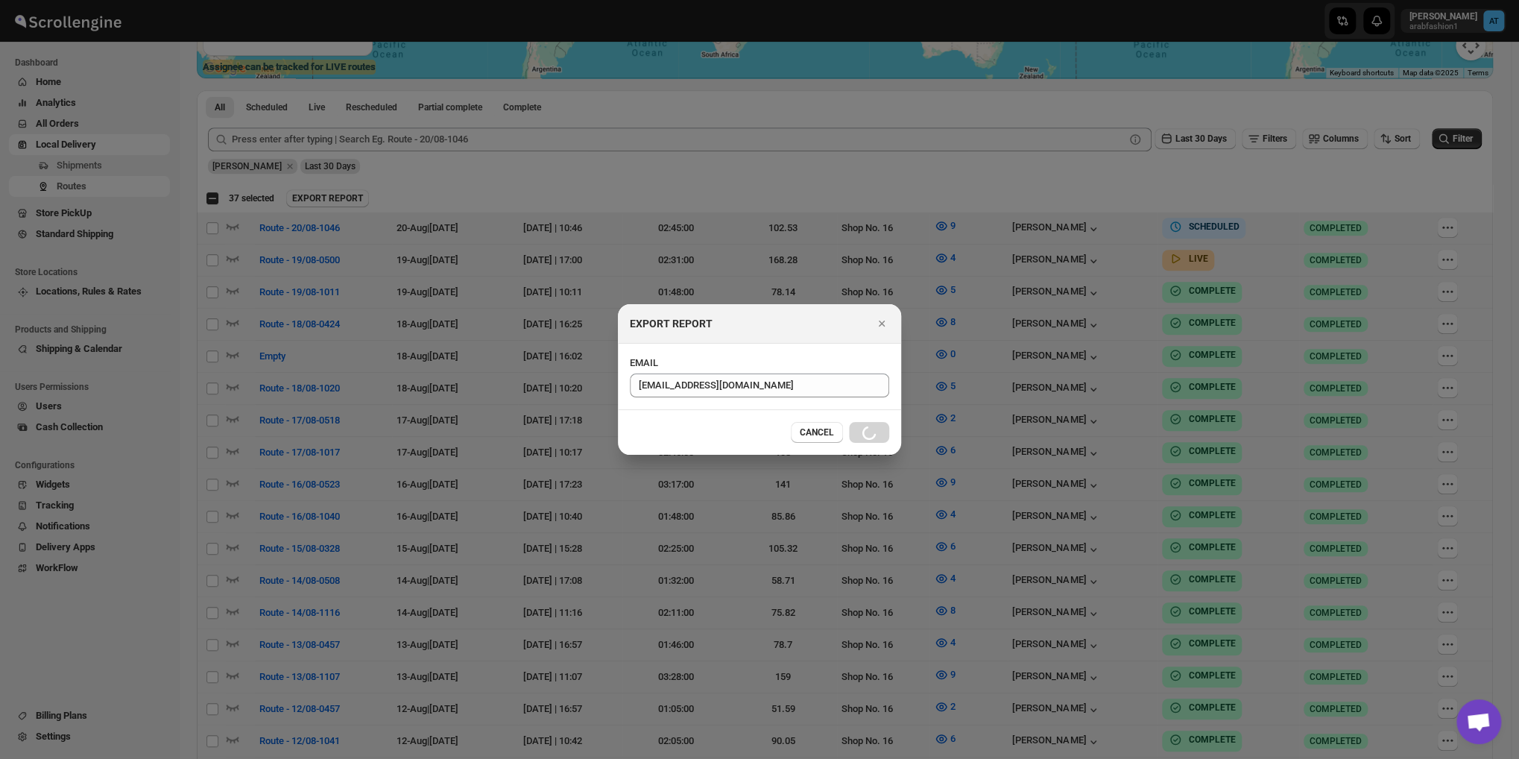
checkbox input "false"
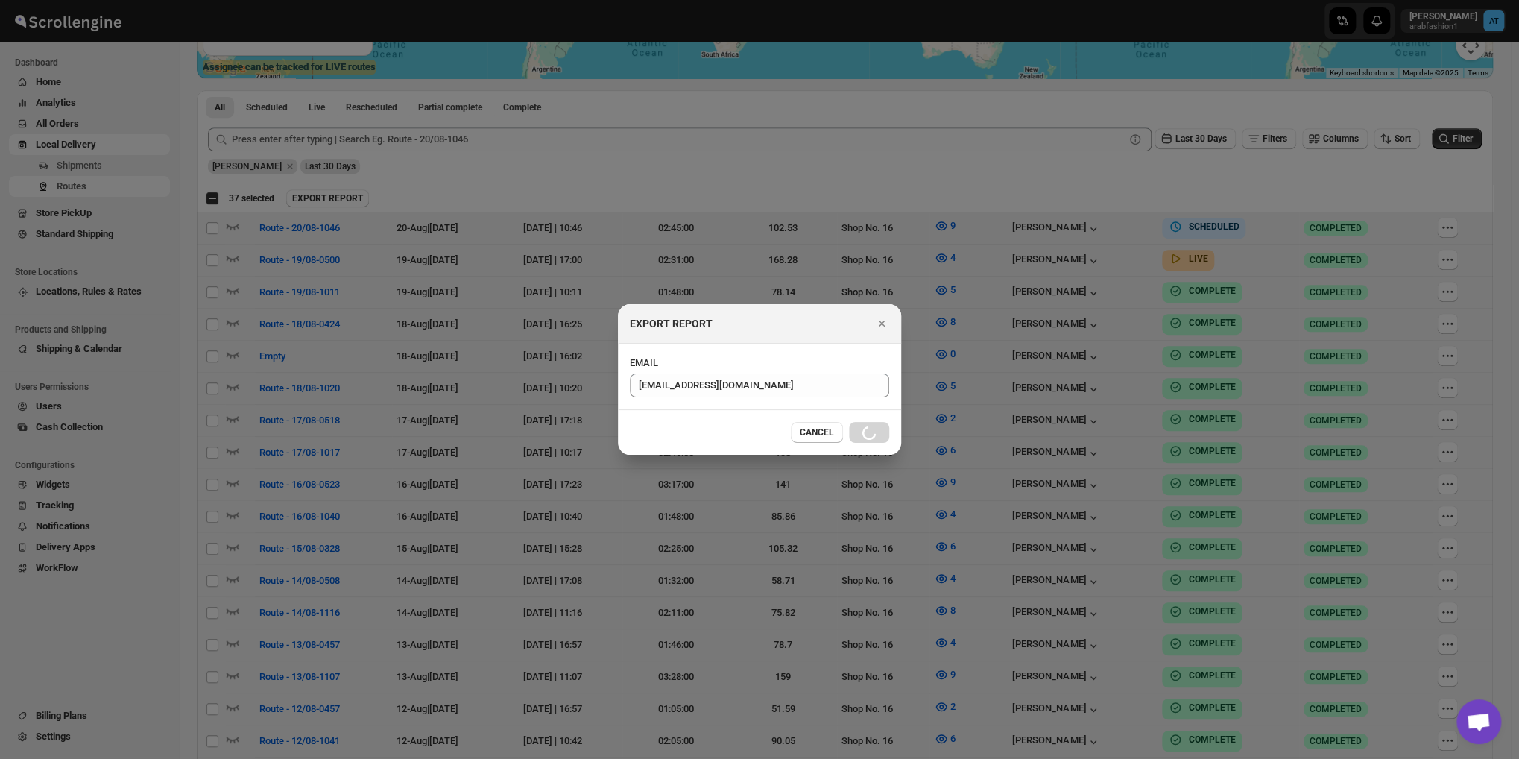
checkbox input "false"
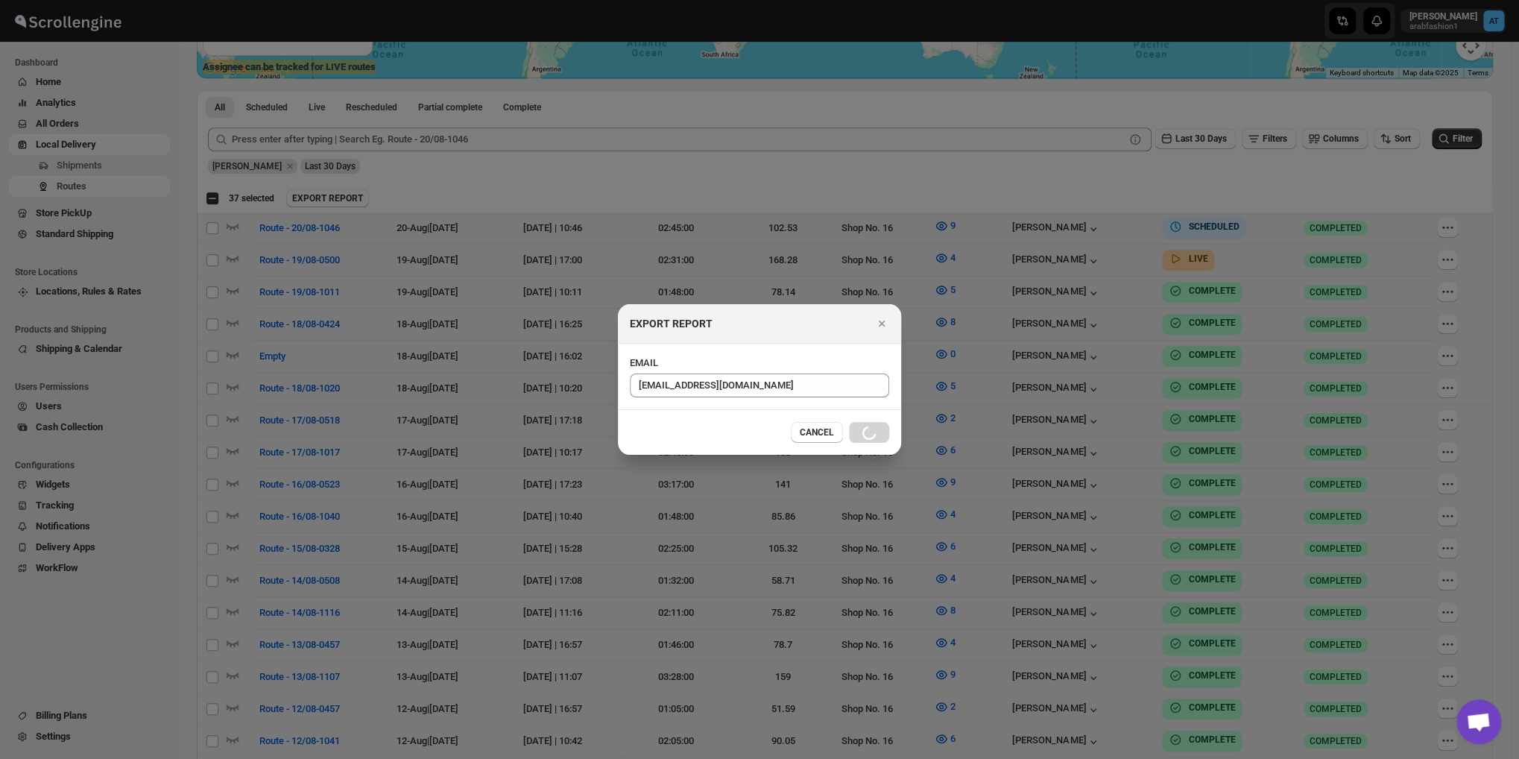
checkbox input "false"
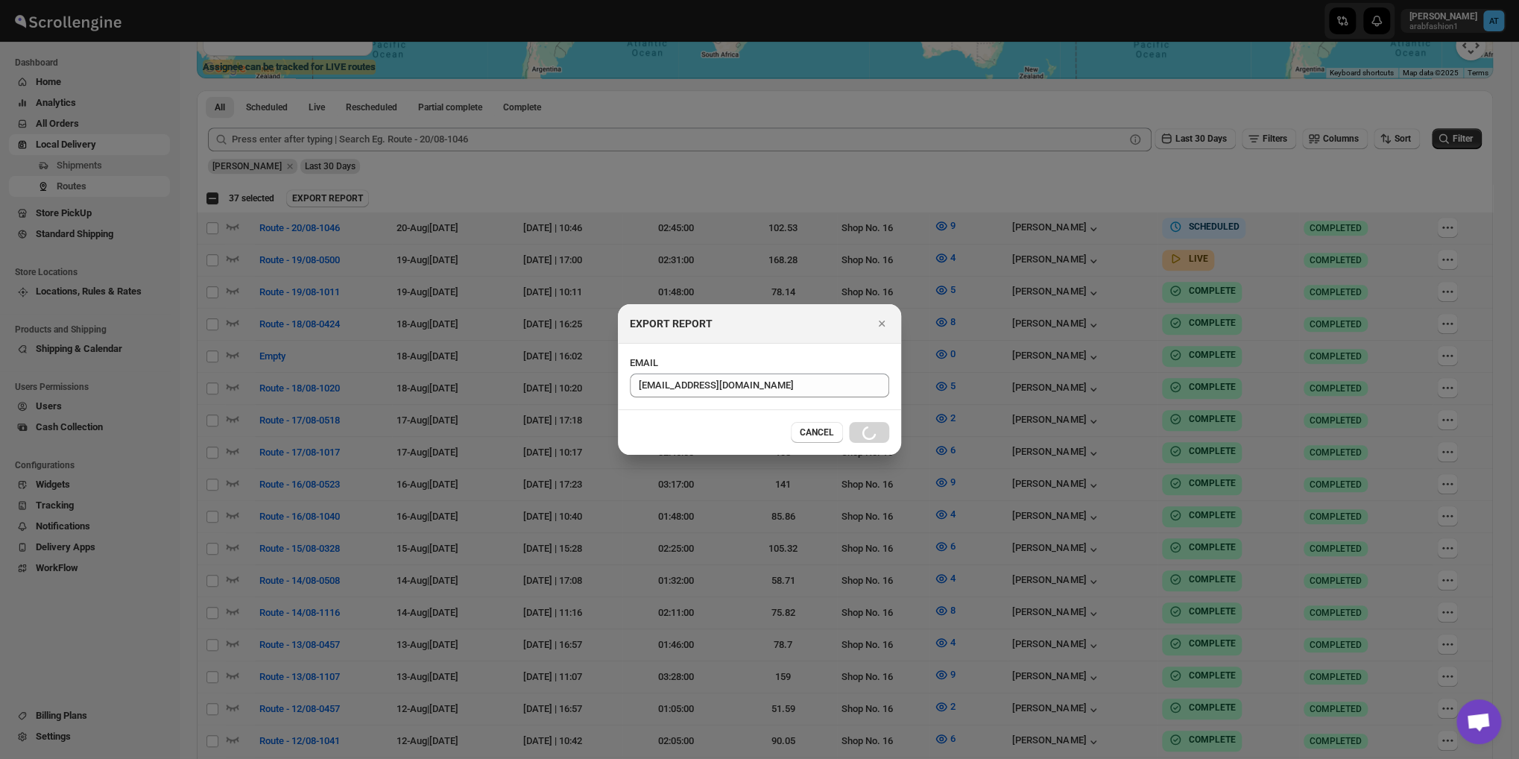
checkbox input "false"
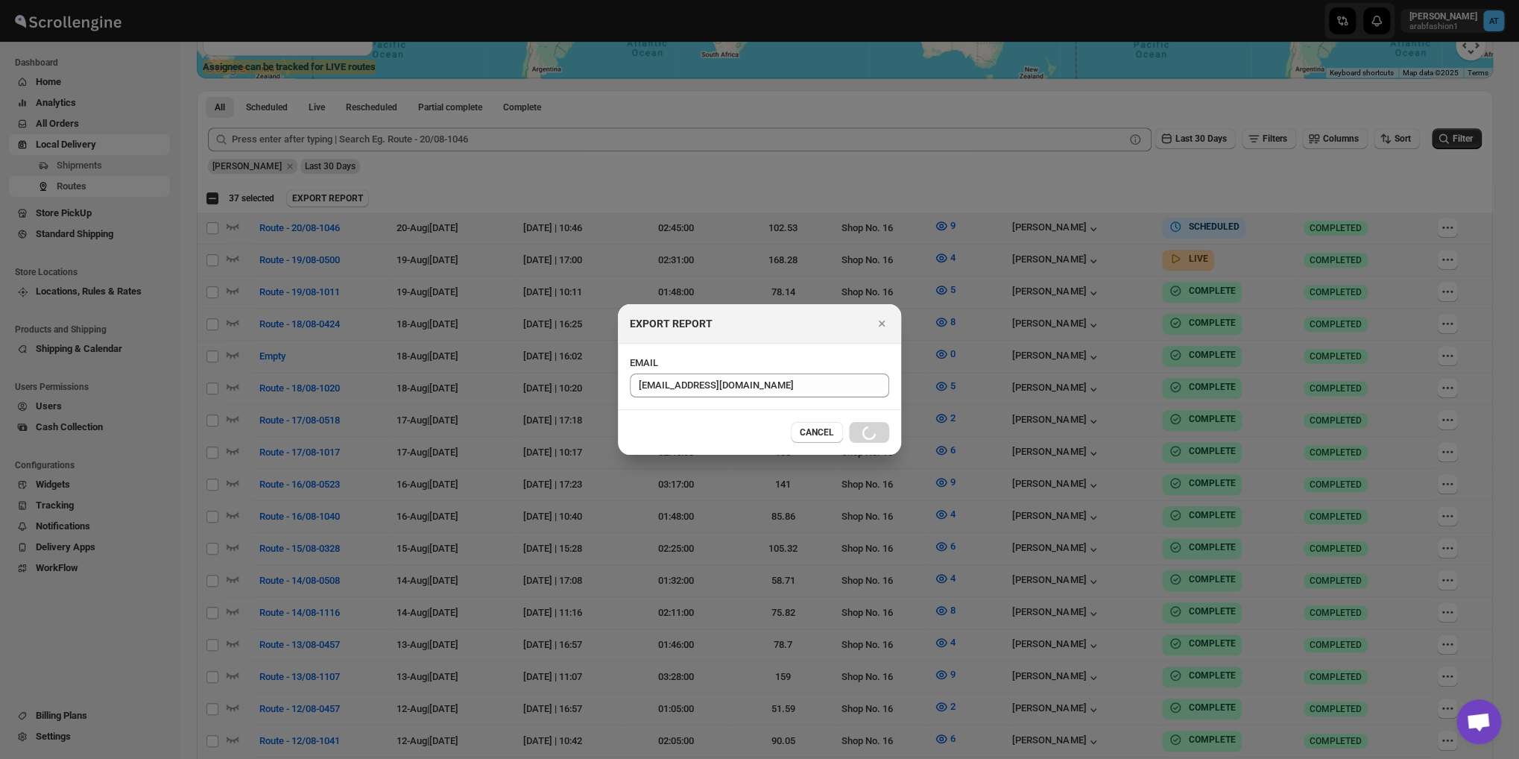
checkbox input "false"
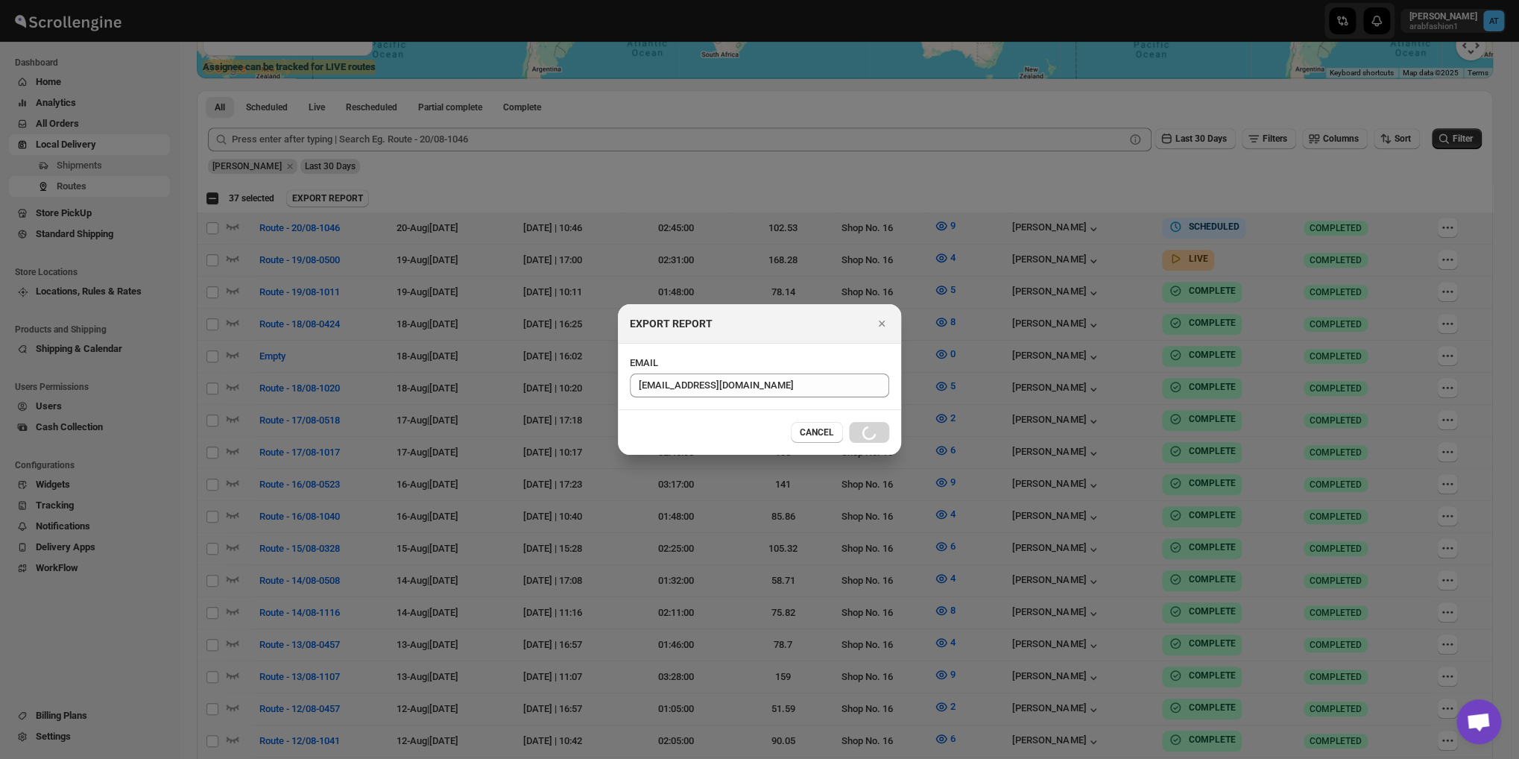
checkbox input "false"
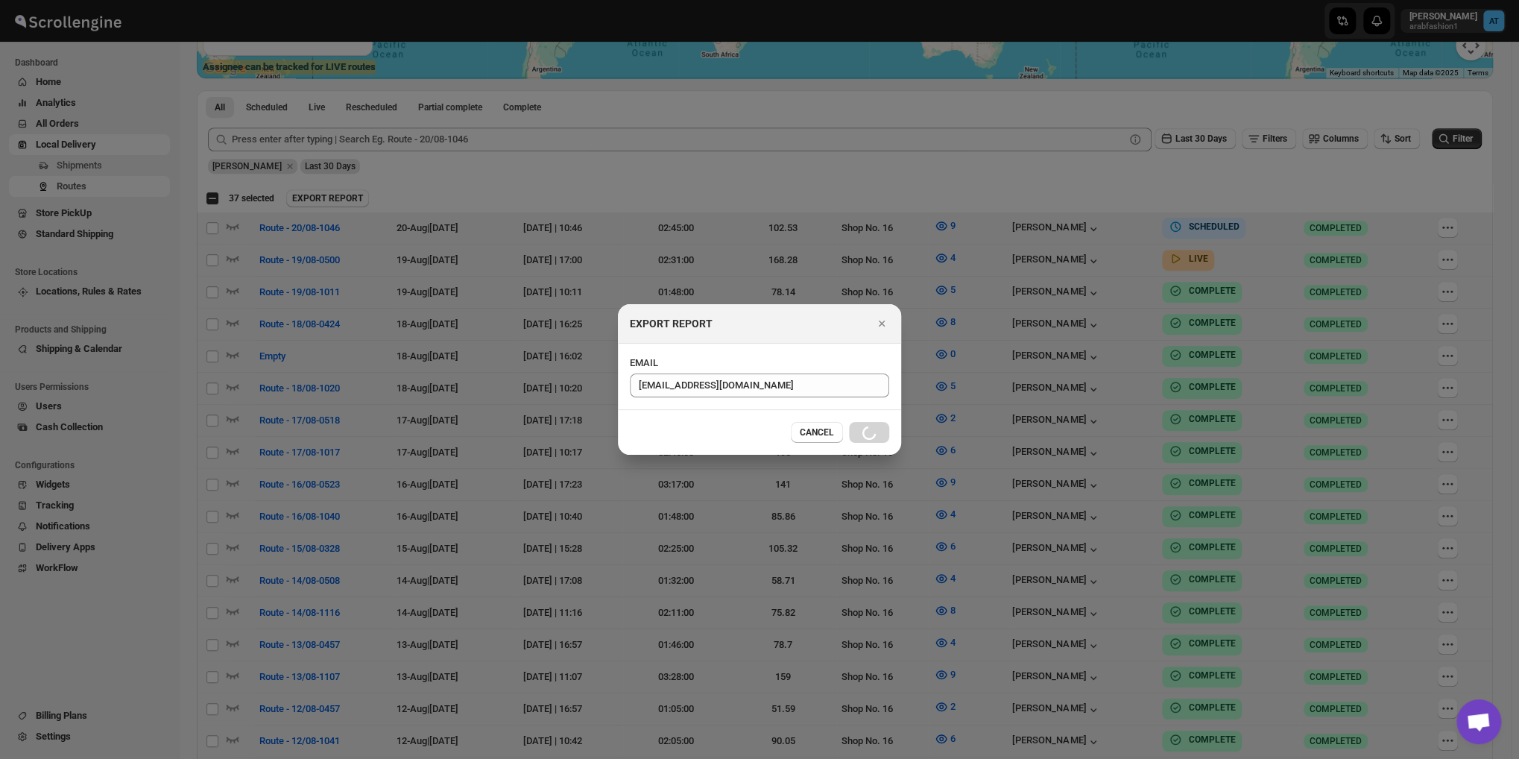
checkbox input "false"
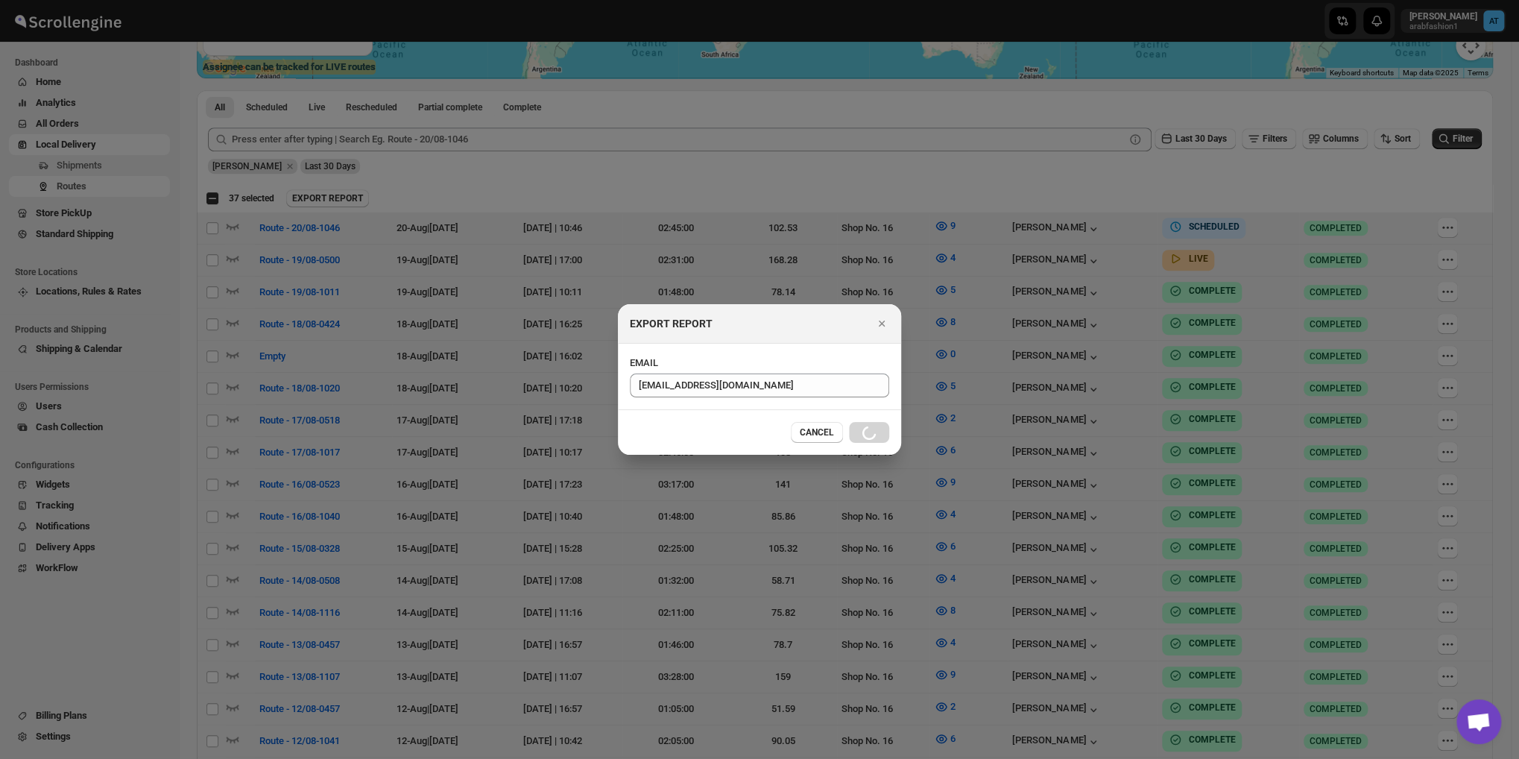
checkbox input "false"
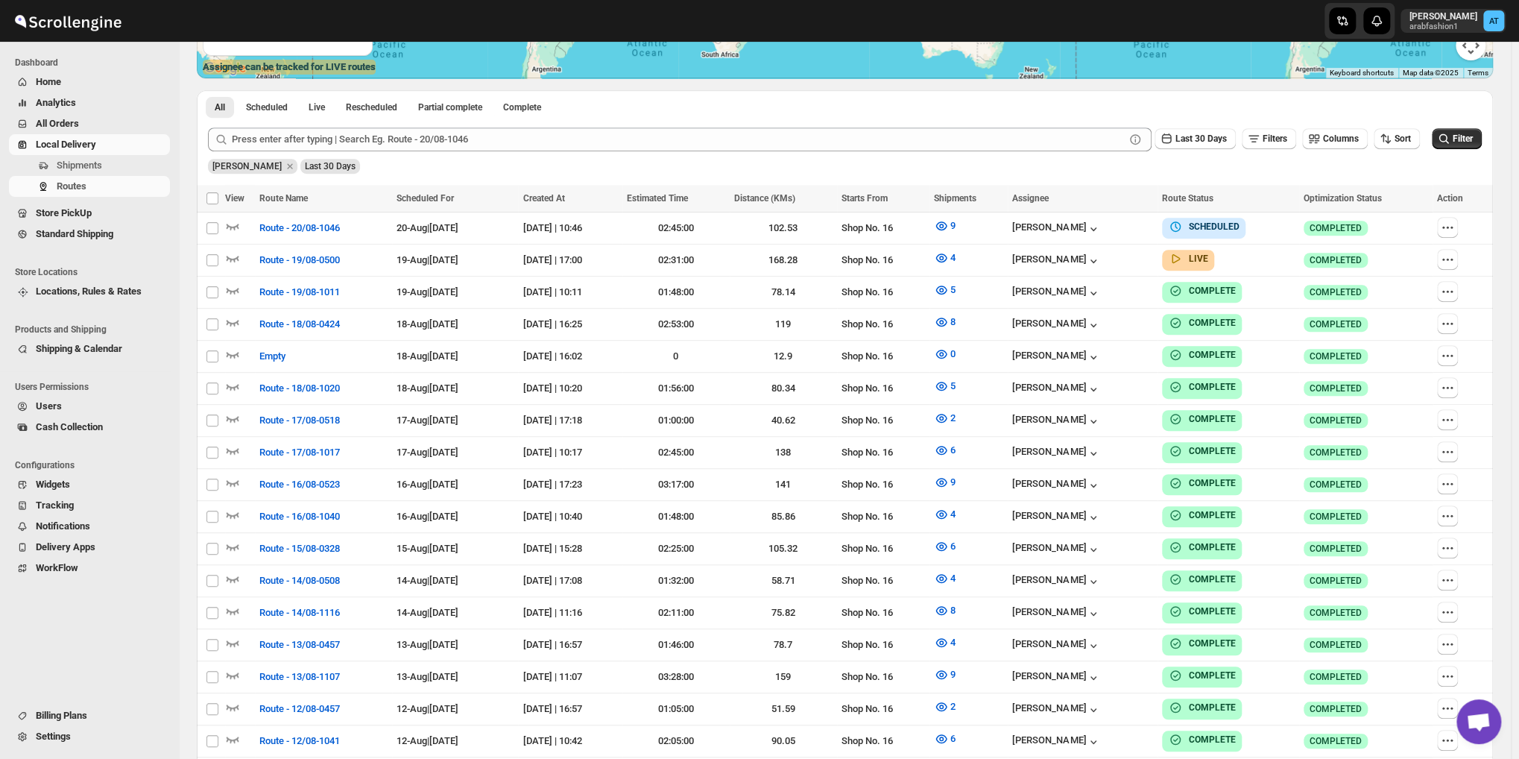
click at [788, 111] on div "All Scheduled Live Rescheduled Partial complete Complete More views All Schedul…" at bounding box center [845, 103] width 1296 height 26
